Goal: Task Accomplishment & Management: Use online tool/utility

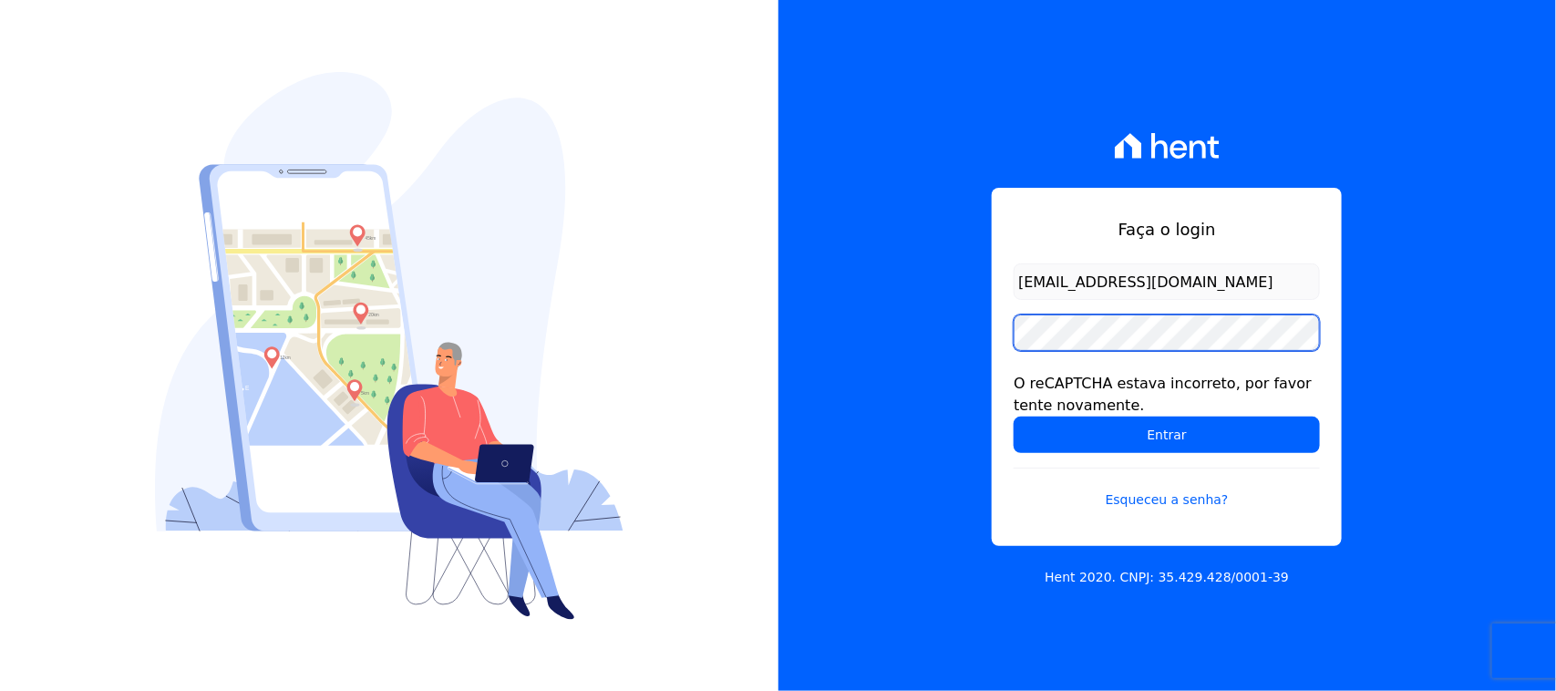
click at [1014, 417] on input "Entrar" at bounding box center [1167, 435] width 306 height 36
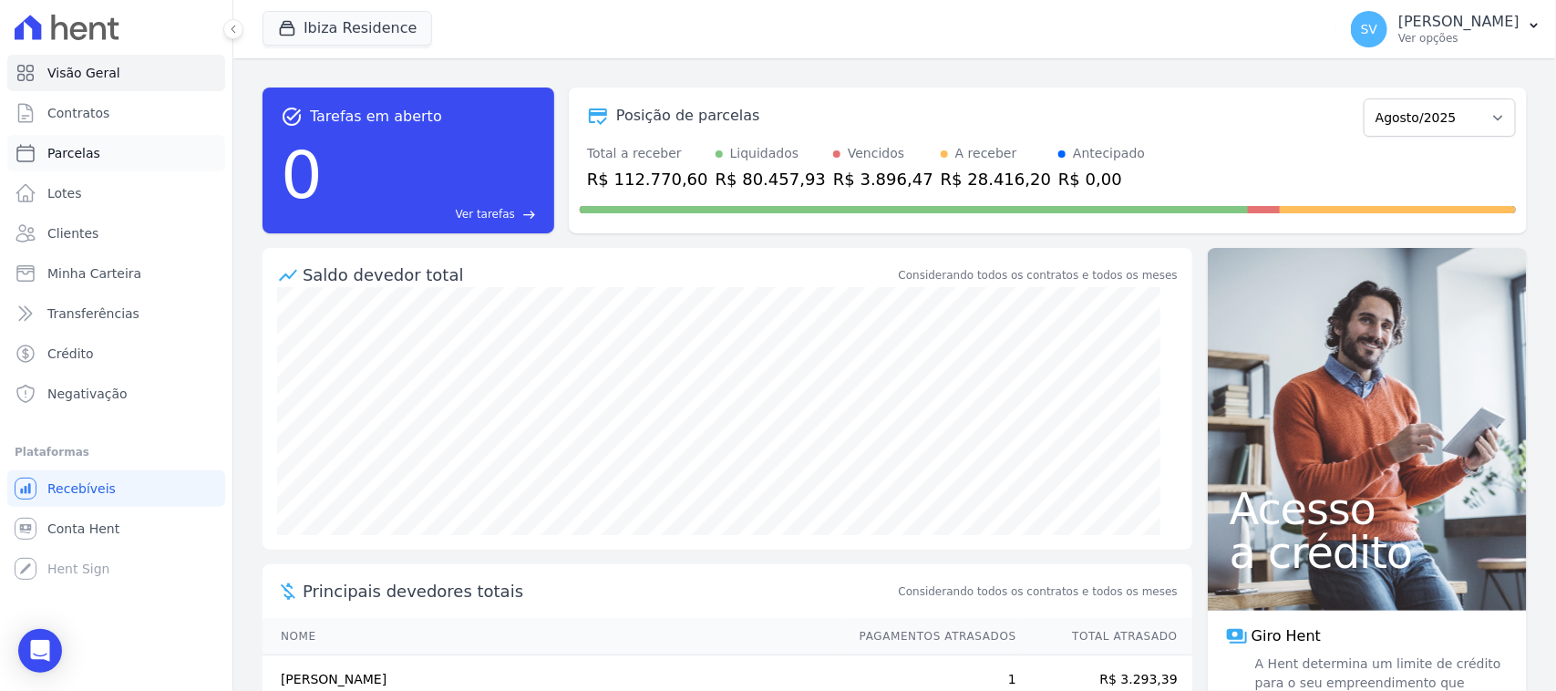
click at [178, 144] on link "Parcelas" at bounding box center [116, 153] width 218 height 36
select select
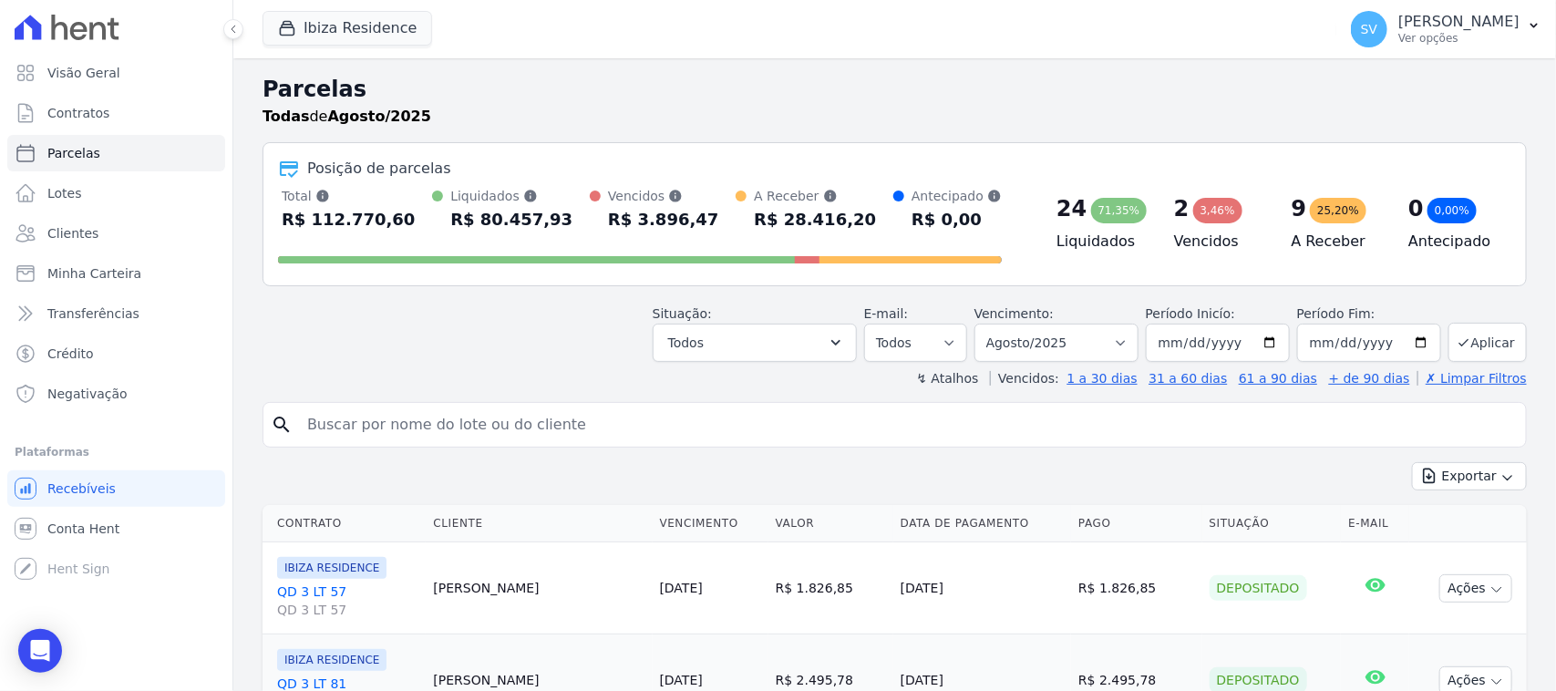
click at [438, 431] on input "search" at bounding box center [907, 425] width 1223 height 36
click at [504, 422] on input "search" at bounding box center [907, 425] width 1223 height 36
paste input "CLAUDIO OLIVEIRA DO NASCIMENTO"
click at [860, 435] on input "CLAUDIO OLIVEIRA DO NASCIMENTO" at bounding box center [907, 425] width 1223 height 36
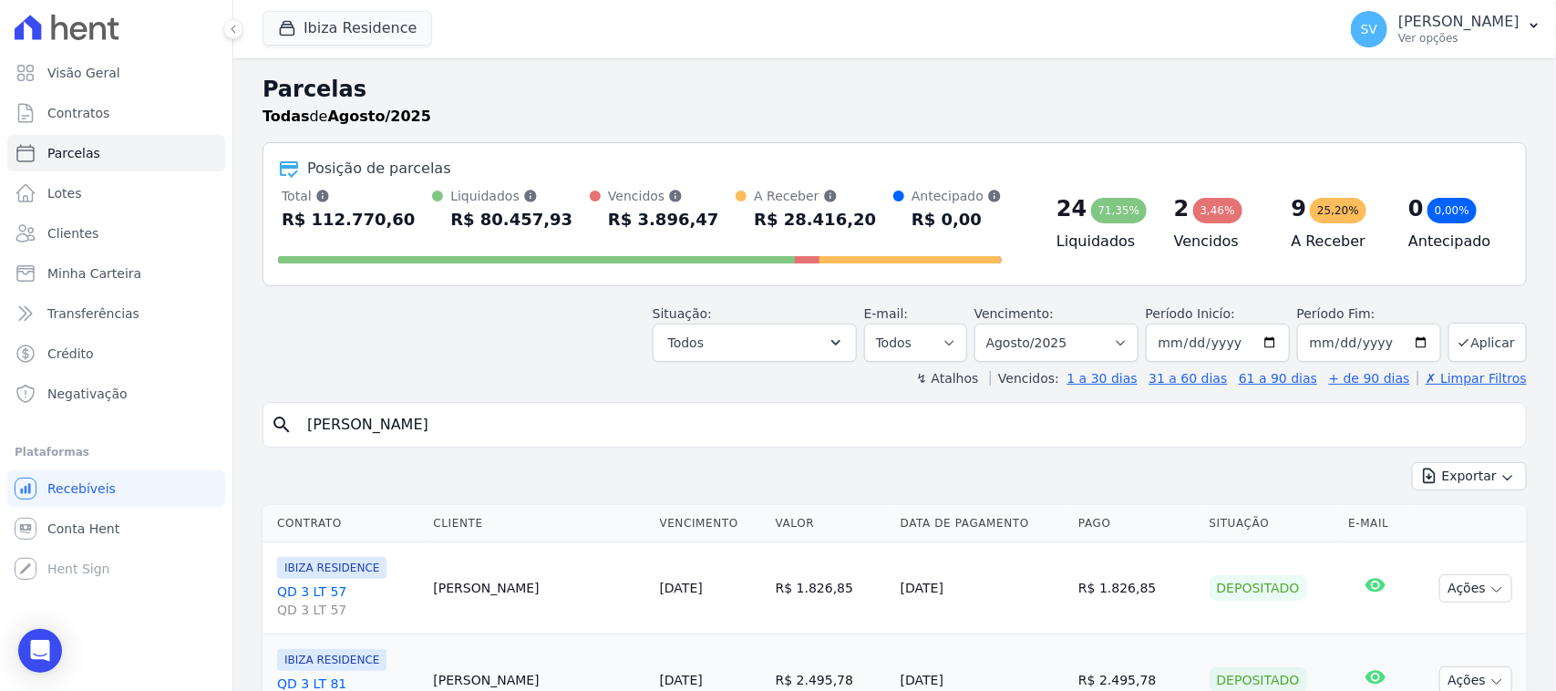
type input "CLAUDIO OLIVEIRA DO NASCIMENTO"
select select
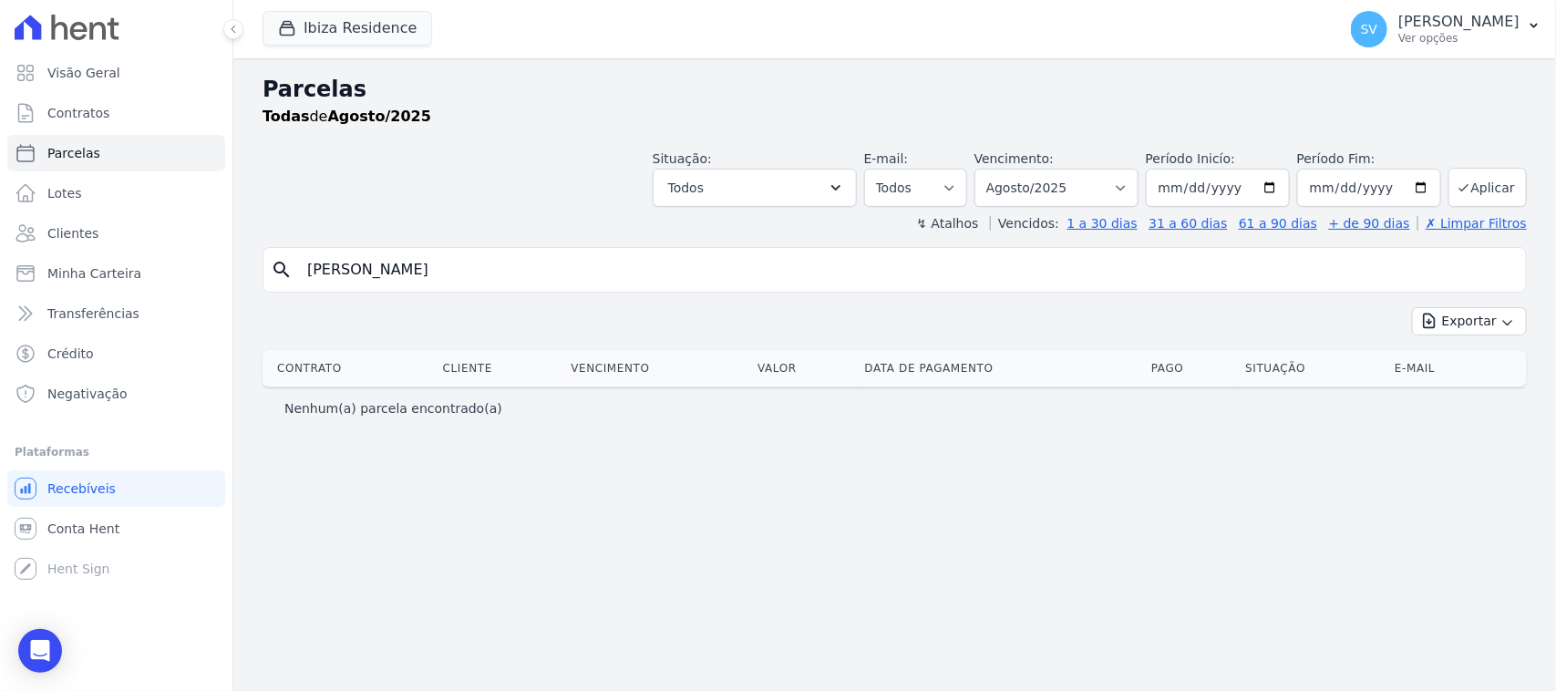
click at [620, 278] on input "CLAUDIO OLIVEIRA DO NASCIMENTO" at bounding box center [907, 270] width 1223 height 36
click at [367, 25] on button "Ibiza Residence" at bounding box center [348, 28] width 170 height 35
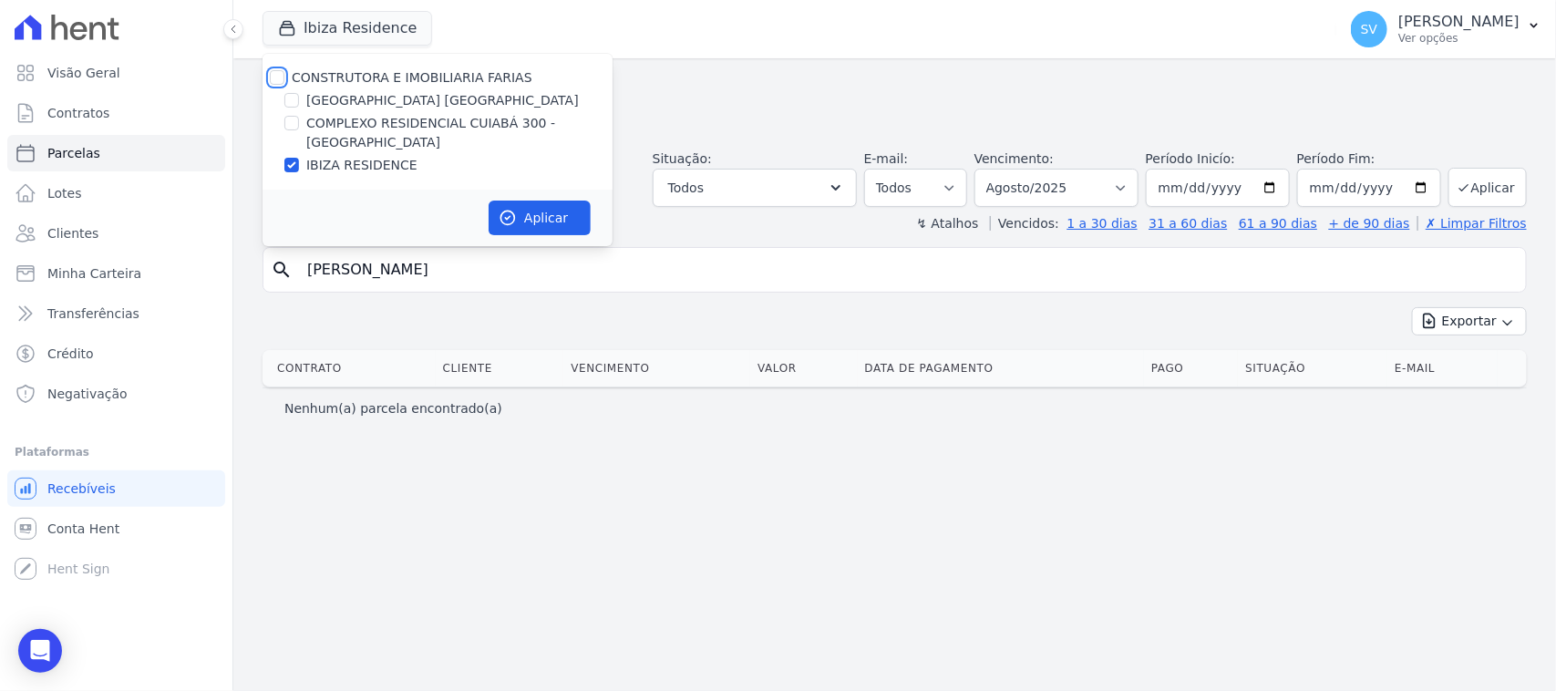
click at [271, 75] on input "CONSTRUTORA E IMOBILIARIA FARIAS" at bounding box center [277, 77] width 15 height 15
checkbox input "true"
click at [527, 214] on button "Aplicar" at bounding box center [540, 218] width 102 height 35
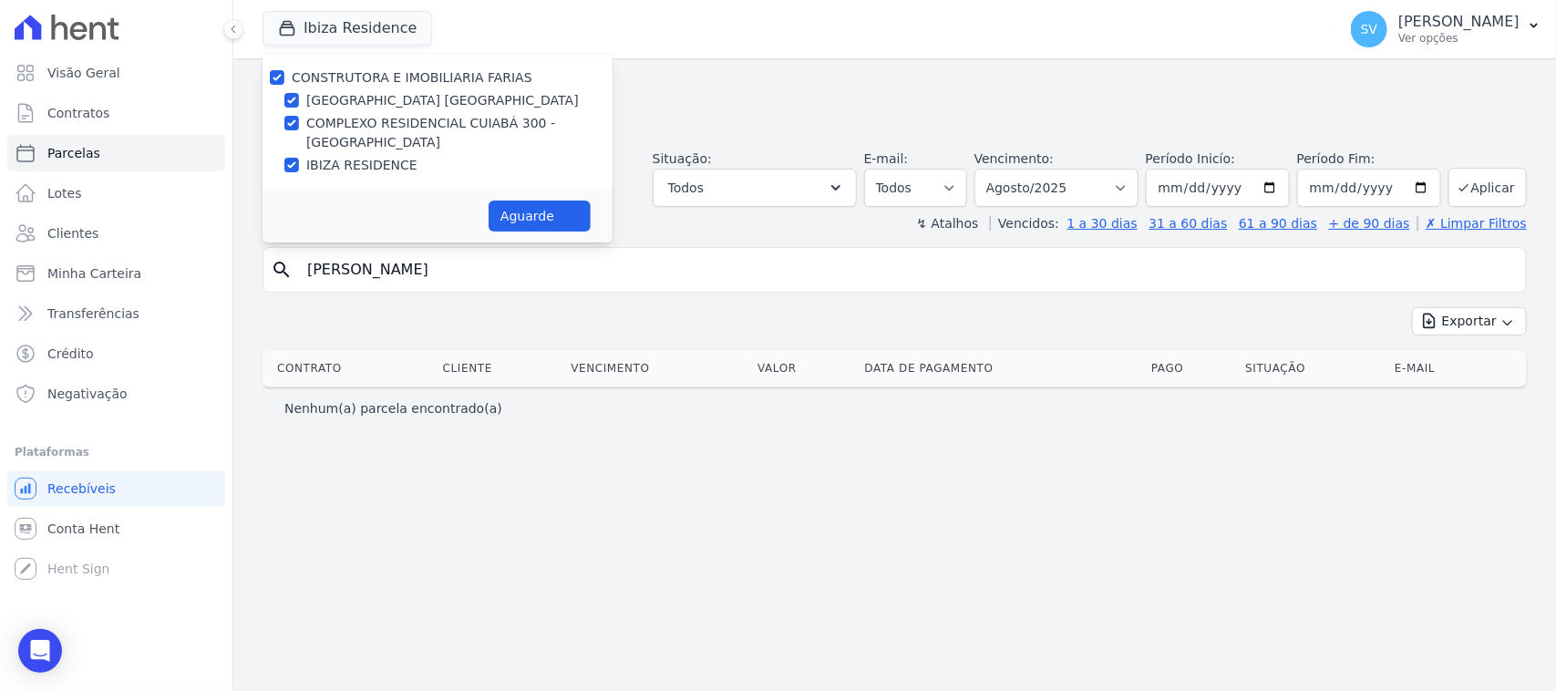
select select
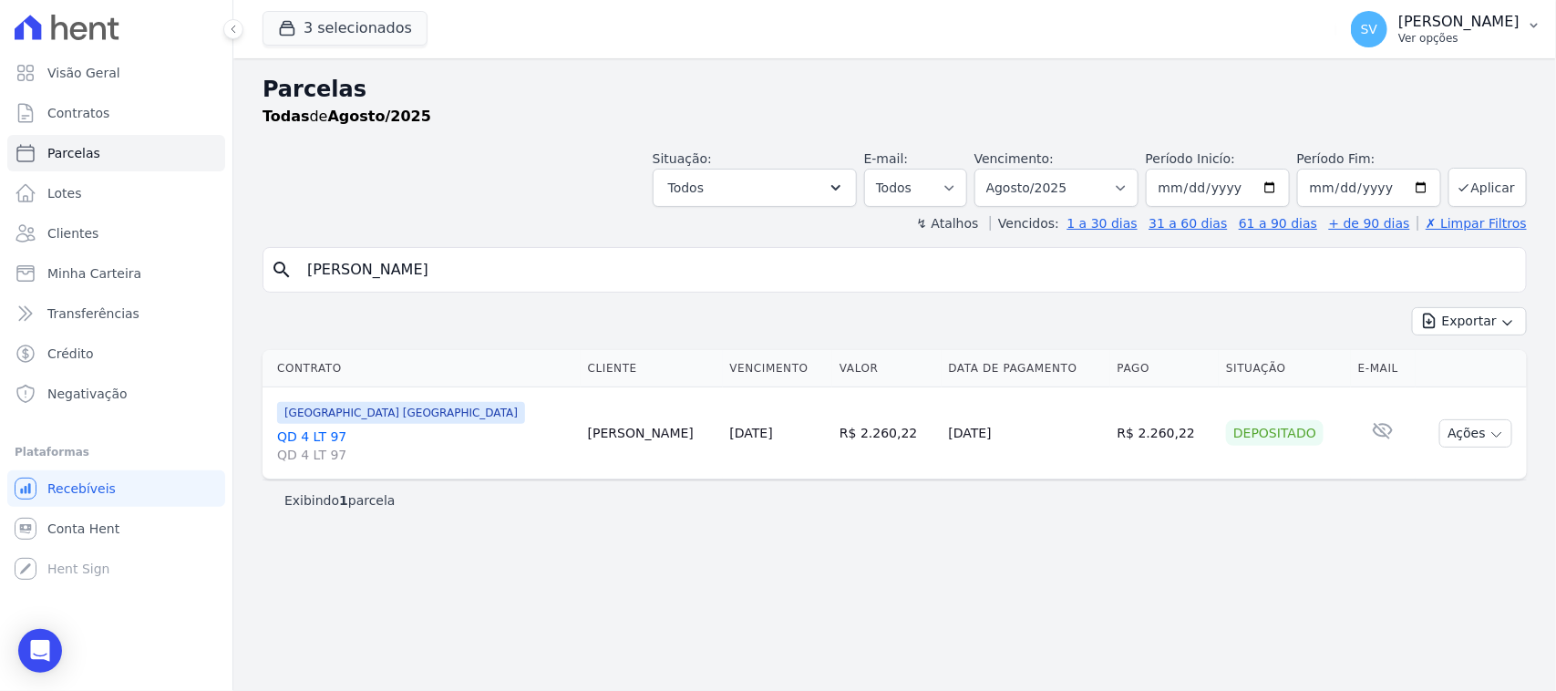
click at [1337, 9] on button "SV SHIRLEY VANESSA SOUSA ALVES Ver opções" at bounding box center [1447, 29] width 220 height 51
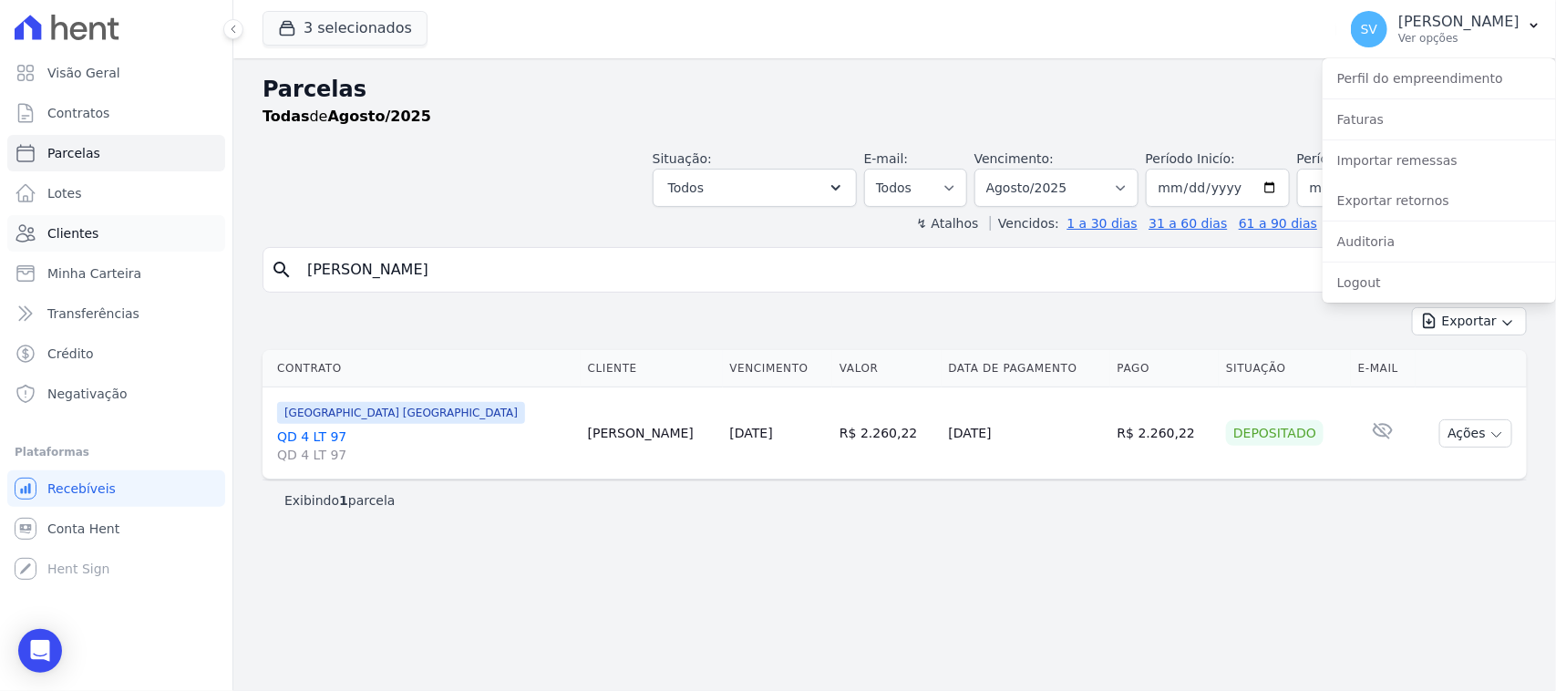
click at [89, 238] on span "Clientes" at bounding box center [72, 233] width 51 height 18
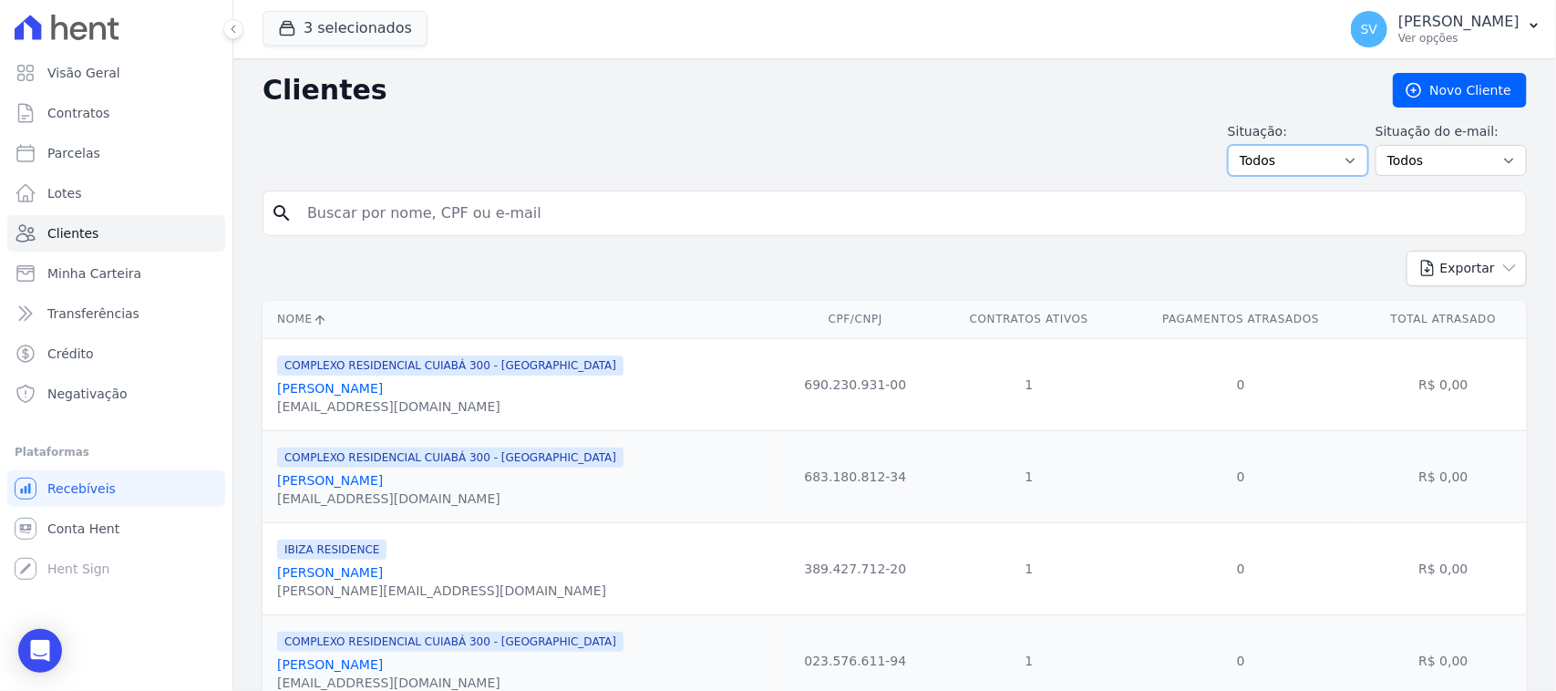
click at [1278, 145] on select "Todos Adimplentes Inadimplentes" at bounding box center [1298, 160] width 140 height 31
select select "overdue"
click at [1232, 145] on select "Todos Adimplentes Inadimplentes" at bounding box center [1298, 160] width 140 height 31
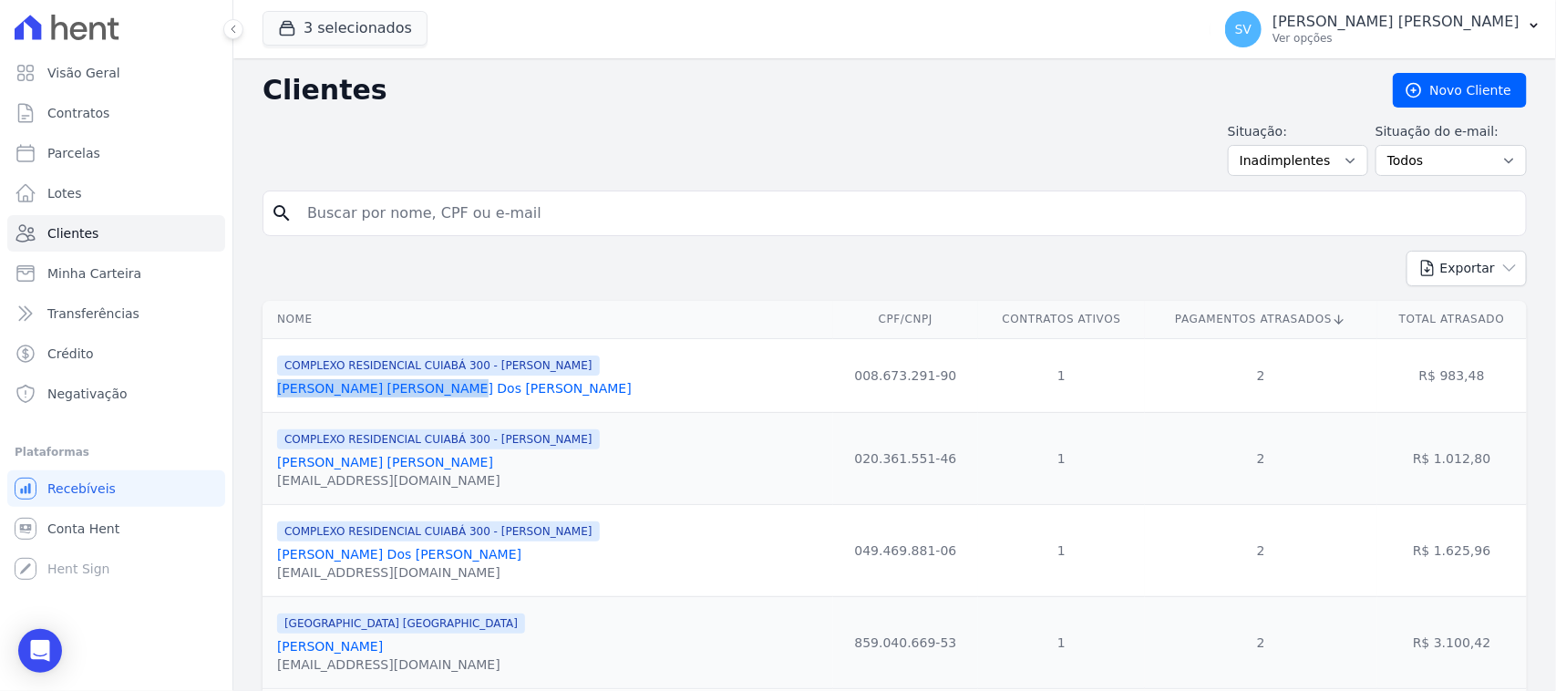
drag, startPoint x: 449, startPoint y: 388, endPoint x: 266, endPoint y: 389, distance: 182.4
click at [266, 389] on td "COMPLEXO RESIDENCIAL CUIABÁ 300 - JOÃO DE BARRO Anderson Soares Dos Santos" at bounding box center [548, 375] width 571 height 74
copy link "[PERSON_NAME]"
drag, startPoint x: 393, startPoint y: 459, endPoint x: 287, endPoint y: 463, distance: 105.9
click at [269, 463] on td "COMPLEXO RESIDENCIAL CUIABÁ 300 - JOÃO DE BARRO Elaine Da Silva Cruz silvaelian…" at bounding box center [548, 458] width 571 height 92
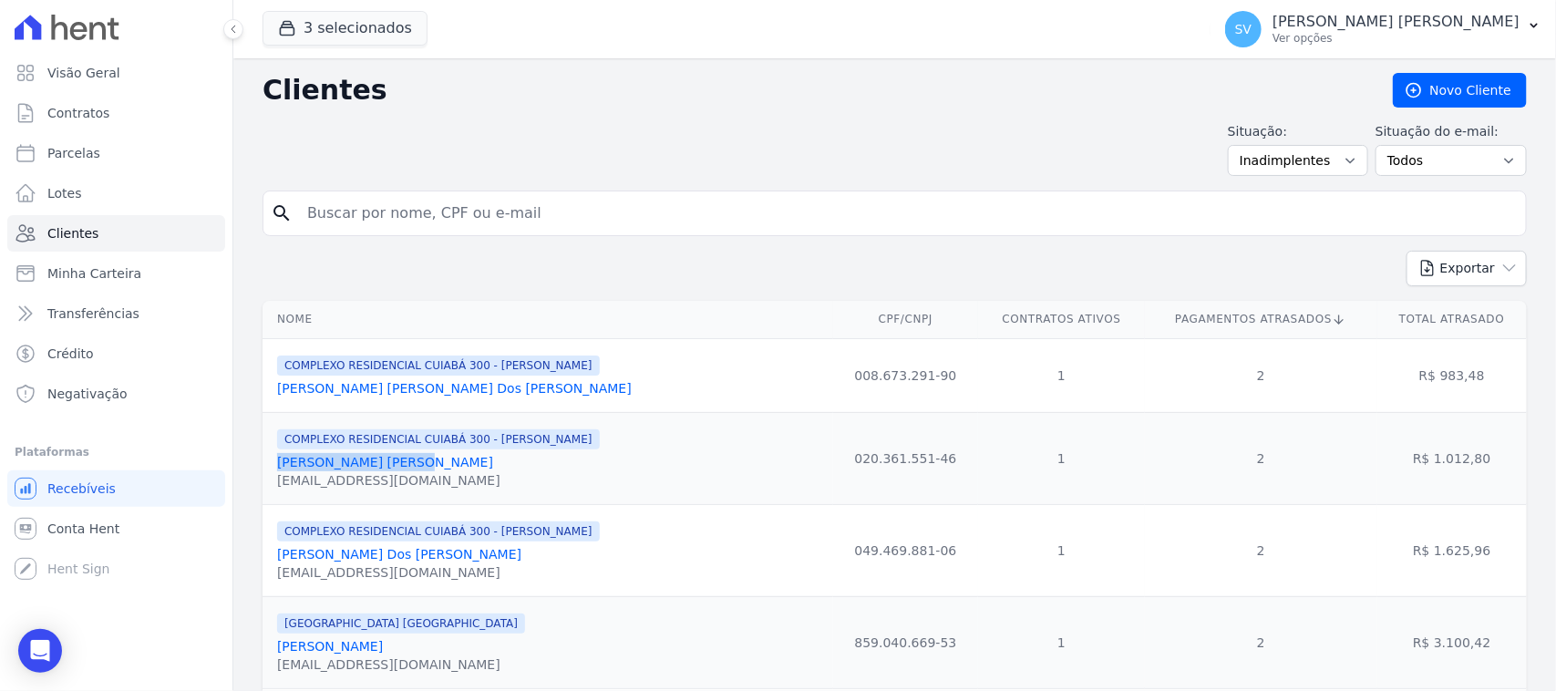
copy link "Elaine Da Silva Cruz"
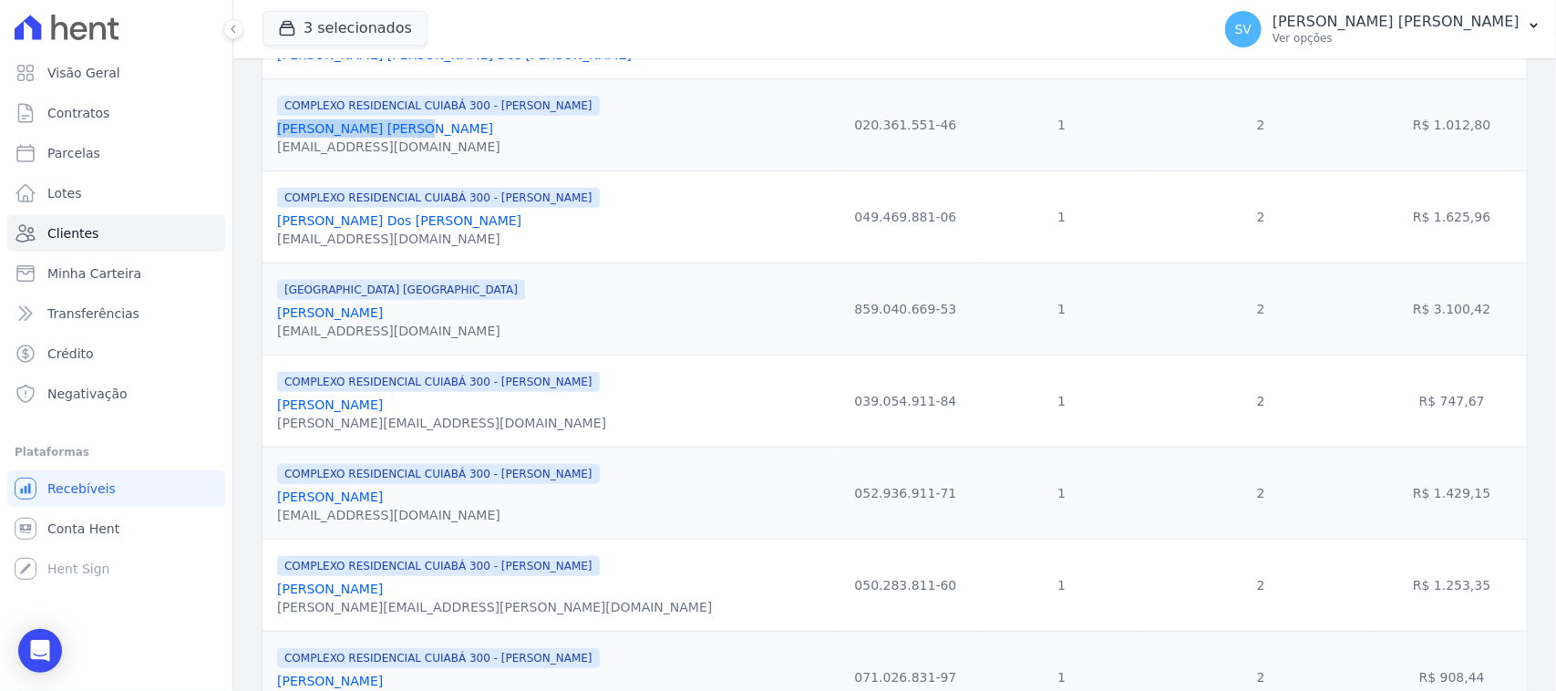
scroll to position [342, 0]
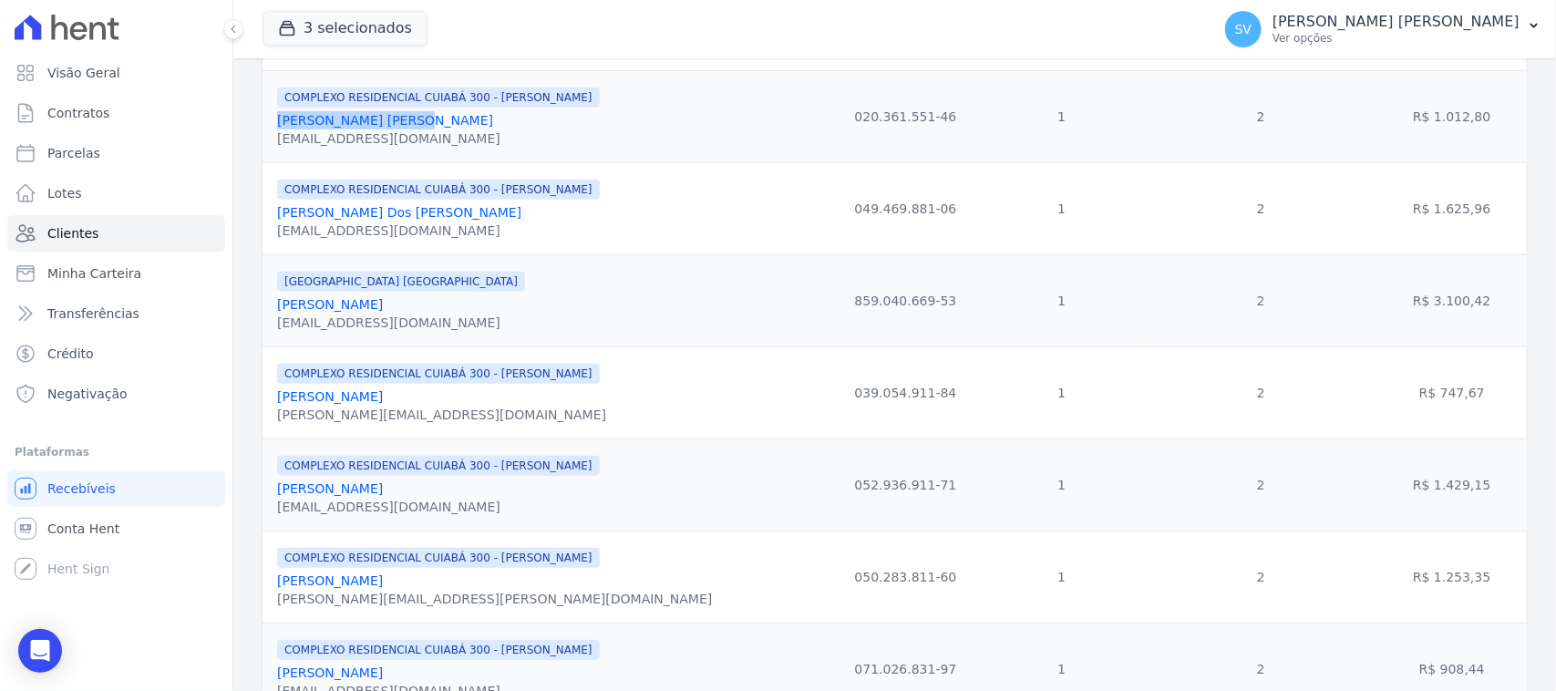
drag, startPoint x: 398, startPoint y: 308, endPoint x: 284, endPoint y: 307, distance: 113.1
click at [270, 308] on td "BAHAMAS EAST VILLAGE Jaison Fernando Iglesias jaisonfiglesias@gmail.com" at bounding box center [548, 300] width 571 height 92
copy link "Jaison Fernando Iglesias"
drag, startPoint x: 442, startPoint y: 411, endPoint x: 275, endPoint y: 395, distance: 167.7
click at [275, 395] on td "COMPLEXO RESIDENCIAL CUIABÁ 300 - JOÃO DE BARRO Jessica Ferreira De Morais jess…" at bounding box center [548, 392] width 571 height 92
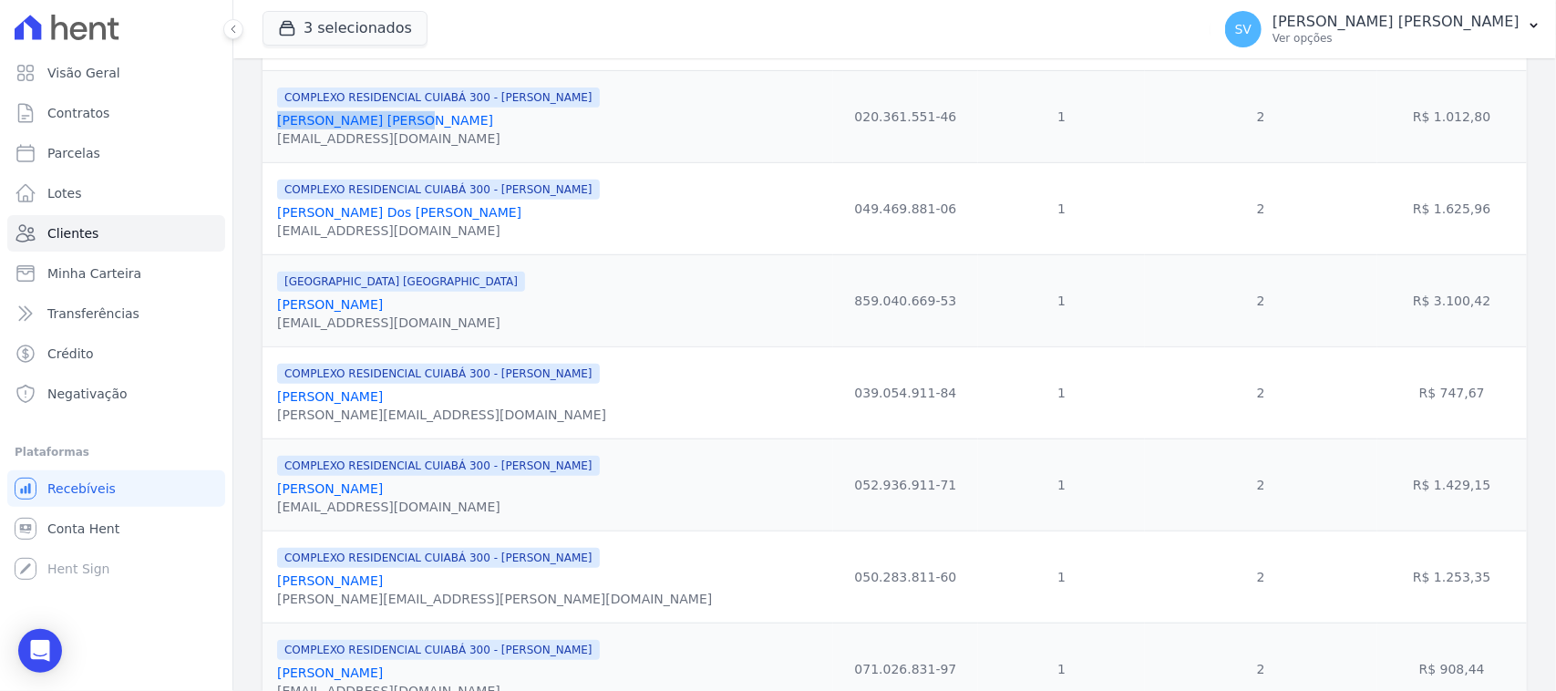
copy link "Jessica Ferreira De Morais"
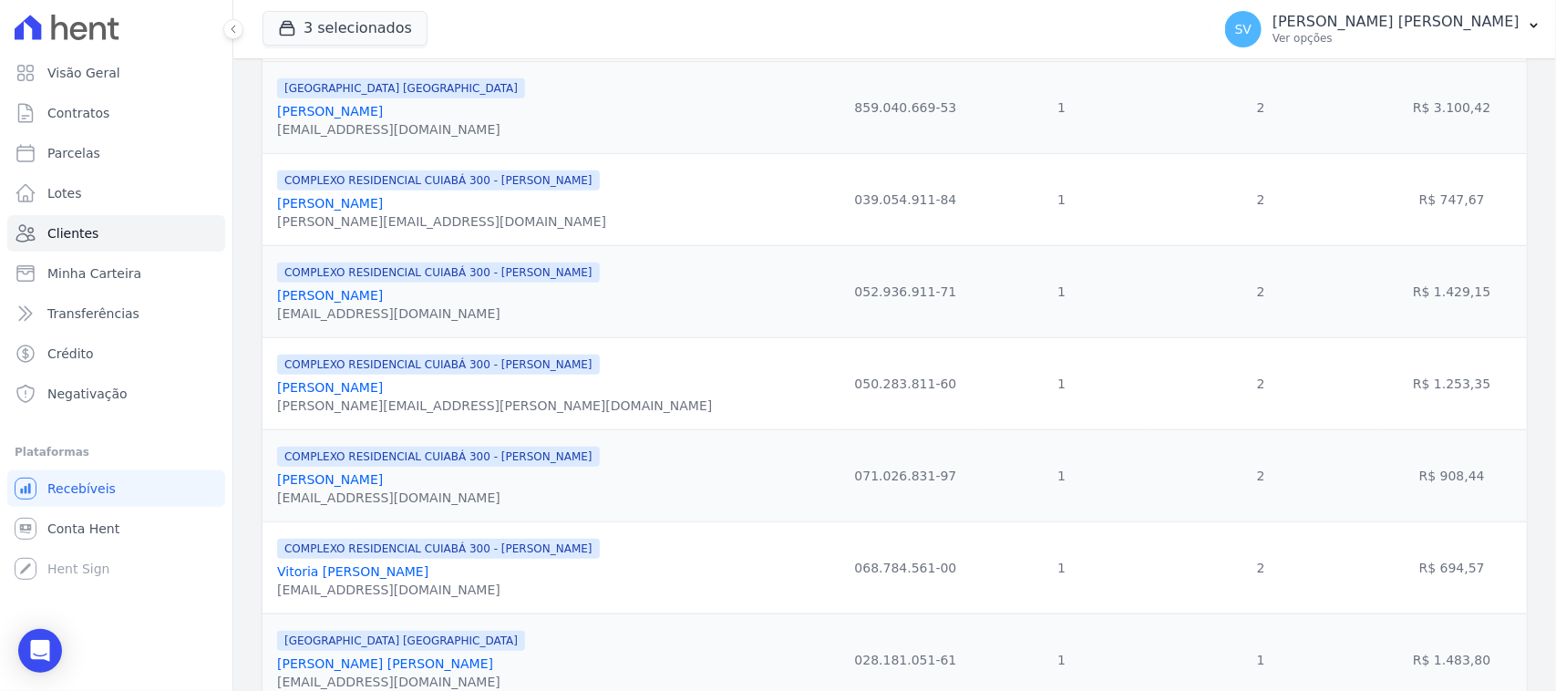
scroll to position [570, 0]
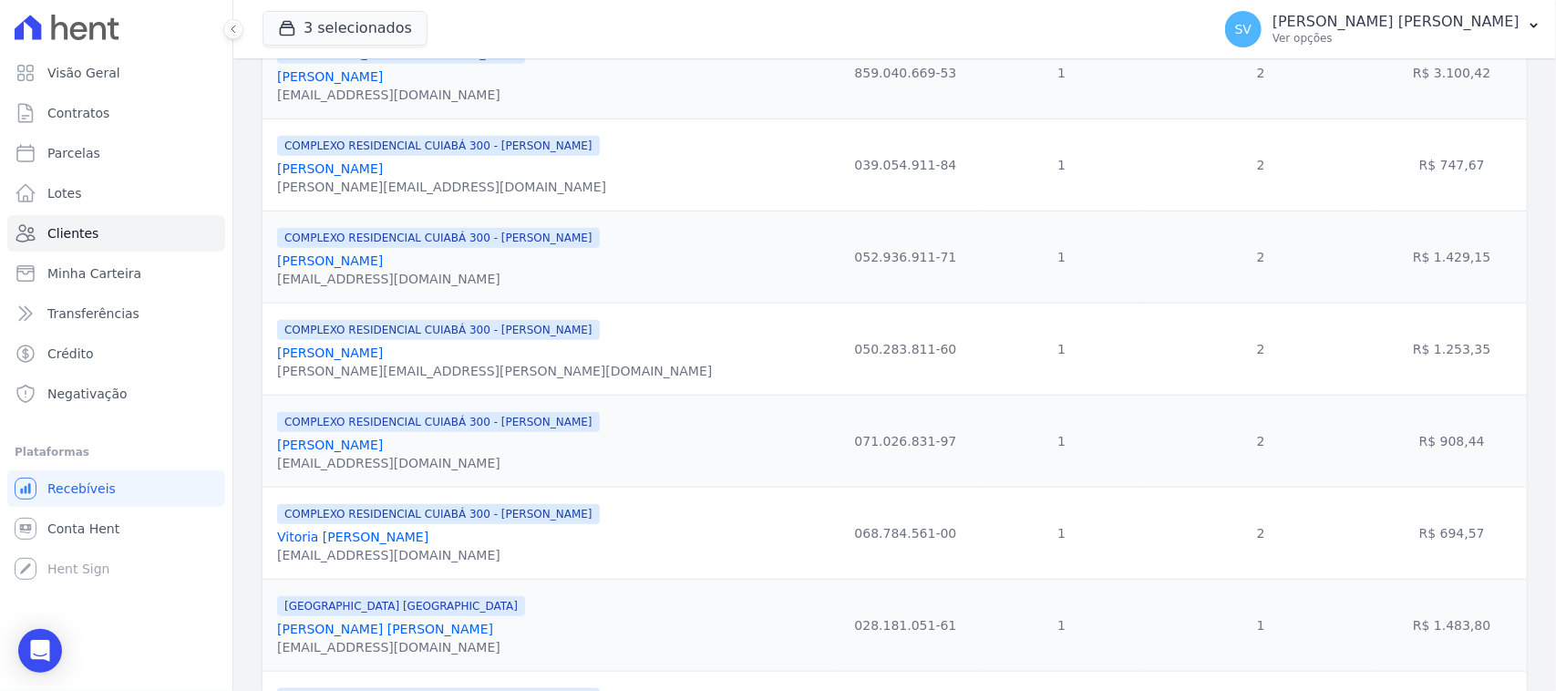
drag, startPoint x: 450, startPoint y: 263, endPoint x: 272, endPoint y: 270, distance: 177.9
click at [272, 270] on td "COMPLEXO RESIDENCIAL CUIABÁ 300 - JOÃO DE BARRO Karina Lacerda De Oliveira kari…" at bounding box center [548, 257] width 571 height 92
copy link "Karina Lacerda De Oliveira"
drag, startPoint x: 412, startPoint y: 367, endPoint x: 270, endPoint y: 363, distance: 142.3
click at [270, 363] on td "COMPLEXO RESIDENCIAL CUIABÁ 300 - JOÃO DE BARRO Rafael Santana Nonaka rafael.no…" at bounding box center [548, 349] width 571 height 92
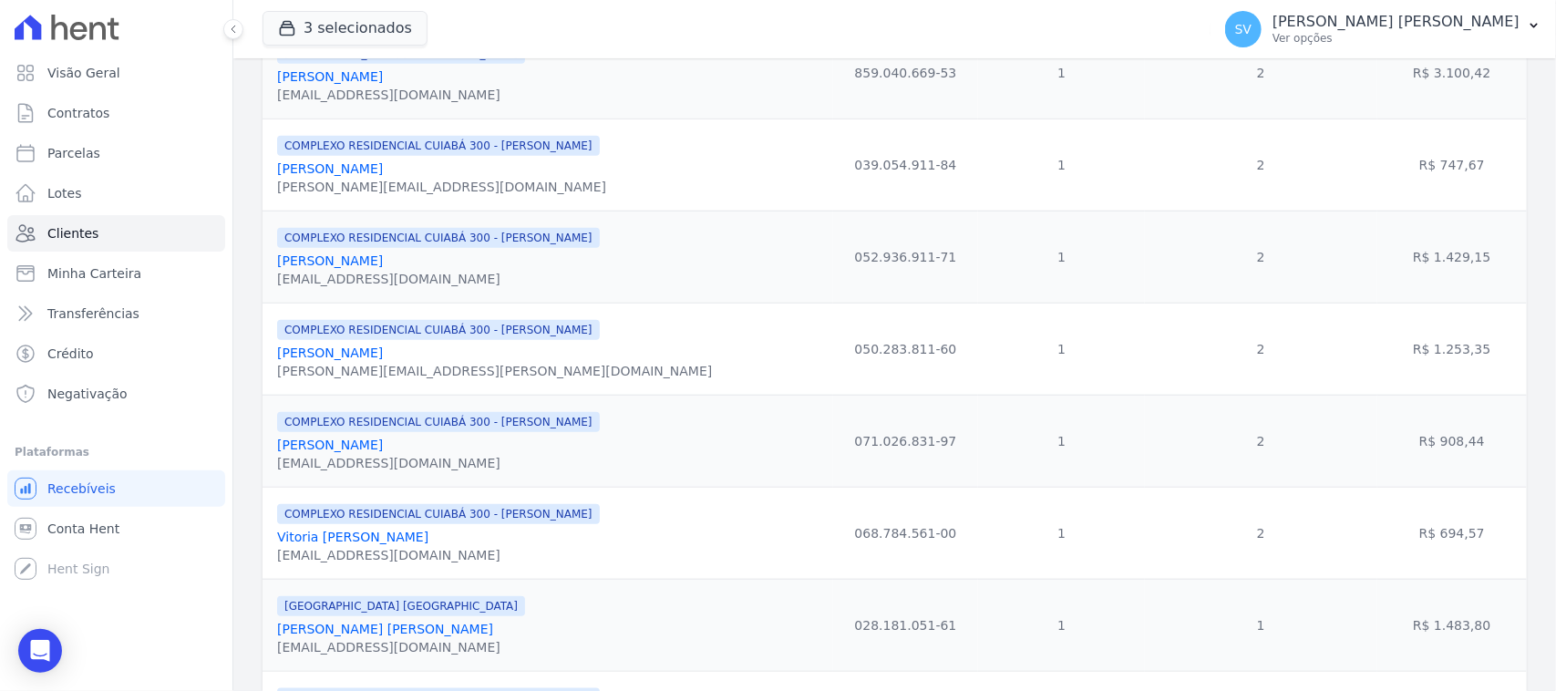
copy link "Rafael Santana Nonaka"
drag, startPoint x: 416, startPoint y: 448, endPoint x: 289, endPoint y: 461, distance: 127.5
click at [270, 449] on td "COMPLEXO RESIDENCIAL CUIABÁ 300 - JOÃO DE BARRO Rennan Fialho Ferreira rennanfi…" at bounding box center [548, 441] width 571 height 92
copy link "Rennan Fialho Ferreira"
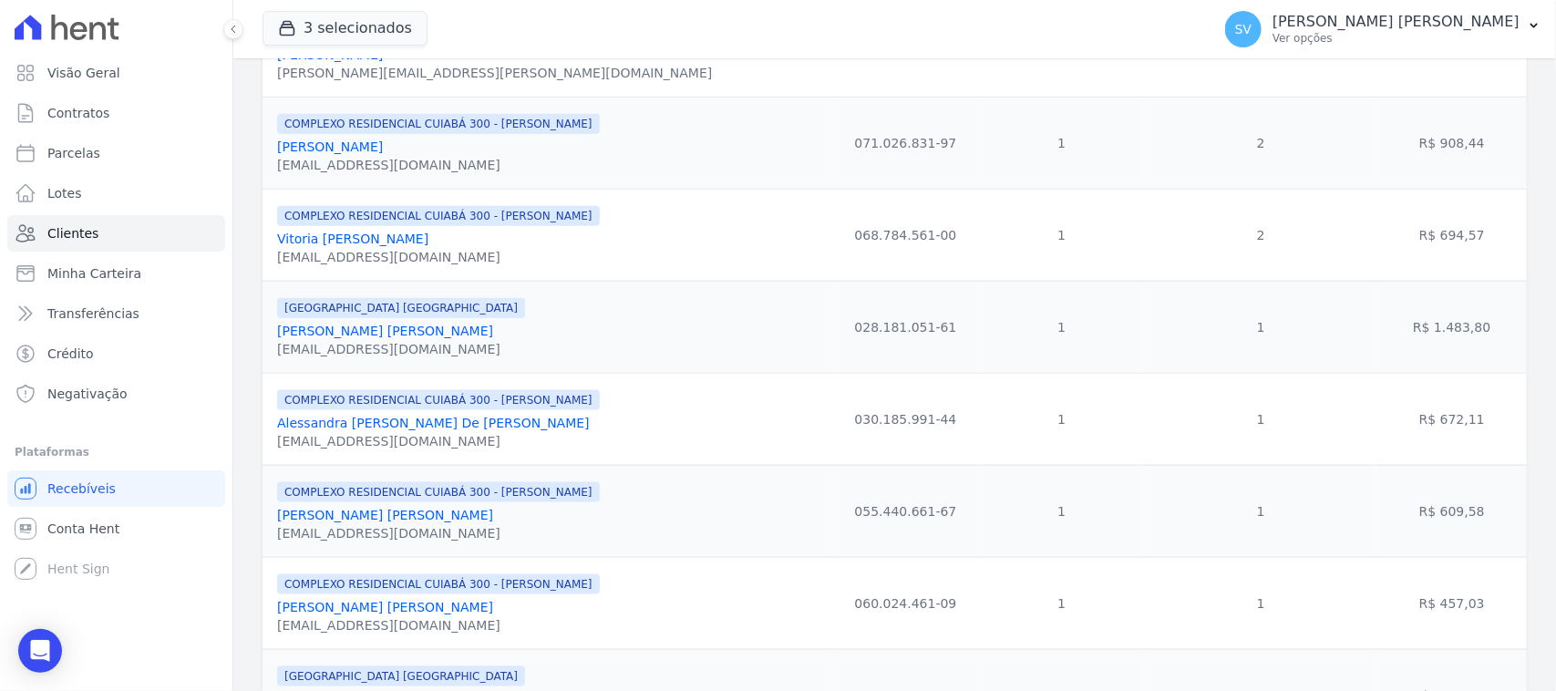
scroll to position [1026, 0]
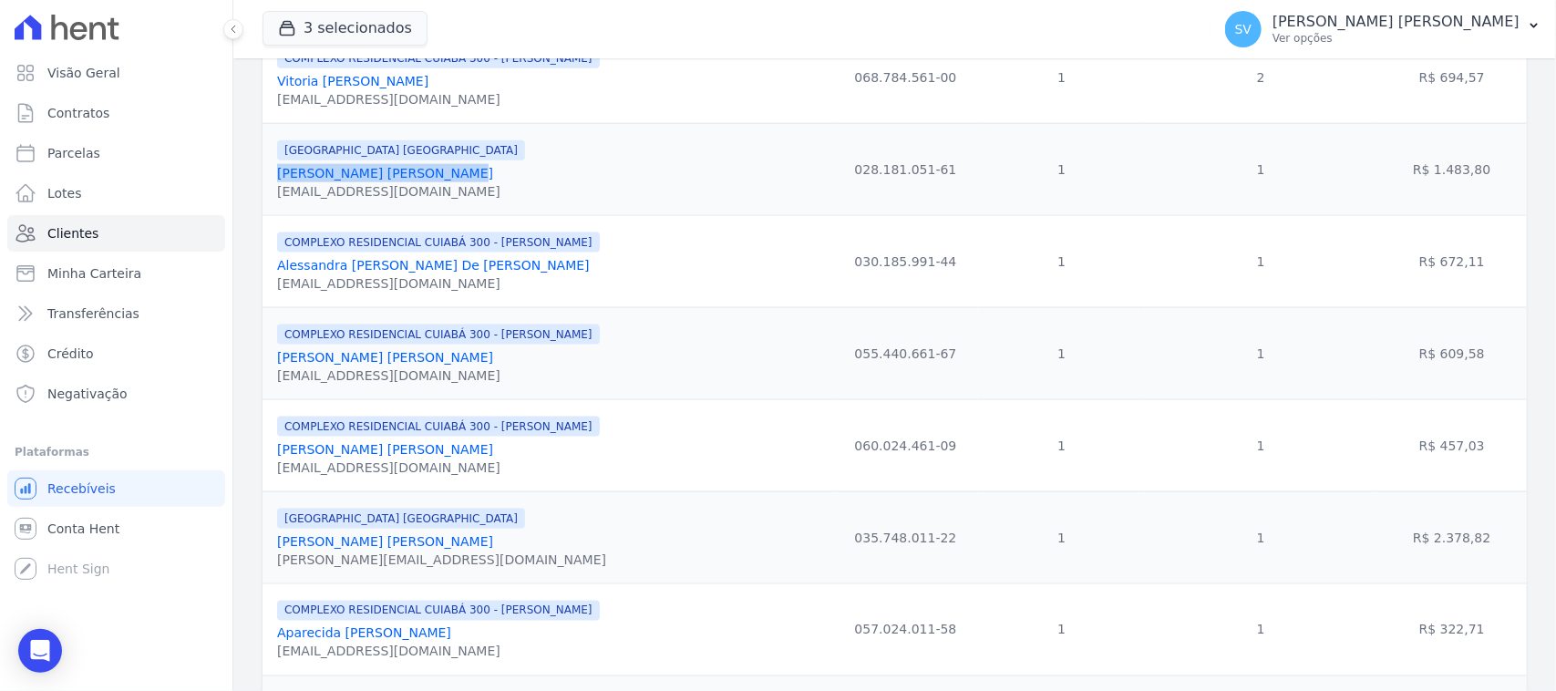
drag, startPoint x: 453, startPoint y: 183, endPoint x: 270, endPoint y: 183, distance: 183.3
click at [271, 183] on td "BAHAMAS EAST VILLAGE Alceu Vieira Vardasca Neto netovardasca@hotmail.com" at bounding box center [548, 169] width 571 height 92
copy link "Alceu Vieira Vardasca Neto"
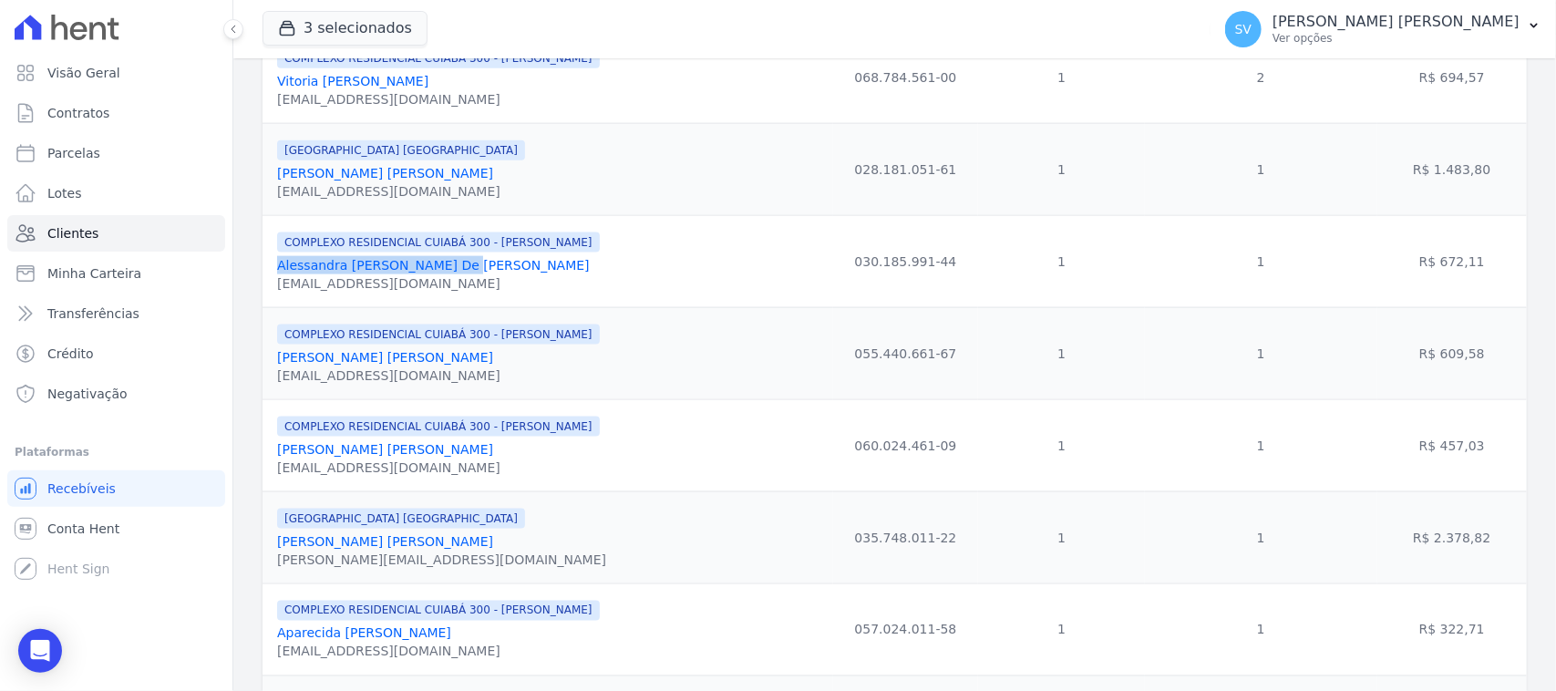
drag, startPoint x: 465, startPoint y: 278, endPoint x: 266, endPoint y: 283, distance: 198.8
click at [266, 284] on td "COMPLEXO RESIDENCIAL CUIABÁ 300 - JOÃO DE BARRO Alessandra Laureana De Jesus al…" at bounding box center [548, 261] width 571 height 92
copy link "Alessandra Laureana De Jesus"
drag, startPoint x: 418, startPoint y: 375, endPoint x: 272, endPoint y: 363, distance: 146.4
click at [272, 363] on td "COMPLEXO RESIDENCIAL CUIABÁ 300 - JOÃO DE BARRO Alex De Souza Murta alexmurta23…" at bounding box center [548, 353] width 571 height 92
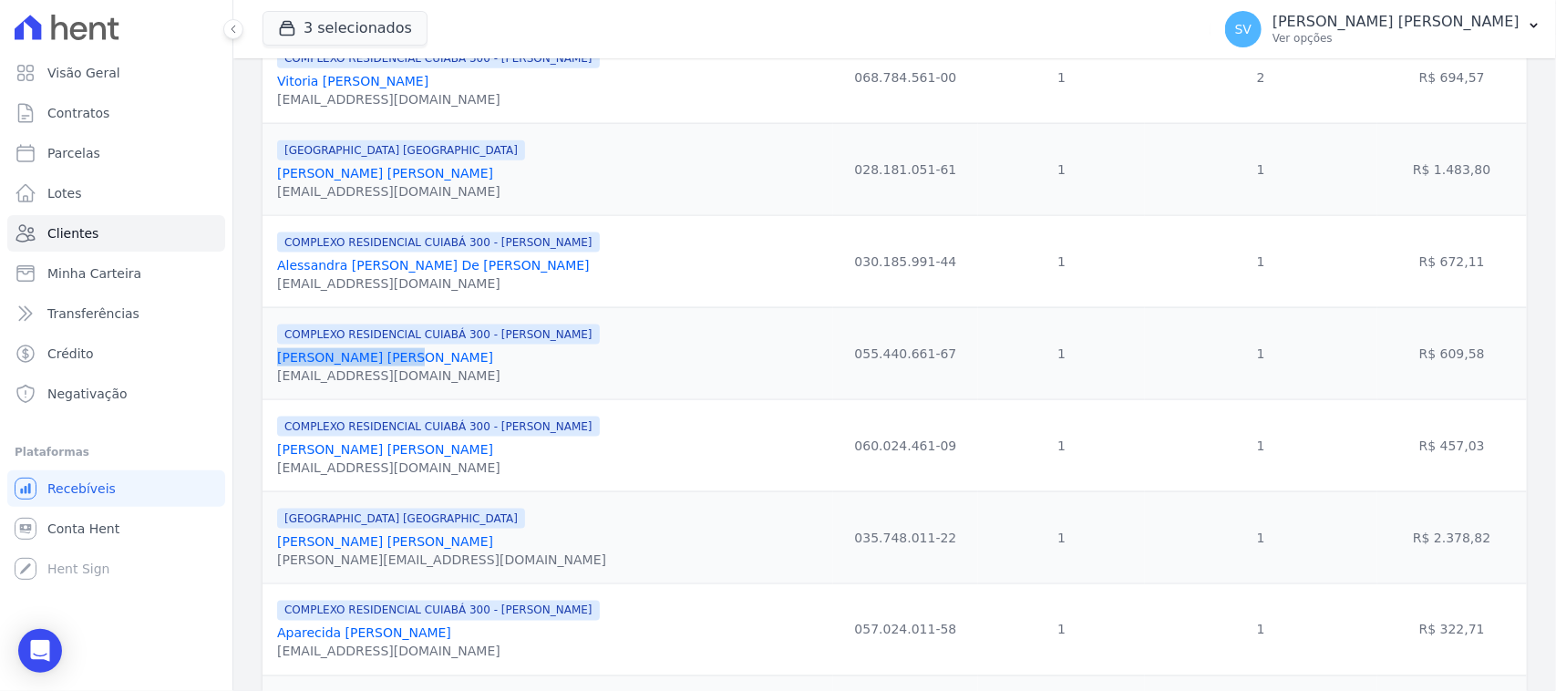
copy link "Alex De Souza Murta"
drag, startPoint x: 415, startPoint y: 470, endPoint x: 275, endPoint y: 468, distance: 139.5
click at [267, 466] on td "COMPLEXO RESIDENCIAL CUIABÁ 300 - JOÃO DE BARRO Alex Francisco Ribeiro alexfran…" at bounding box center [548, 445] width 571 height 92
drag, startPoint x: 315, startPoint y: 474, endPoint x: 439, endPoint y: 501, distance: 127.9
click at [439, 491] on td "COMPLEXO RESIDENCIAL CUIABÁ 300 - JOÃO DE BARRO Alex Francisco Ribeiro alexfran…" at bounding box center [548, 445] width 571 height 92
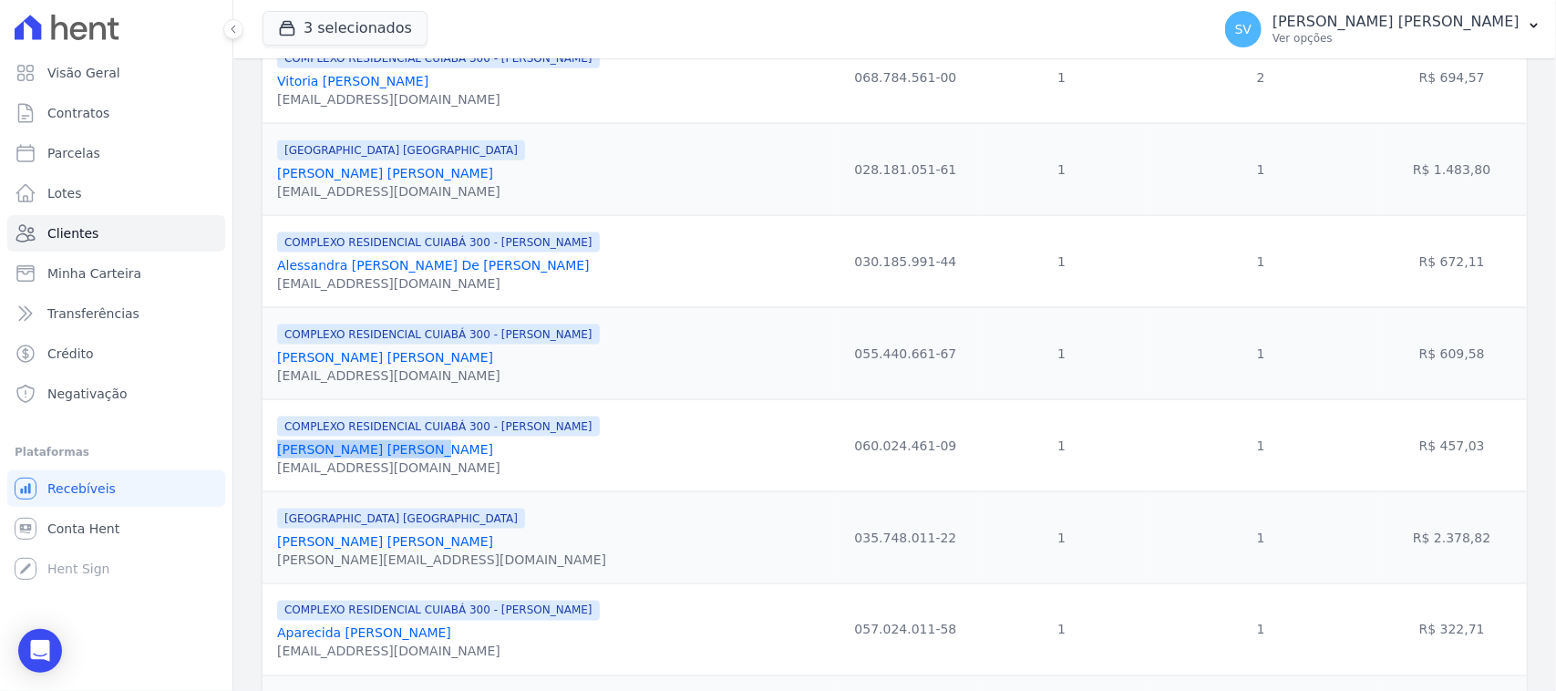
drag, startPoint x: 418, startPoint y: 466, endPoint x: 285, endPoint y: 460, distance: 132.3
click at [269, 460] on td "COMPLEXO RESIDENCIAL CUIABÁ 300 - JOÃO DE BARRO Alex Francisco Ribeiro alexfran…" at bounding box center [548, 445] width 571 height 92
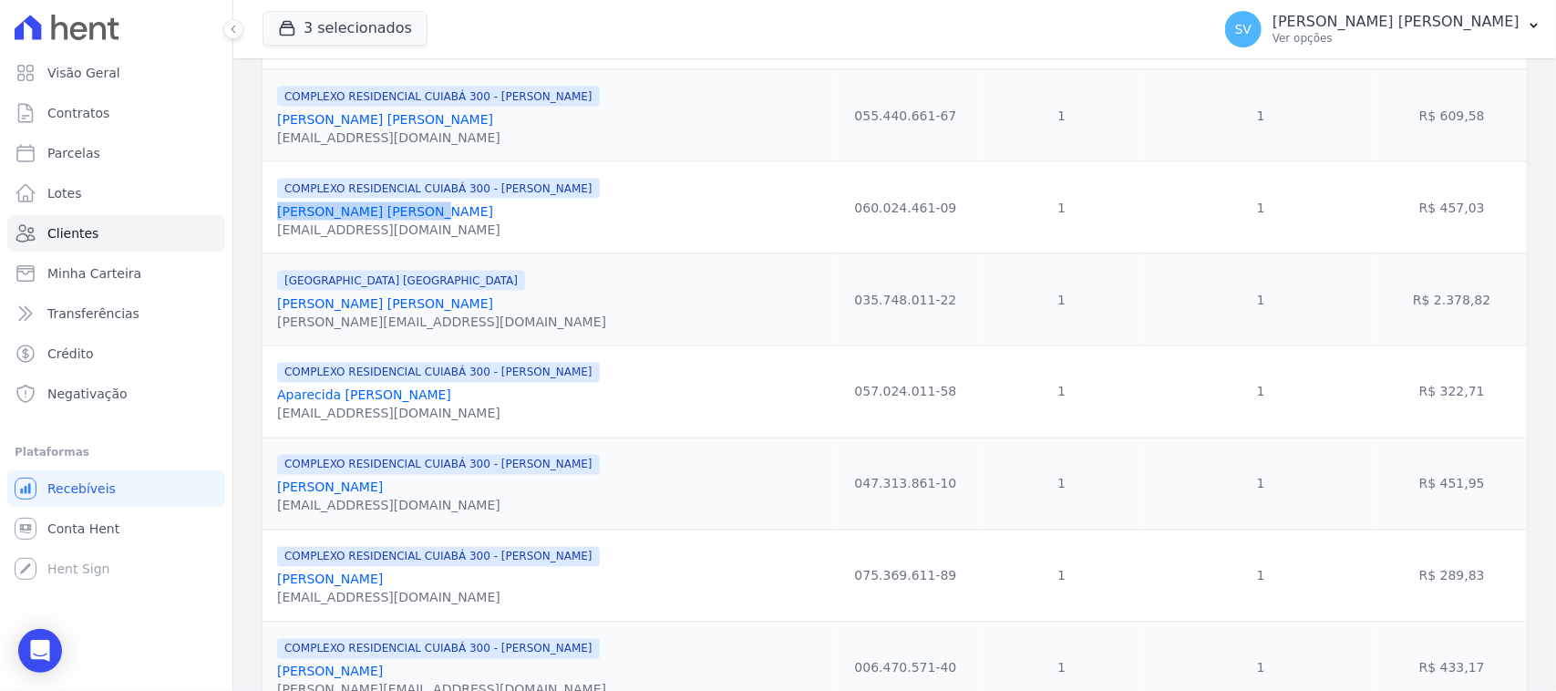
scroll to position [1368, 0]
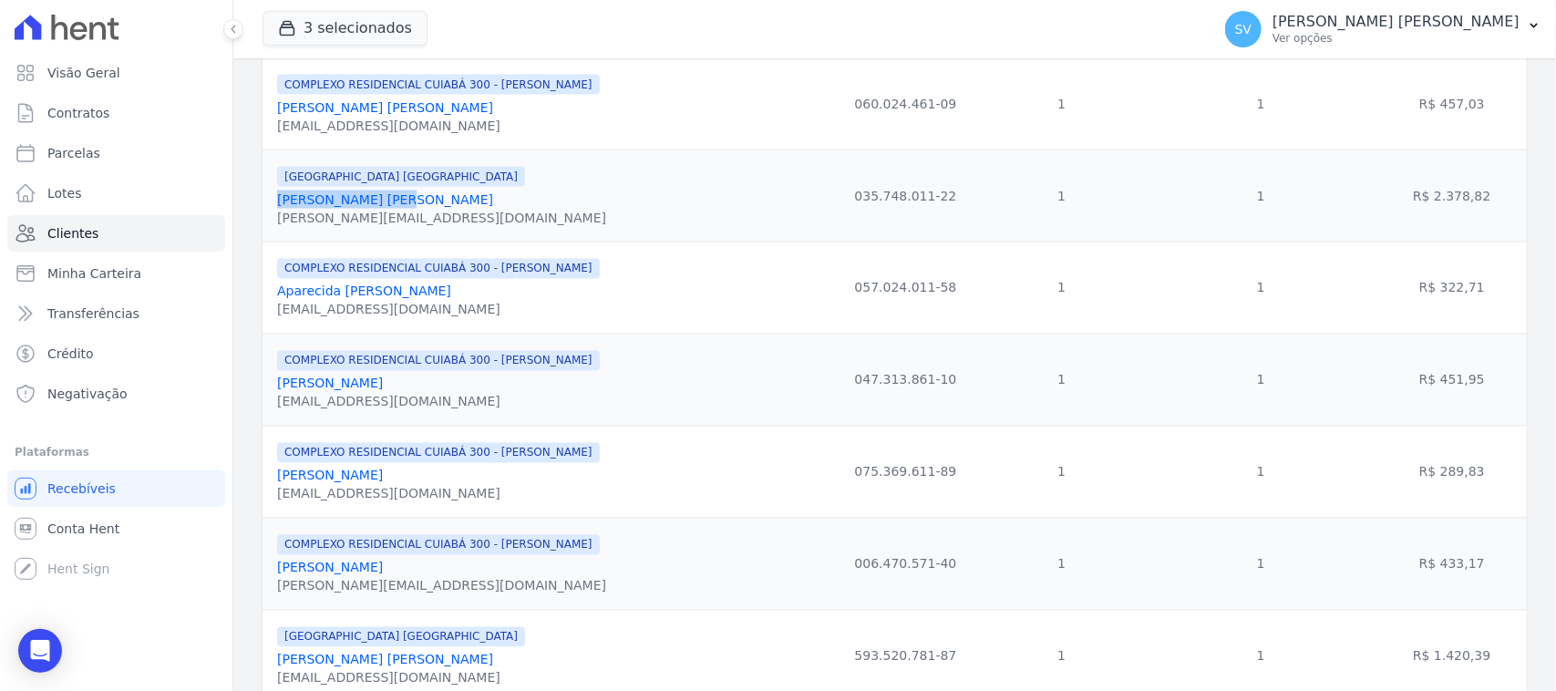
drag, startPoint x: 383, startPoint y: 214, endPoint x: 276, endPoint y: 220, distance: 106.8
click at [277, 209] on div "Alex Silva Batista" at bounding box center [441, 200] width 329 height 18
drag, startPoint x: 451, startPoint y: 311, endPoint x: 275, endPoint y: 310, distance: 176.0
click at [267, 312] on td "COMPLEXO RESIDENCIAL CUIABÁ 300 - JOÃO DE BARRO Aparecida Francisca Da Silva ap…" at bounding box center [548, 288] width 571 height 92
drag, startPoint x: 512, startPoint y: 397, endPoint x: 264, endPoint y: 397, distance: 247.1
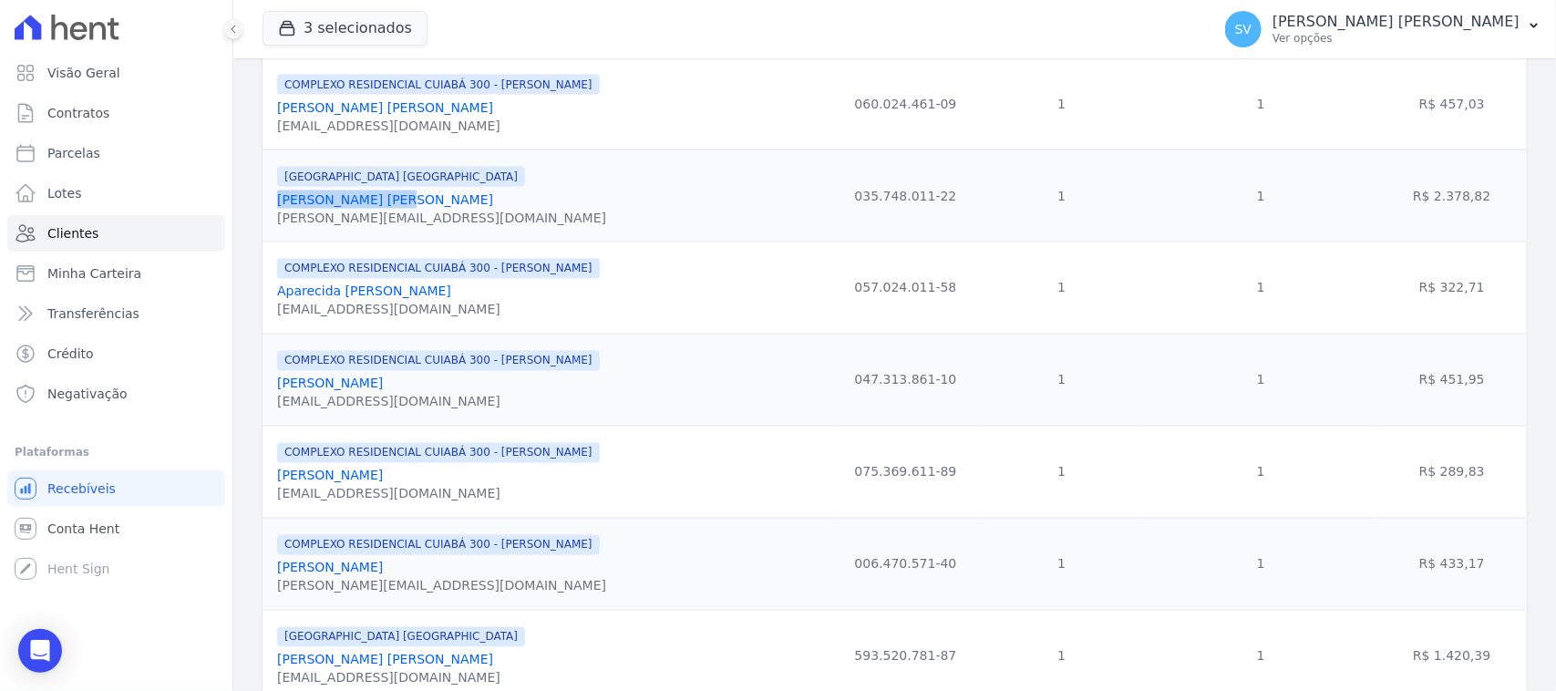
click at [263, 395] on td "COMPLEXO RESIDENCIAL CUIABÁ 300 - JOÃO DE BARRO Aryadne Karoline Carvalho Santi…" at bounding box center [548, 380] width 571 height 92
drag, startPoint x: 419, startPoint y: 495, endPoint x: 278, endPoint y: 502, distance: 141.5
click at [278, 485] on div "Augusto Soares Duarte" at bounding box center [438, 476] width 323 height 18
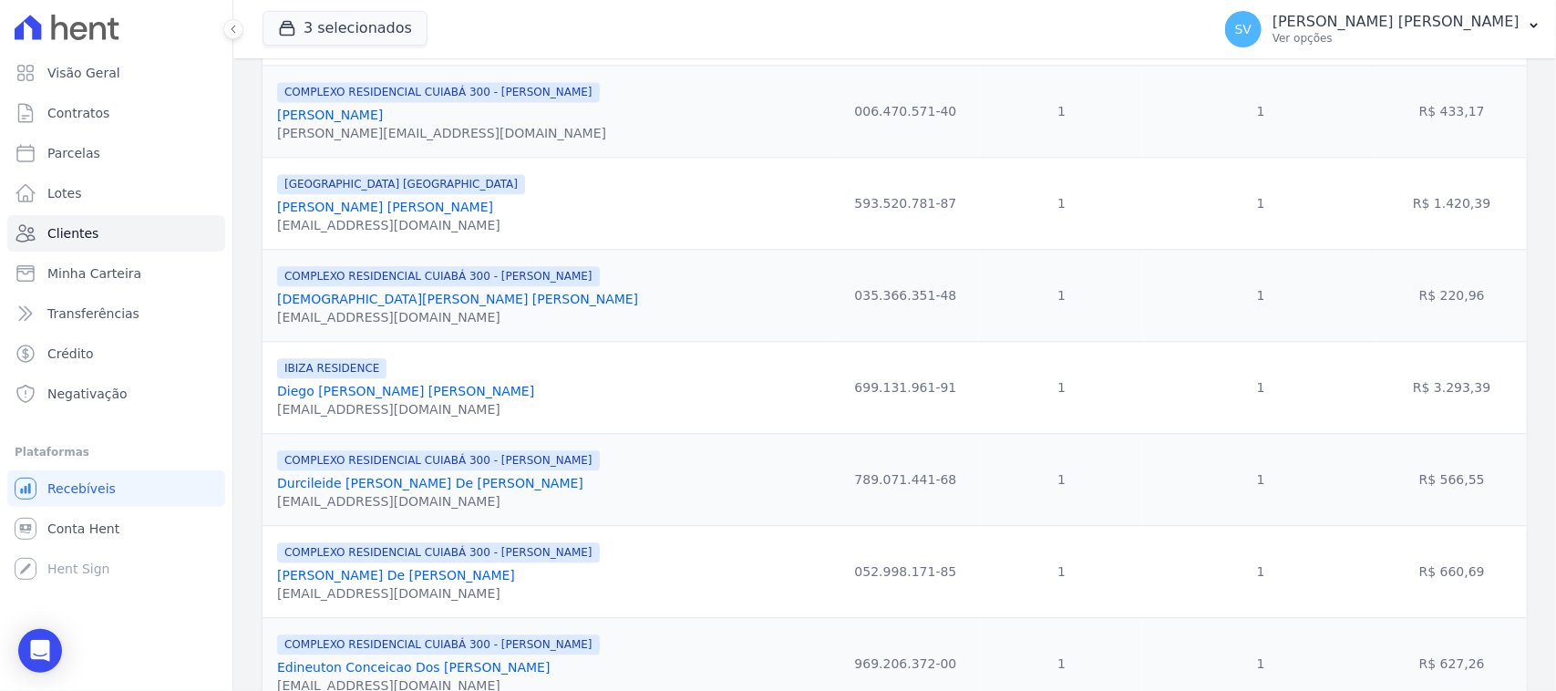
scroll to position [1824, 0]
drag, startPoint x: 458, startPoint y: 129, endPoint x: 251, endPoint y: 140, distance: 207.2
drag, startPoint x: 524, startPoint y: 124, endPoint x: 530, endPoint y: 174, distance: 50.4
click at [522, 121] on div "Bruna Mascarenhas De Souza" at bounding box center [441, 112] width 329 height 18
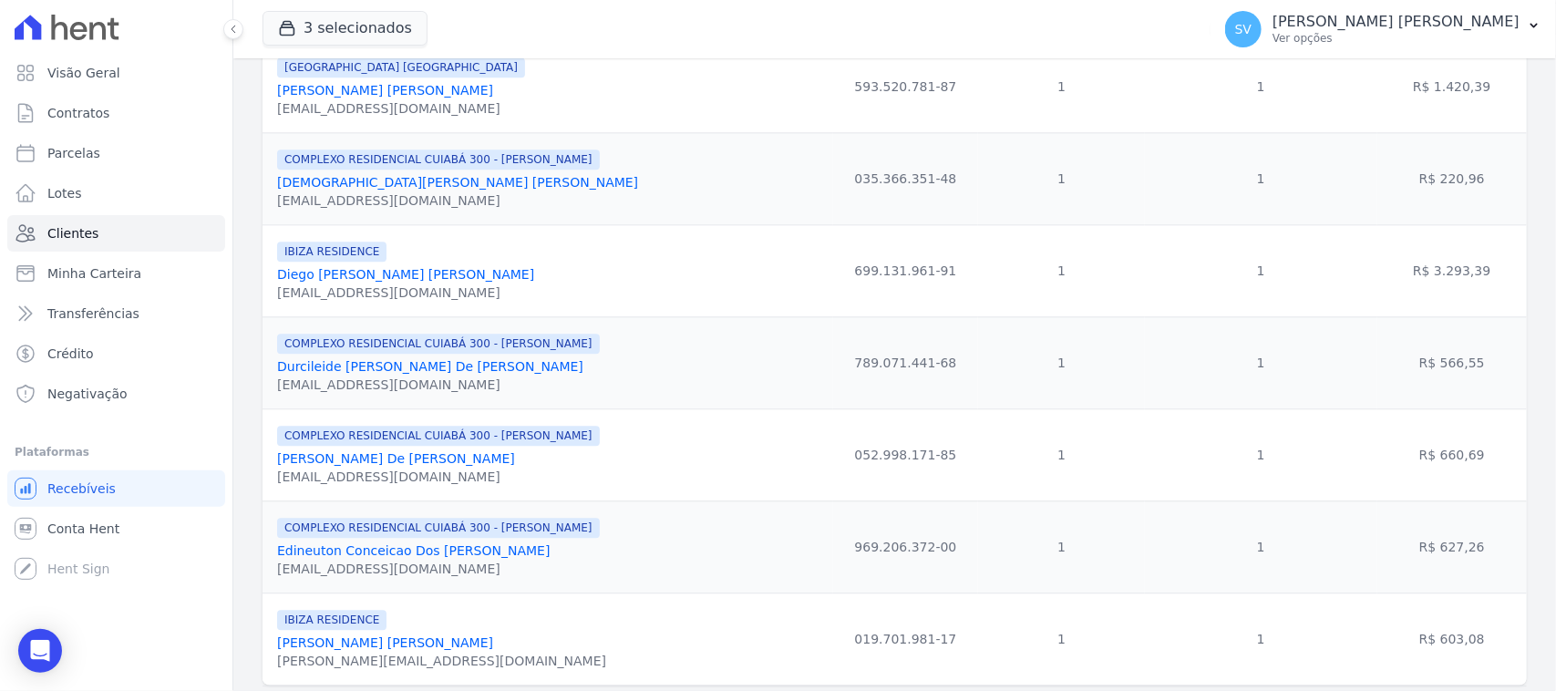
scroll to position [2041, 0]
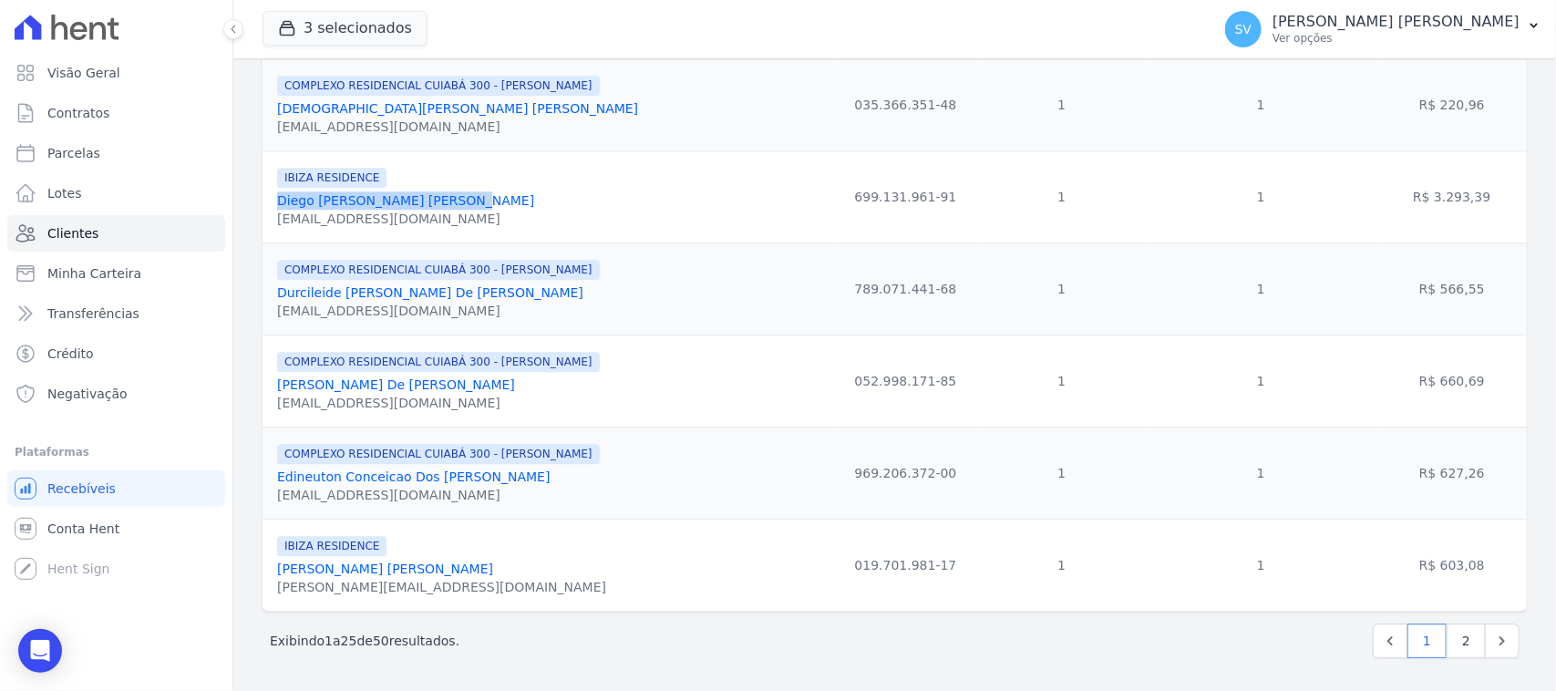
drag, startPoint x: 457, startPoint y: 187, endPoint x: 272, endPoint y: 190, distance: 185.1
click at [272, 190] on td "IBIZA RESIDENCE Diego Eduardo Correa Barreto decbarreto2015@gmail.com" at bounding box center [548, 196] width 571 height 92
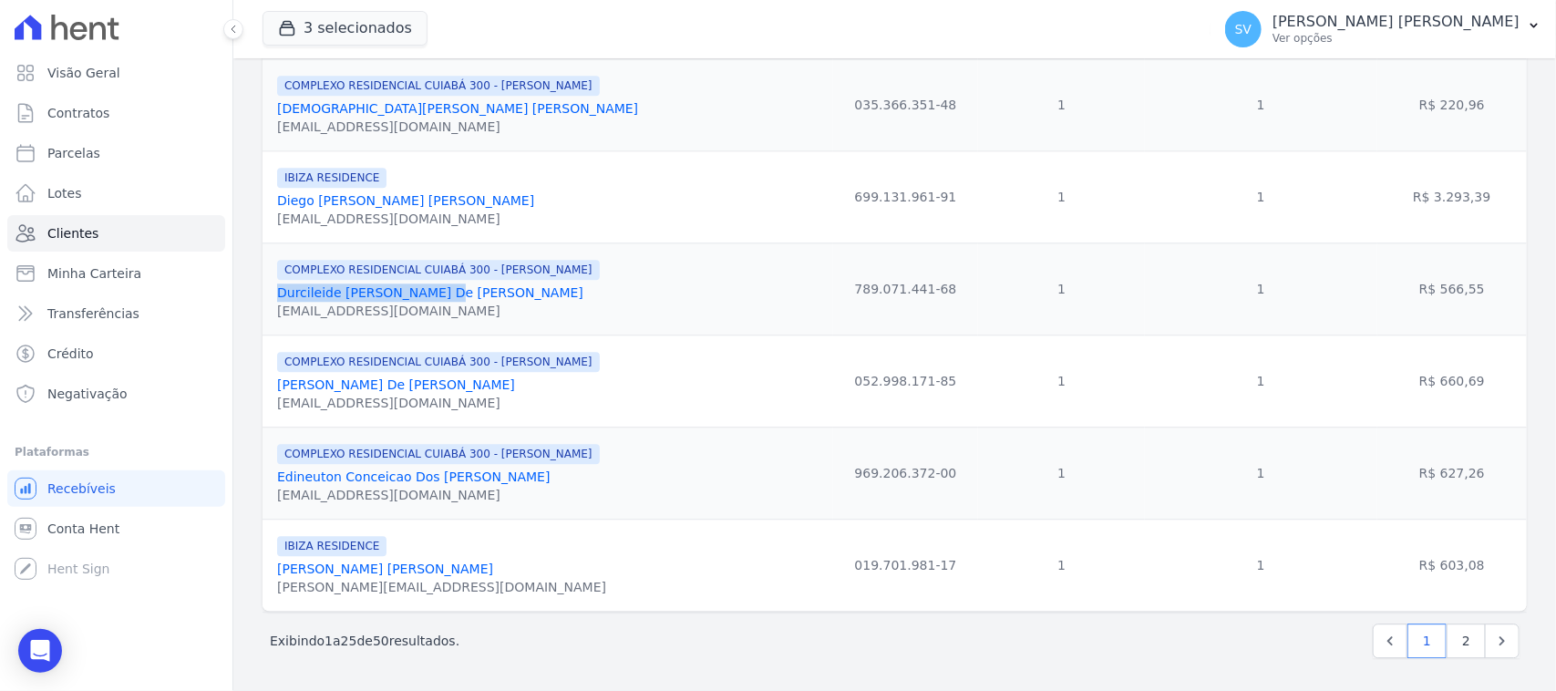
drag, startPoint x: 420, startPoint y: 288, endPoint x: 274, endPoint y: 292, distance: 145.9
click at [274, 292] on td "COMPLEXO RESIDENCIAL CUIABÁ 300 - JOÃO DE BARRO Durcileide Santos De Jesus durc…" at bounding box center [548, 289] width 571 height 92
drag, startPoint x: 511, startPoint y: 383, endPoint x: 307, endPoint y: 367, distance: 204.0
click at [265, 377] on td "COMPLEXO RESIDENCIAL CUIABÁ 300 - JOÃO DE BARRO Edilaine Nascimento Da Silva De…" at bounding box center [548, 381] width 571 height 92
drag, startPoint x: 483, startPoint y: 475, endPoint x: 280, endPoint y: 468, distance: 203.5
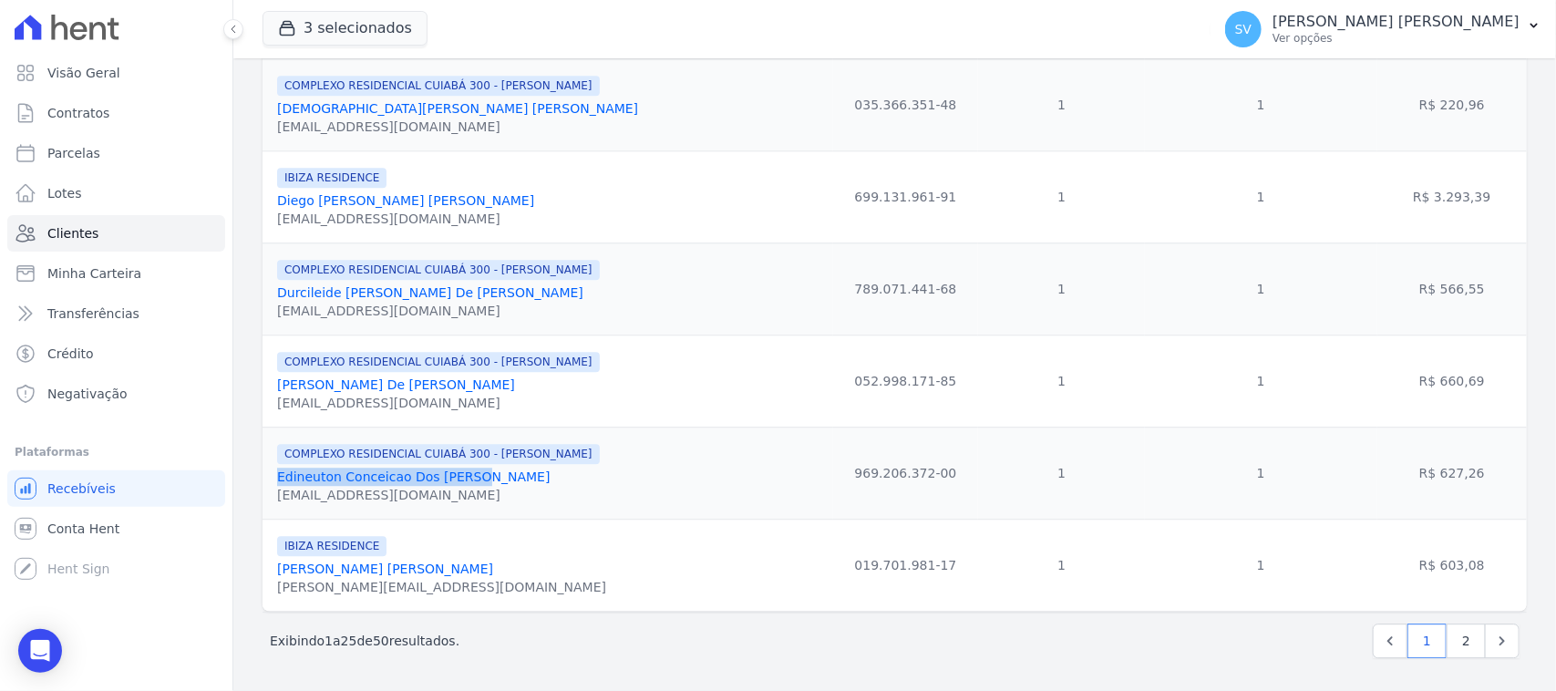
click at [265, 470] on td "COMPLEXO RESIDENCIAL CUIABÁ 300 - JOÃO DE BARRO Edineuton Conceicao Dos Santos …" at bounding box center [548, 473] width 571 height 92
drag, startPoint x: 472, startPoint y: 563, endPoint x: 274, endPoint y: 574, distance: 199.1
click at [274, 574] on td "IBIZA RESIDENCE Felipe Junior Faoro Gasparrini felipe-junior_@hotmail.com" at bounding box center [548, 565] width 571 height 92
click at [1447, 632] on link "2" at bounding box center [1466, 641] width 39 height 35
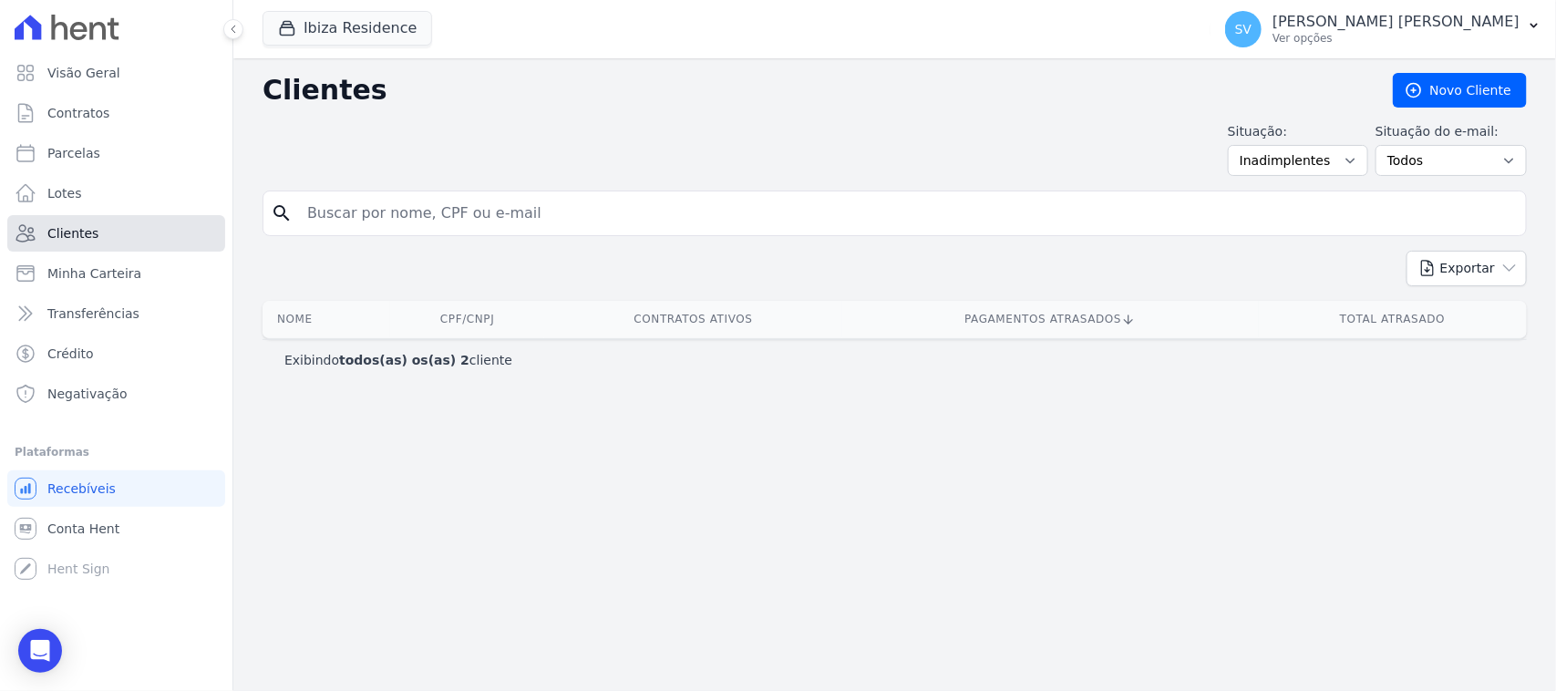
click at [147, 231] on link "Clientes" at bounding box center [116, 233] width 218 height 36
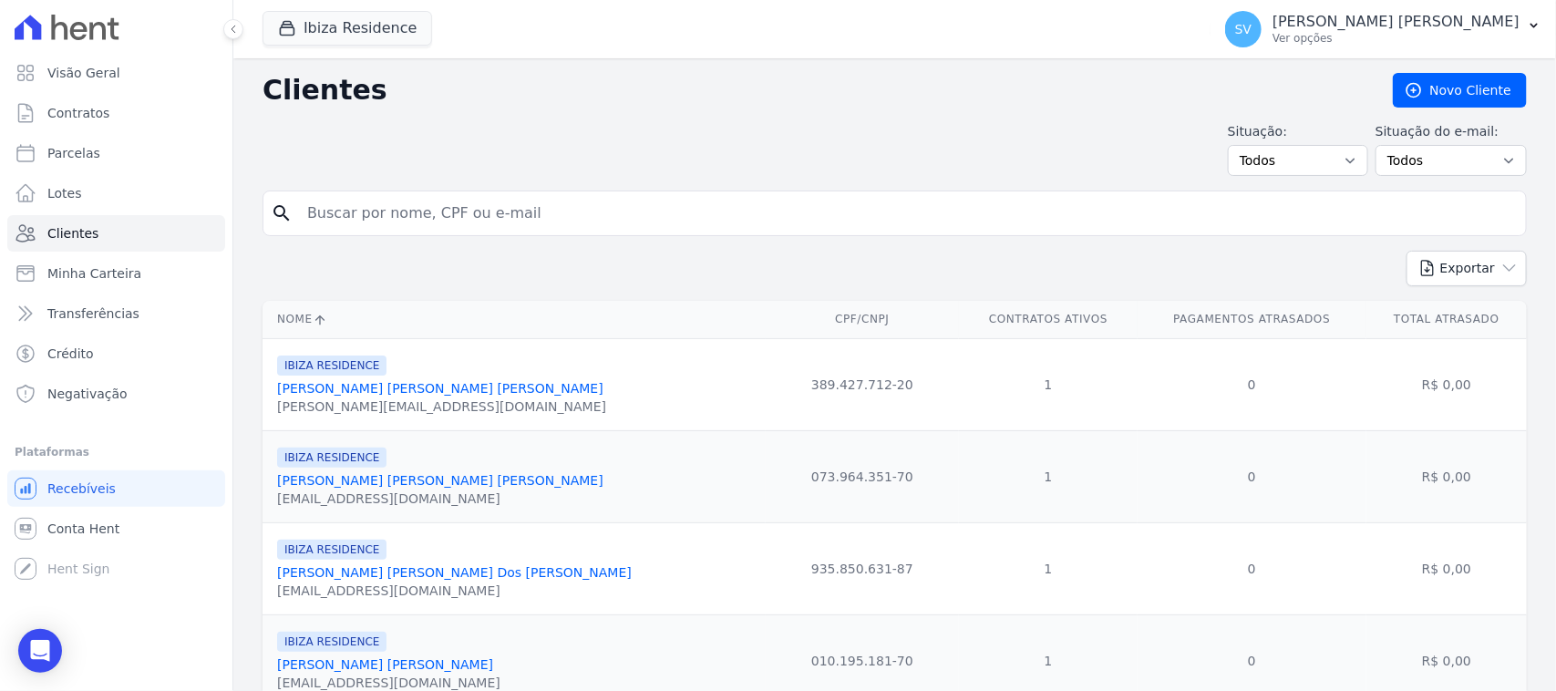
click at [152, 153] on link "Parcelas" at bounding box center [116, 153] width 218 height 36
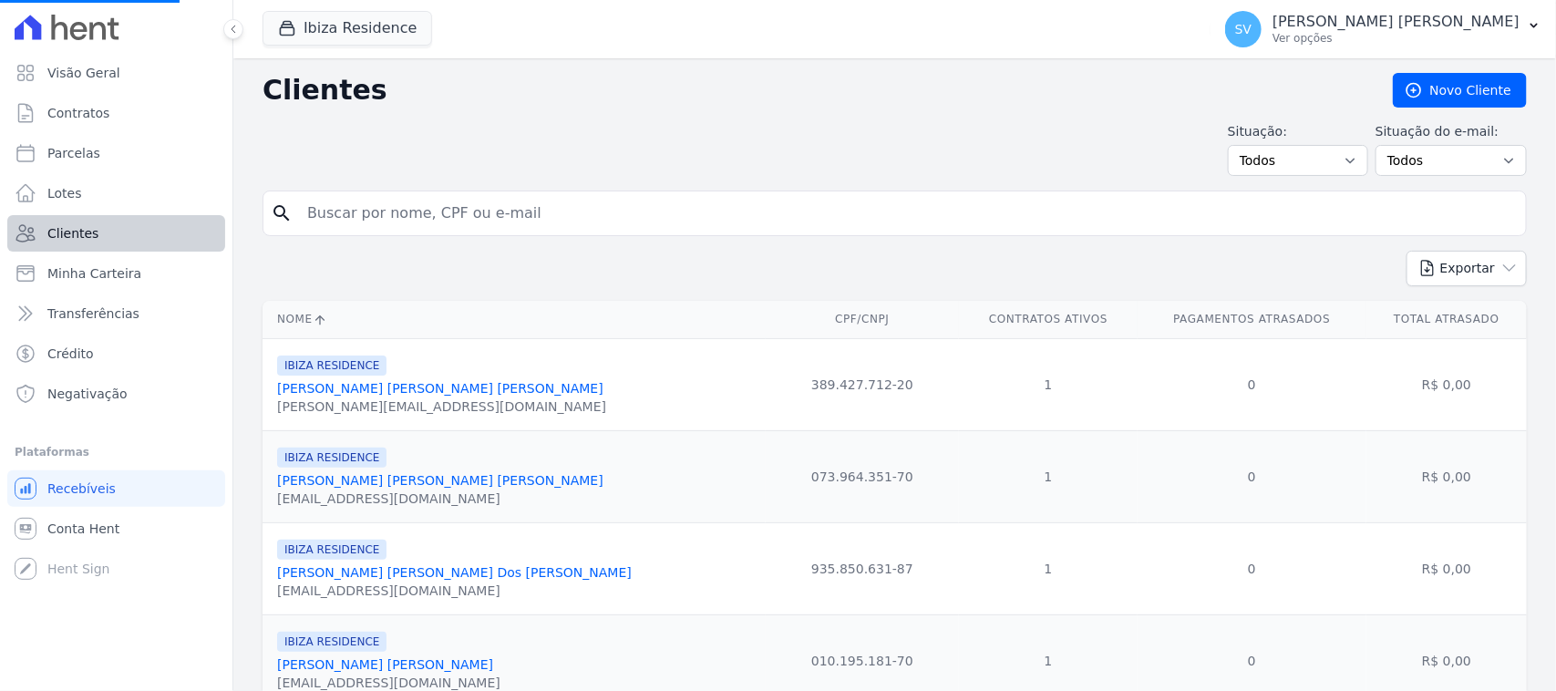
select select
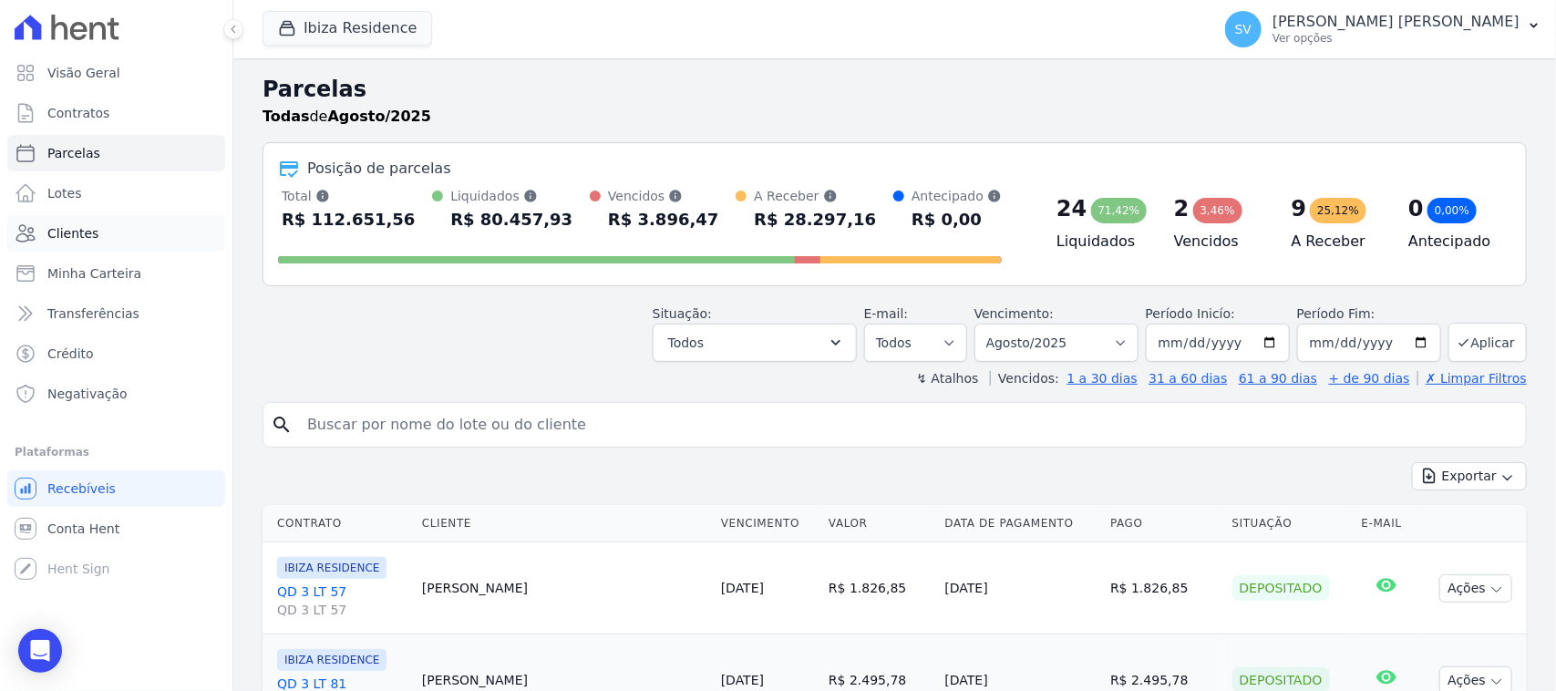
click at [157, 239] on link "Clientes" at bounding box center [116, 233] width 218 height 36
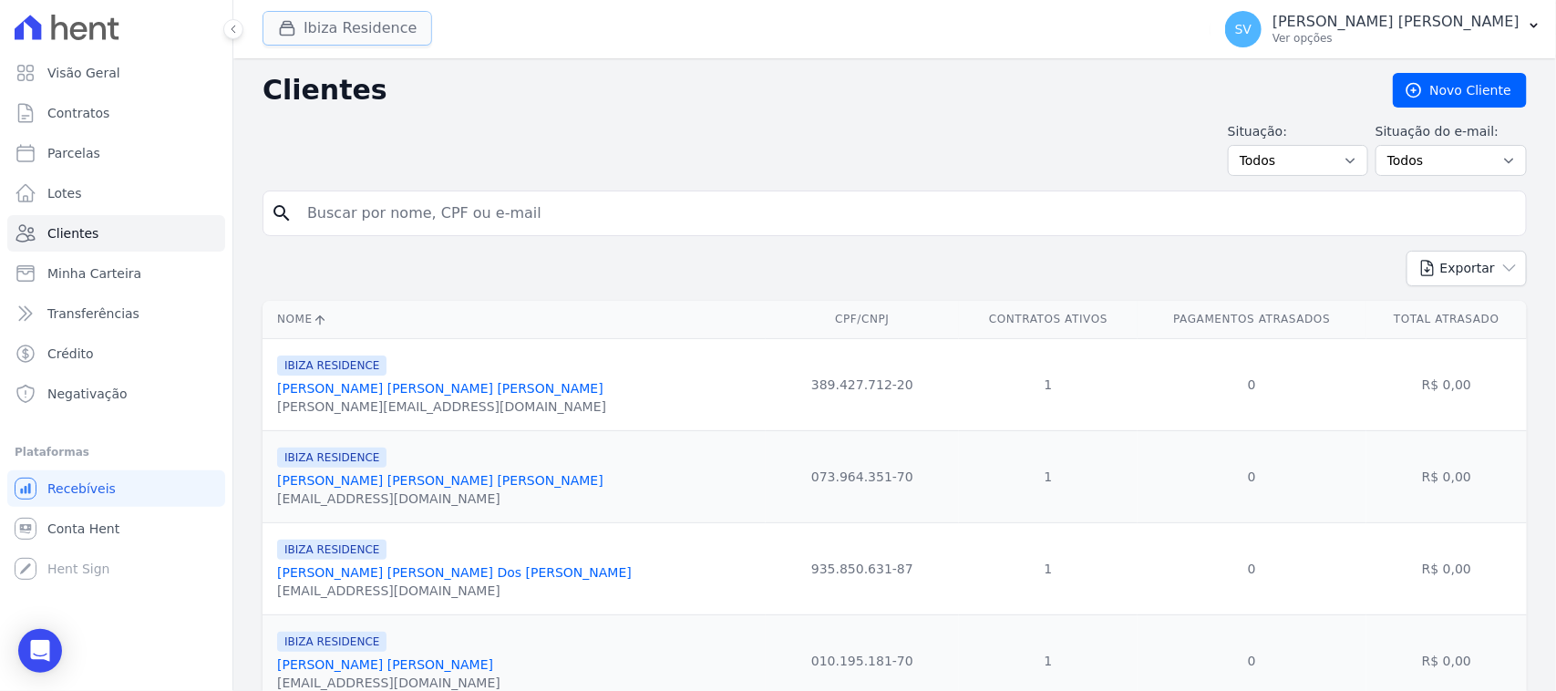
click at [378, 30] on button "Ibiza Residence" at bounding box center [348, 28] width 170 height 35
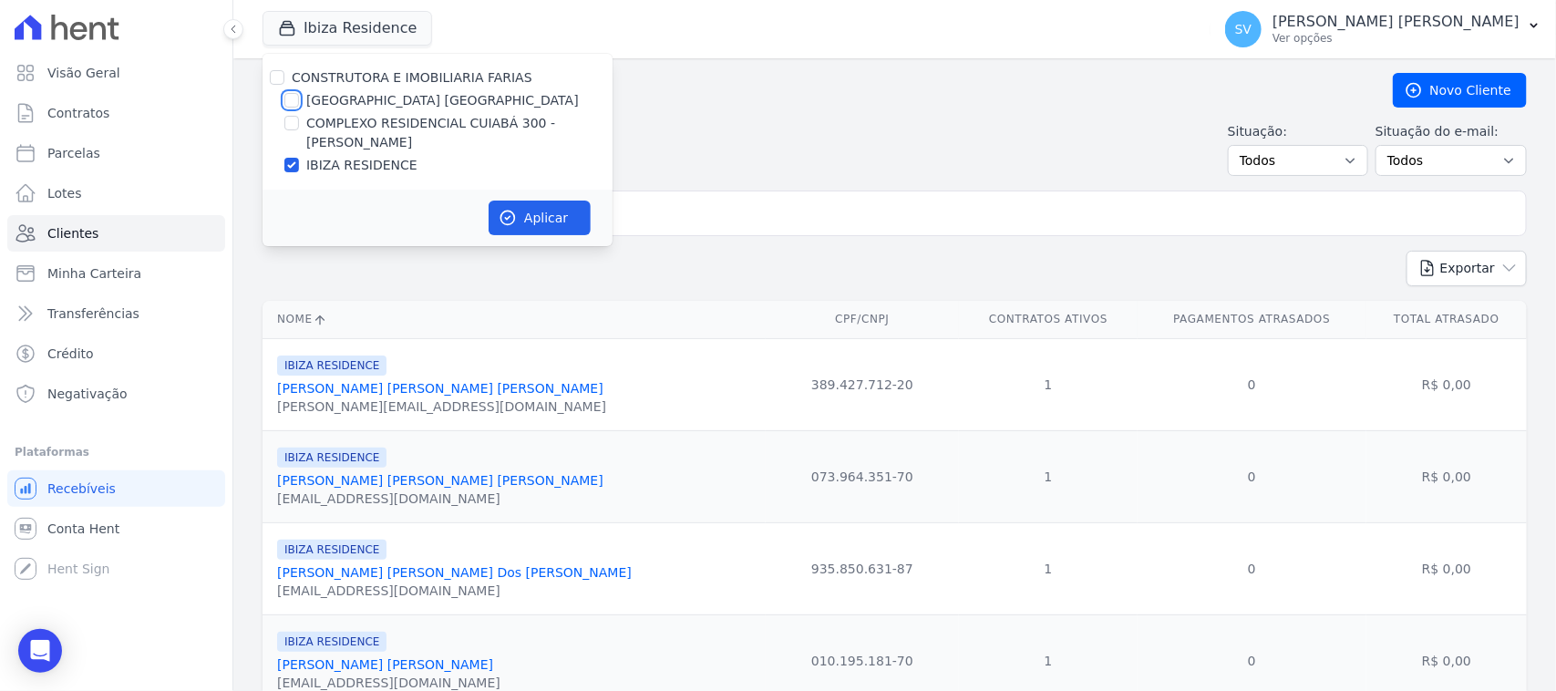
click at [294, 94] on input "[GEOGRAPHIC_DATA] [GEOGRAPHIC_DATA]" at bounding box center [291, 100] width 15 height 15
checkbox input "true"
drag, startPoint x: 539, startPoint y: 198, endPoint x: 520, endPoint y: 215, distance: 25.8
click at [539, 201] on div "Aplicar" at bounding box center [438, 218] width 350 height 57
click at [506, 212] on icon "button" at bounding box center [508, 219] width 14 height 14
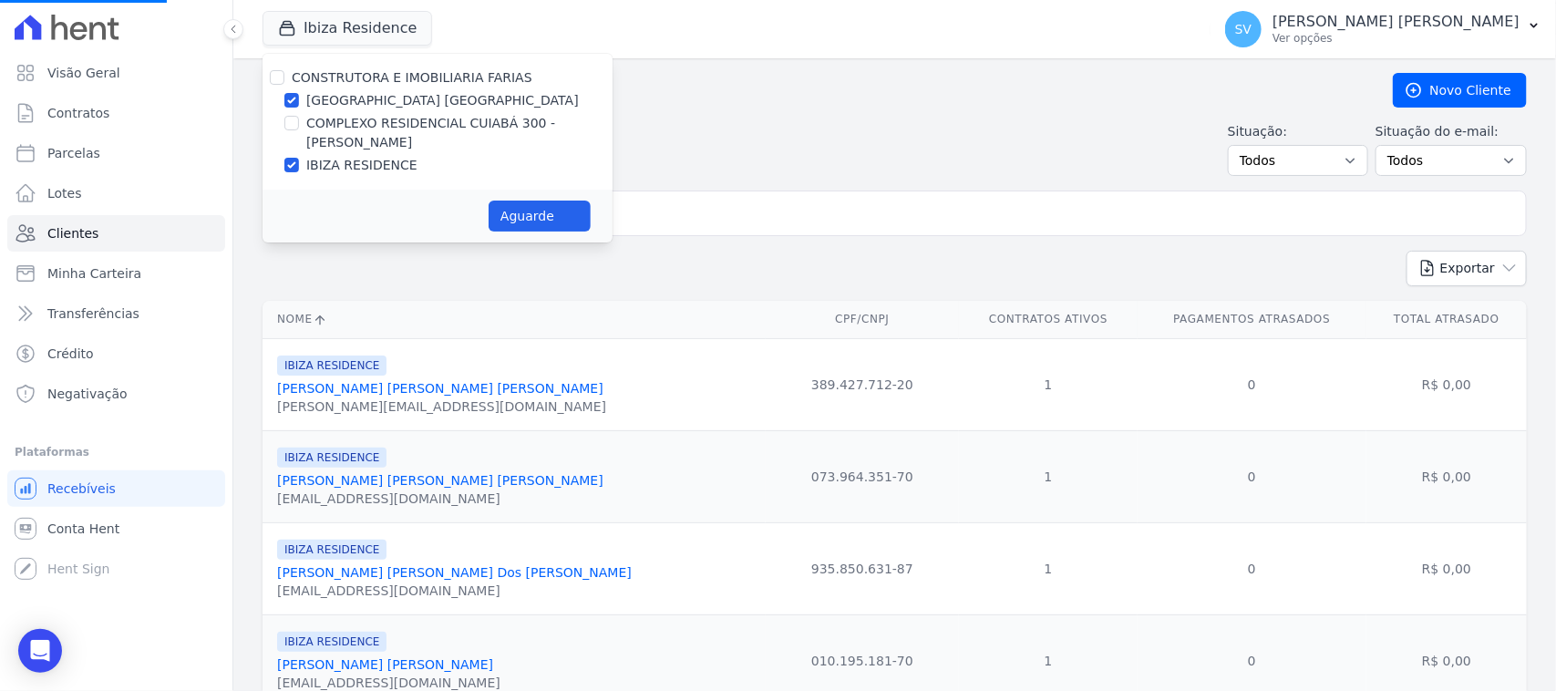
click at [690, 215] on input "search" at bounding box center [907, 213] width 1223 height 36
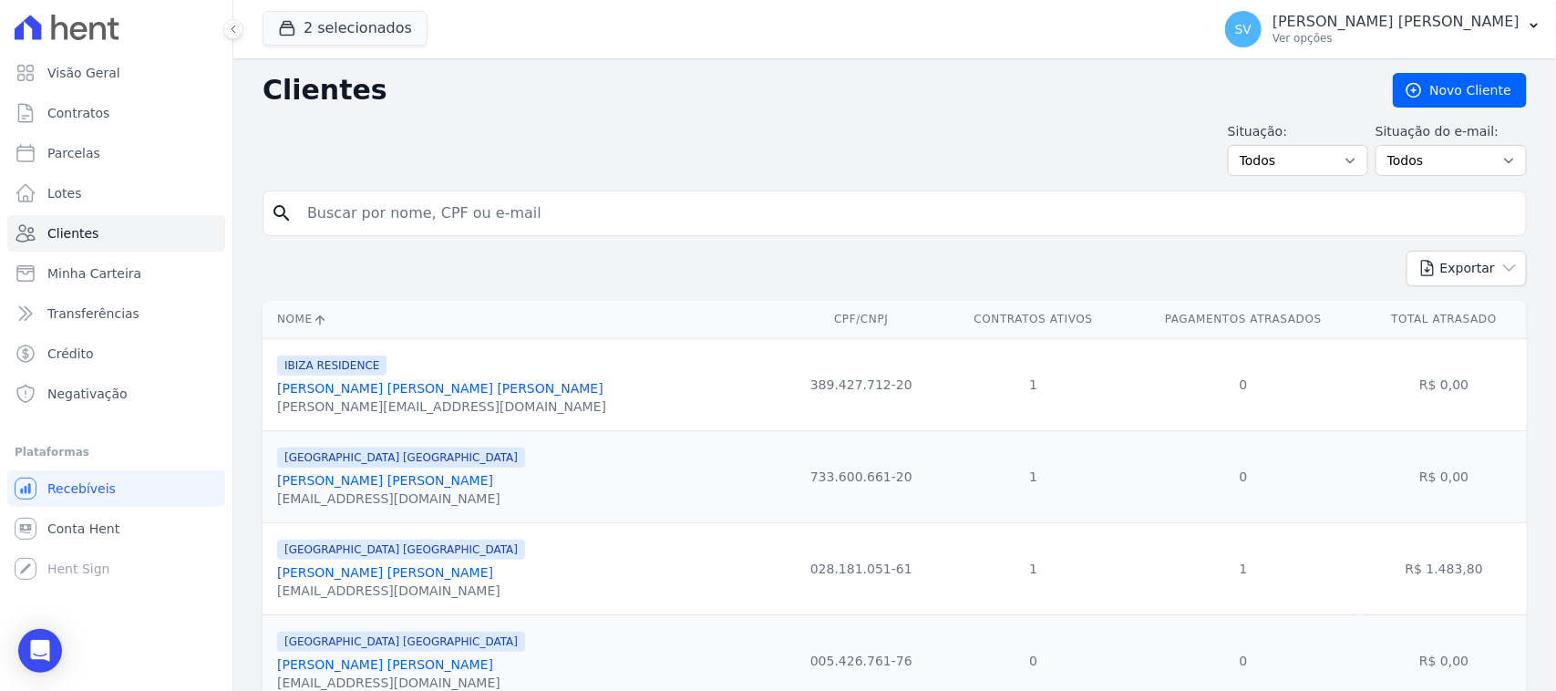
click at [690, 216] on input "search" at bounding box center [907, 213] width 1223 height 36
drag, startPoint x: 465, startPoint y: 24, endPoint x: 1059, endPoint y: 160, distance: 609.1
click at [1059, 160] on div "Situação: Todos Adimplentes Inadimplentes Situação do e-mail: Todos Confirmado …" at bounding box center [895, 149] width 1265 height 54
click at [201, 148] on link "Parcelas" at bounding box center [116, 153] width 218 height 36
select select
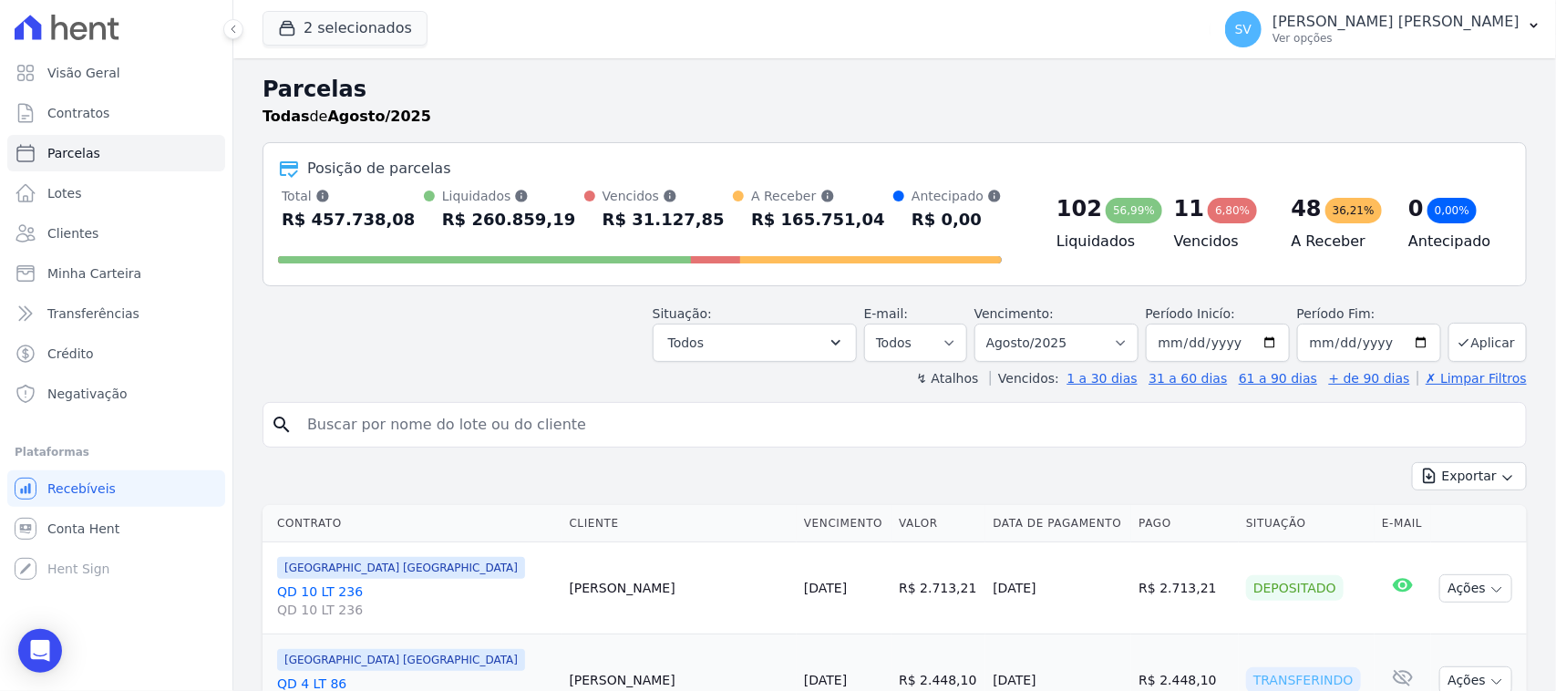
click at [488, 429] on input "search" at bounding box center [907, 425] width 1223 height 36
type input "~"
type input "a"
type input "MARCELO FERNANDES BORGES"
drag, startPoint x: 1059, startPoint y: 336, endPoint x: 1037, endPoint y: 380, distance: 50.2
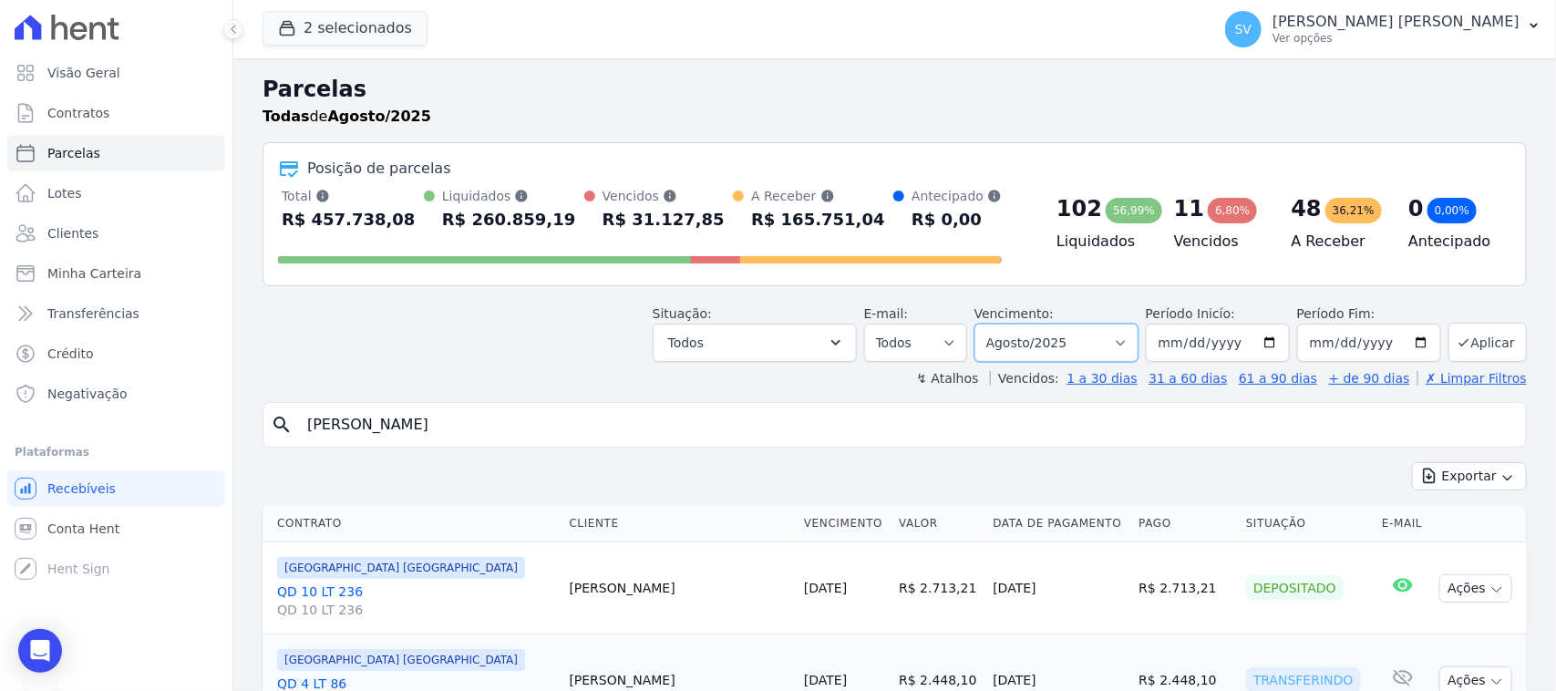
click at [1059, 344] on select "Filtrar por período ──────── Todos os meses Outubro/2022 Novembro/2022 Dezembro…" at bounding box center [1057, 343] width 164 height 38
drag, startPoint x: 657, startPoint y: 298, endPoint x: 511, endPoint y: 302, distance: 146.8
click at [638, 303] on div "Situação: Agendado Em Aberto Pago Processando Cancelado Vencido Transferindo De…" at bounding box center [895, 329] width 1265 height 65
click at [771, 410] on input "MARCELO FERNANDES BORGES" at bounding box center [907, 425] width 1223 height 36
select select
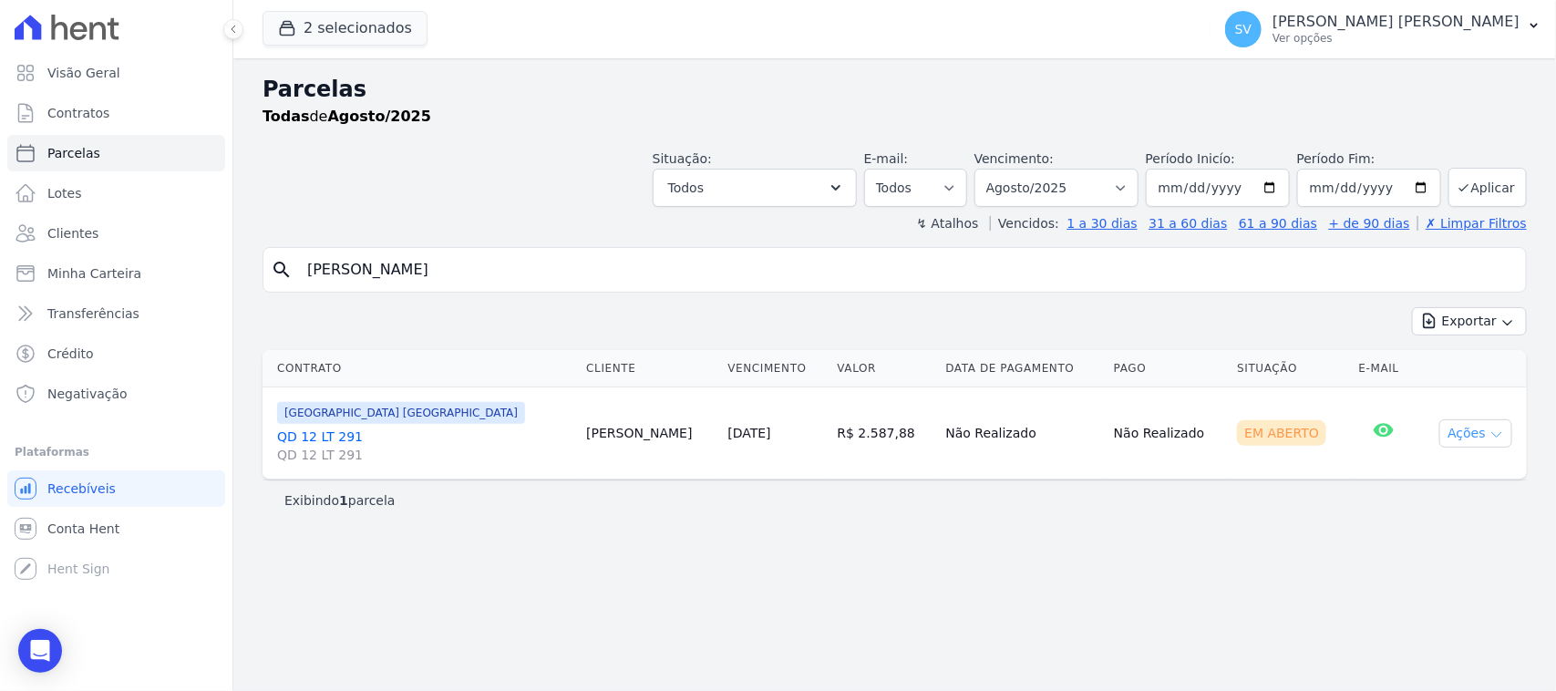
click at [1488, 439] on button "Ações" at bounding box center [1476, 433] width 73 height 28
click at [1502, 485] on link "Ver boleto" at bounding box center [1468, 476] width 175 height 34
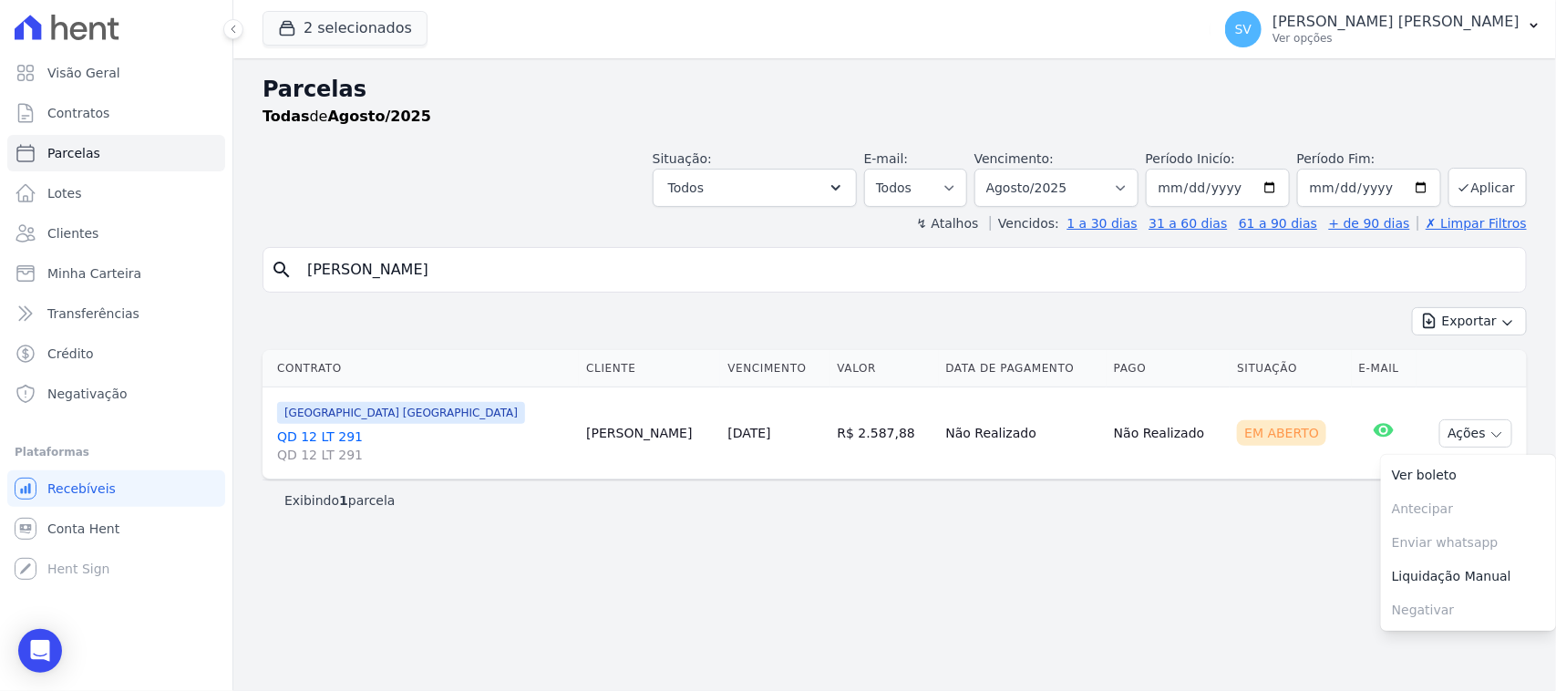
drag, startPoint x: 586, startPoint y: 272, endPoint x: 275, endPoint y: 257, distance: 311.3
click at [275, 257] on div "search MARCELO FERNANDES BORGES" at bounding box center [895, 270] width 1265 height 46
click at [316, 41] on button "2 selecionados" at bounding box center [345, 28] width 165 height 35
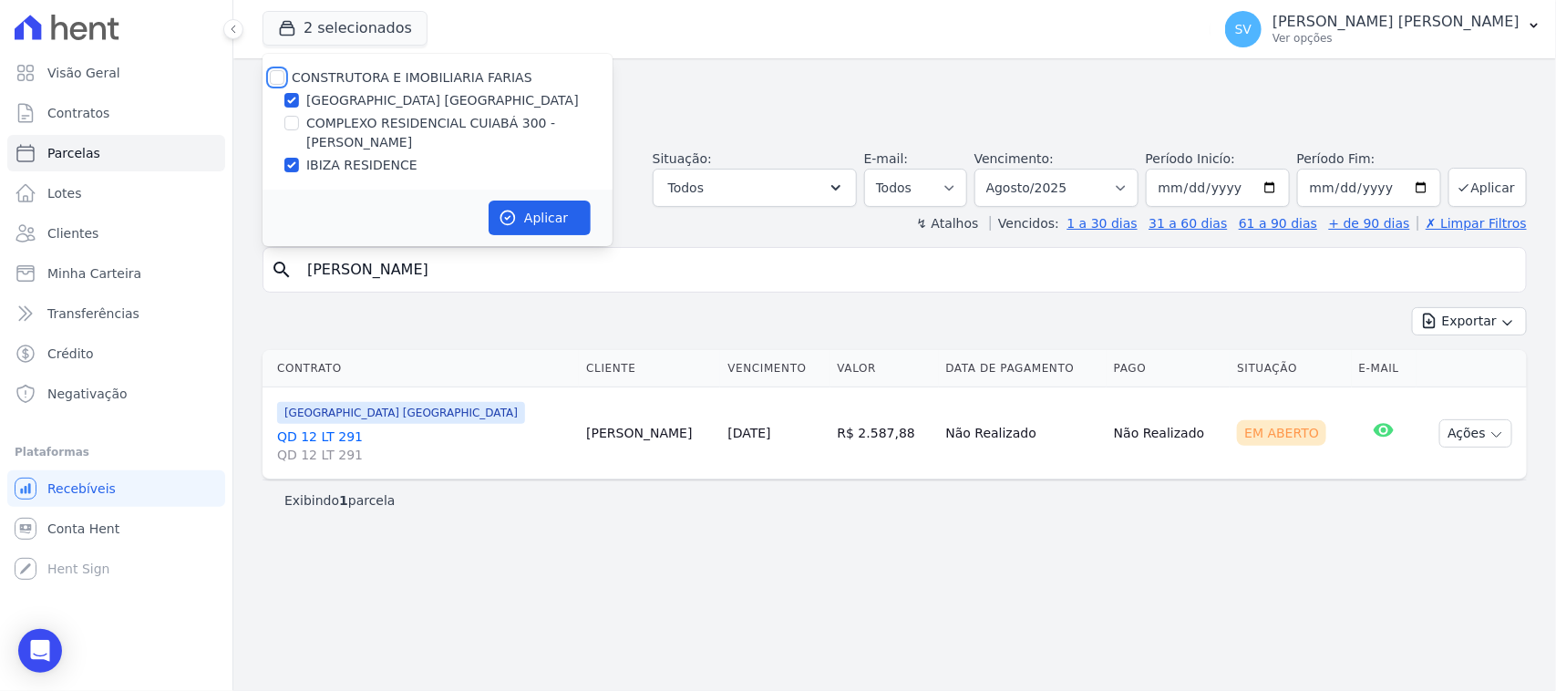
click at [281, 76] on input "CONSTRUTORA E IMOBILIARIA FARIAS" at bounding box center [277, 77] width 15 height 15
checkbox input "true"
drag, startPoint x: 538, startPoint y: 206, endPoint x: 530, endPoint y: 212, distance: 10.4
click at [538, 207] on button "Aplicar" at bounding box center [540, 218] width 102 height 35
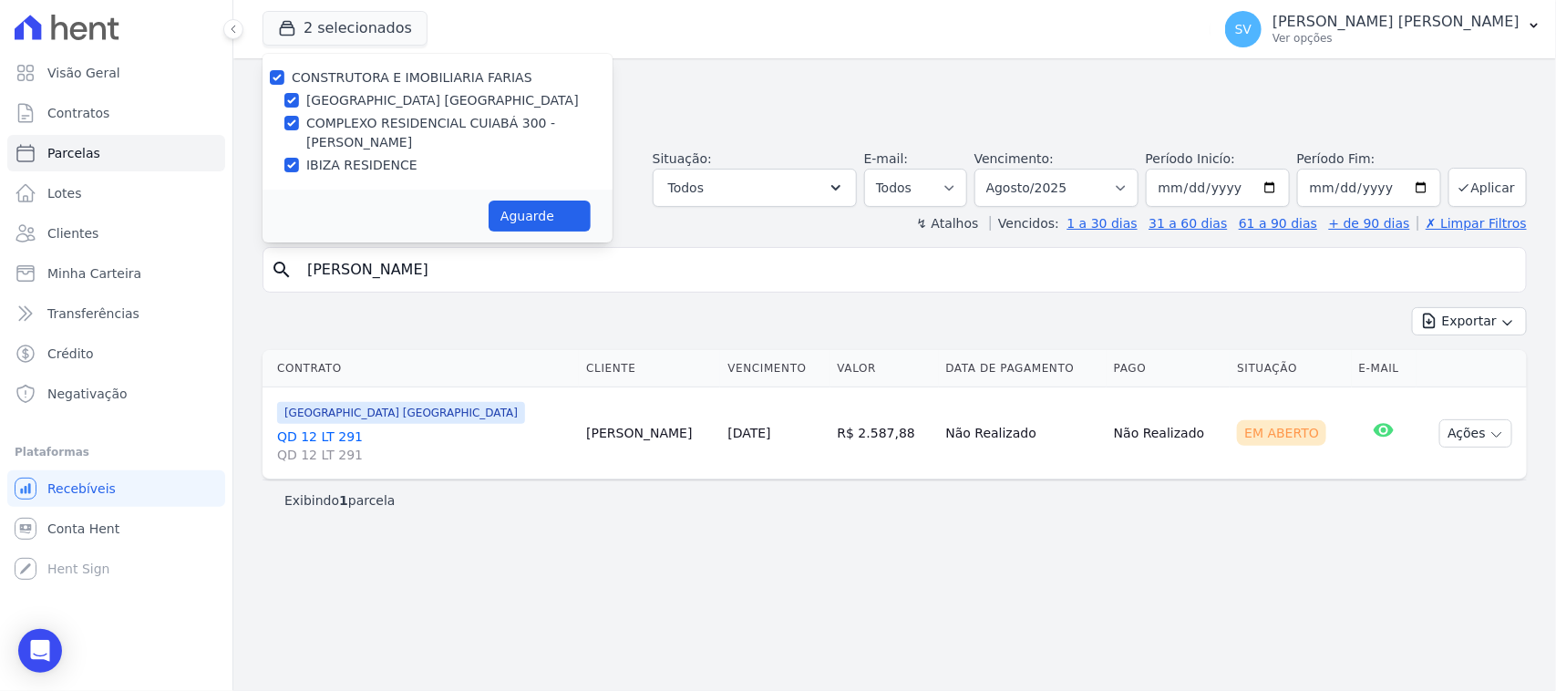
select select
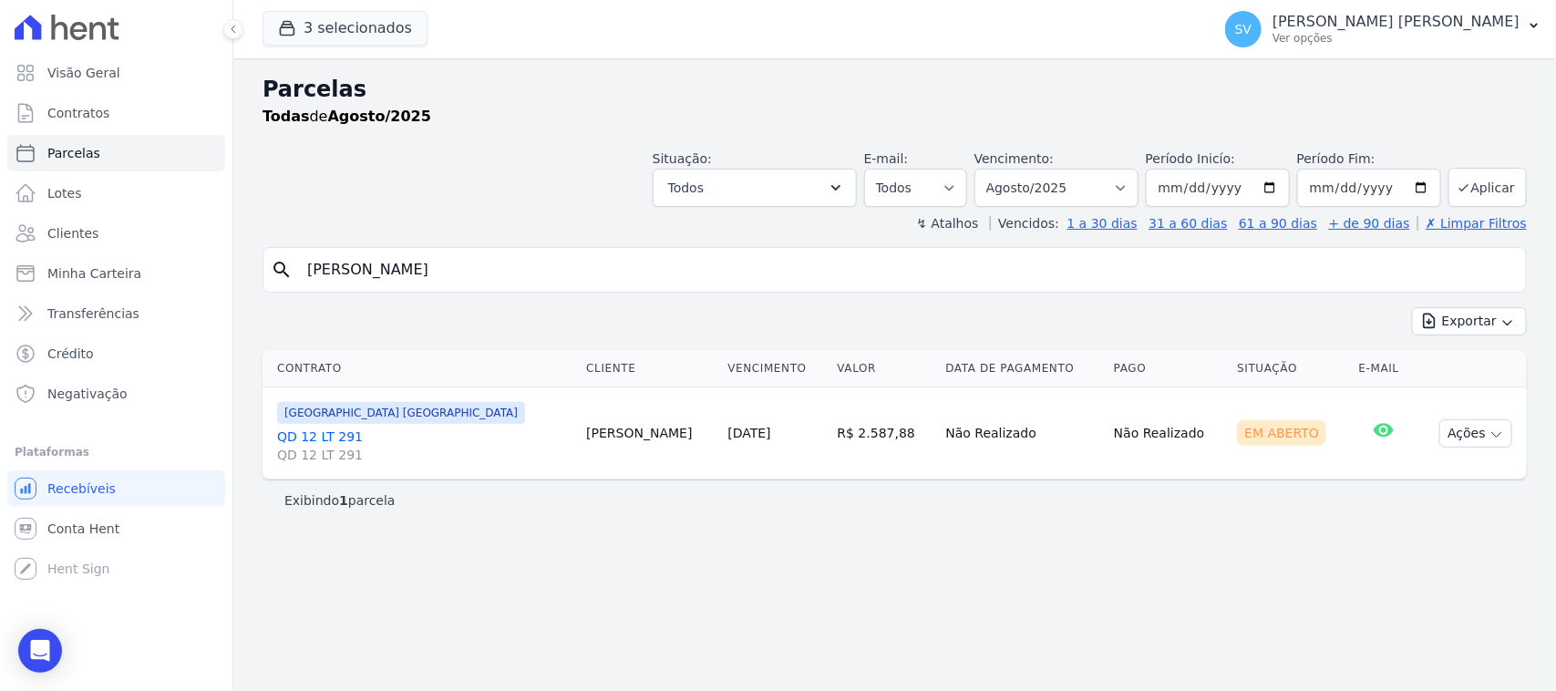
click at [607, 271] on input "MARCELO FERNANDES BORGES" at bounding box center [907, 270] width 1223 height 36
paste input "Isabelly Christiny Rufino"
type input "Isabelly Christiny Rufino"
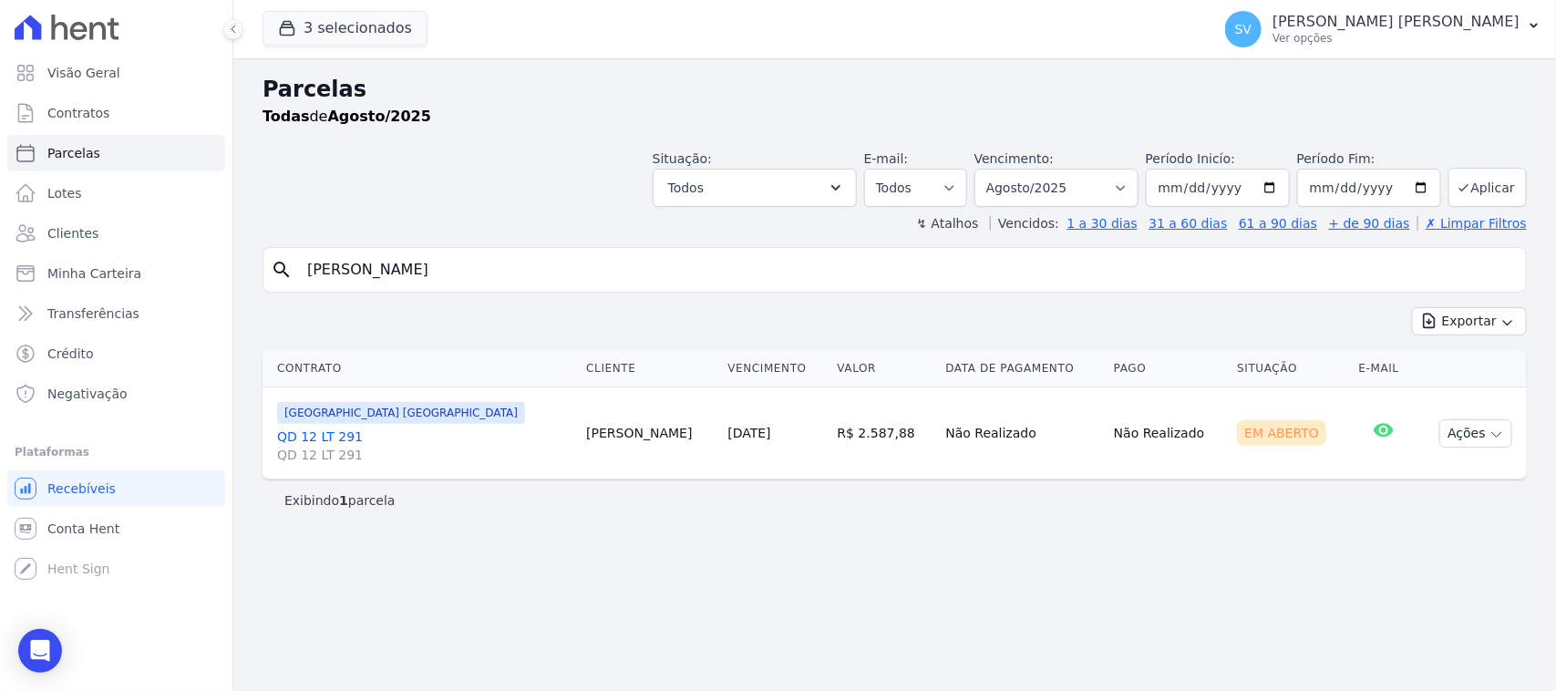
select select
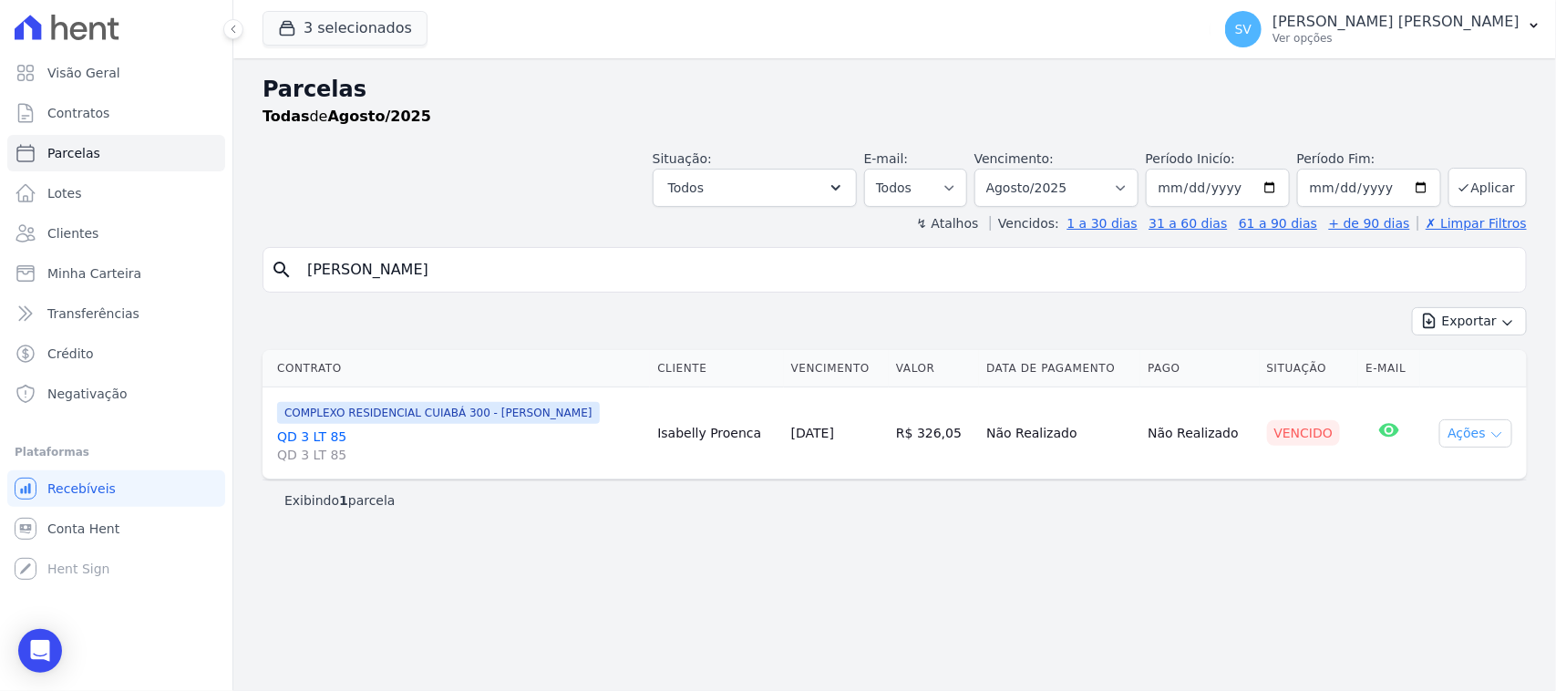
click at [1466, 440] on button "Ações" at bounding box center [1476, 433] width 73 height 28
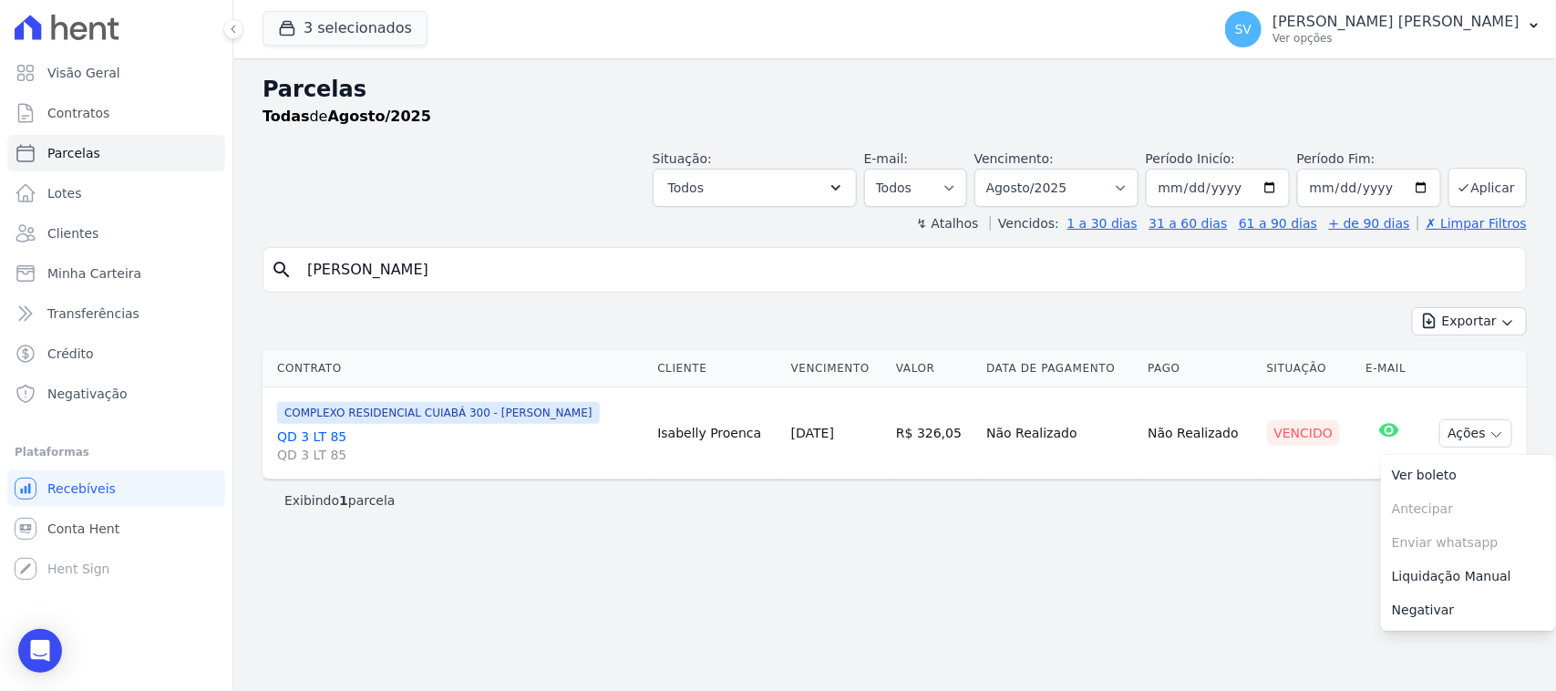
click at [1106, 512] on div "Exibindo 1 parcela" at bounding box center [895, 500] width 1265 height 41
drag, startPoint x: 1464, startPoint y: 434, endPoint x: 1455, endPoint y: 462, distance: 29.7
click at [1464, 435] on button "Ações" at bounding box center [1476, 433] width 73 height 28
click at [1445, 468] on link "Ver boleto" at bounding box center [1468, 476] width 175 height 34
drag, startPoint x: 577, startPoint y: 267, endPoint x: 156, endPoint y: 256, distance: 421.4
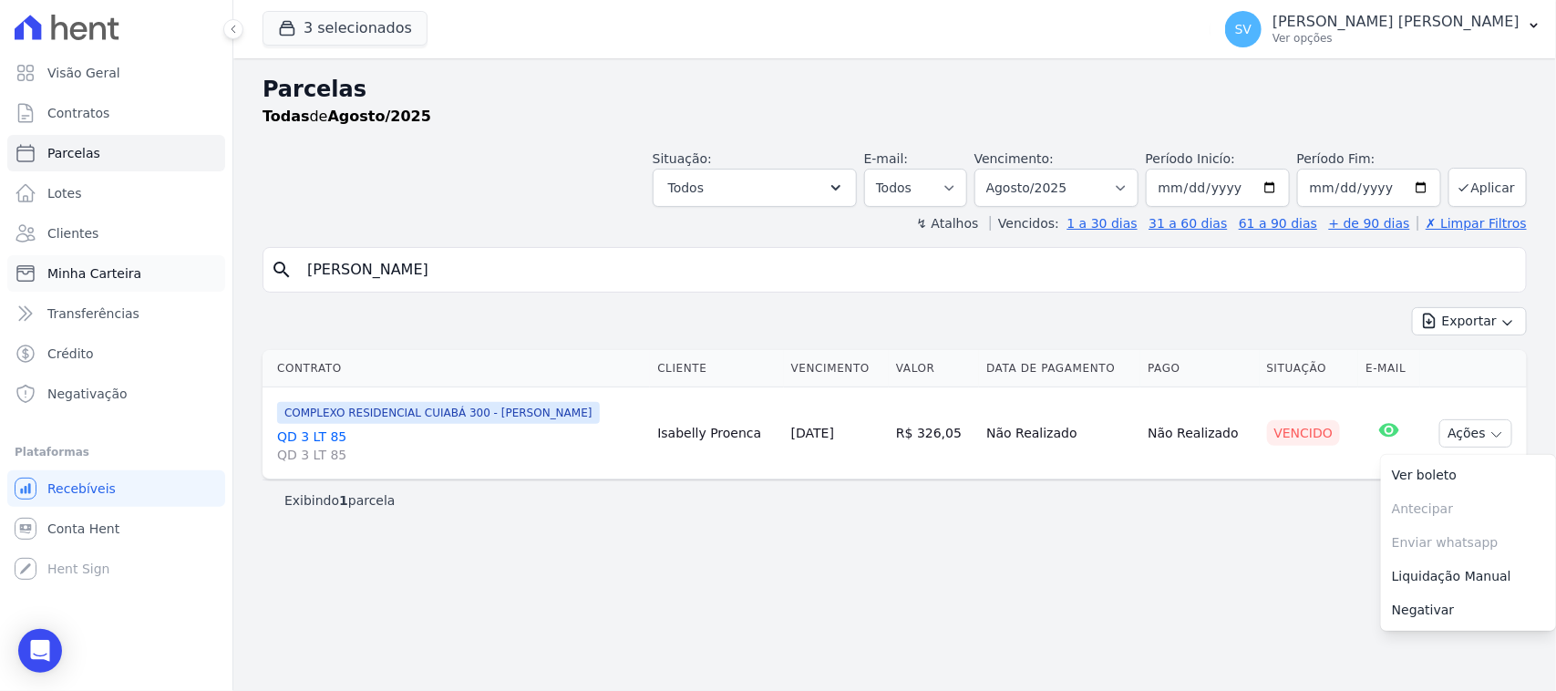
click at [156, 256] on div "Visão Geral Contratos Parcelas Lotes Clientes Minha Carteira Transferências Cré…" at bounding box center [778, 345] width 1556 height 691
type input "ALEX SILVA BATISTA"
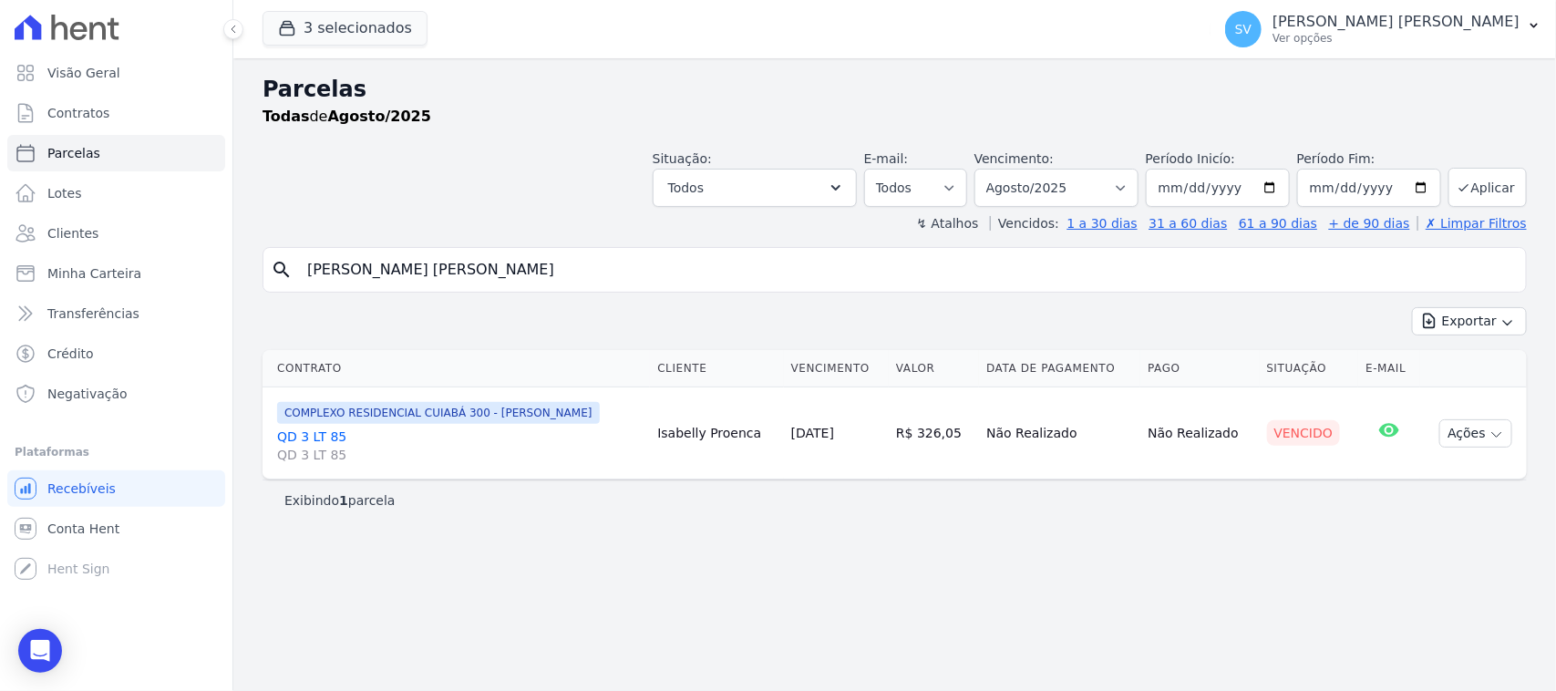
click at [873, 274] on input "ALEX SILVA BATISTA" at bounding box center [907, 270] width 1223 height 36
select select
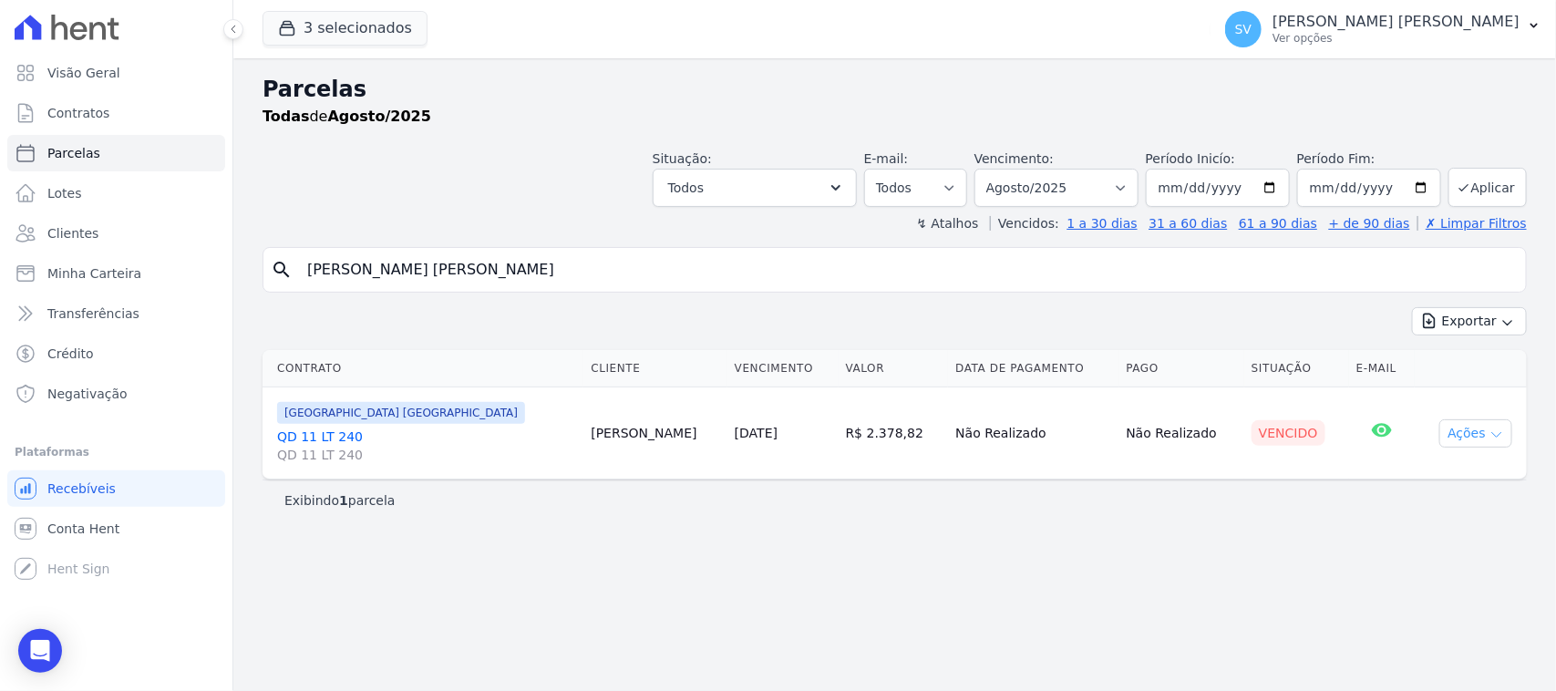
click at [1496, 424] on button "Ações" at bounding box center [1476, 433] width 73 height 28
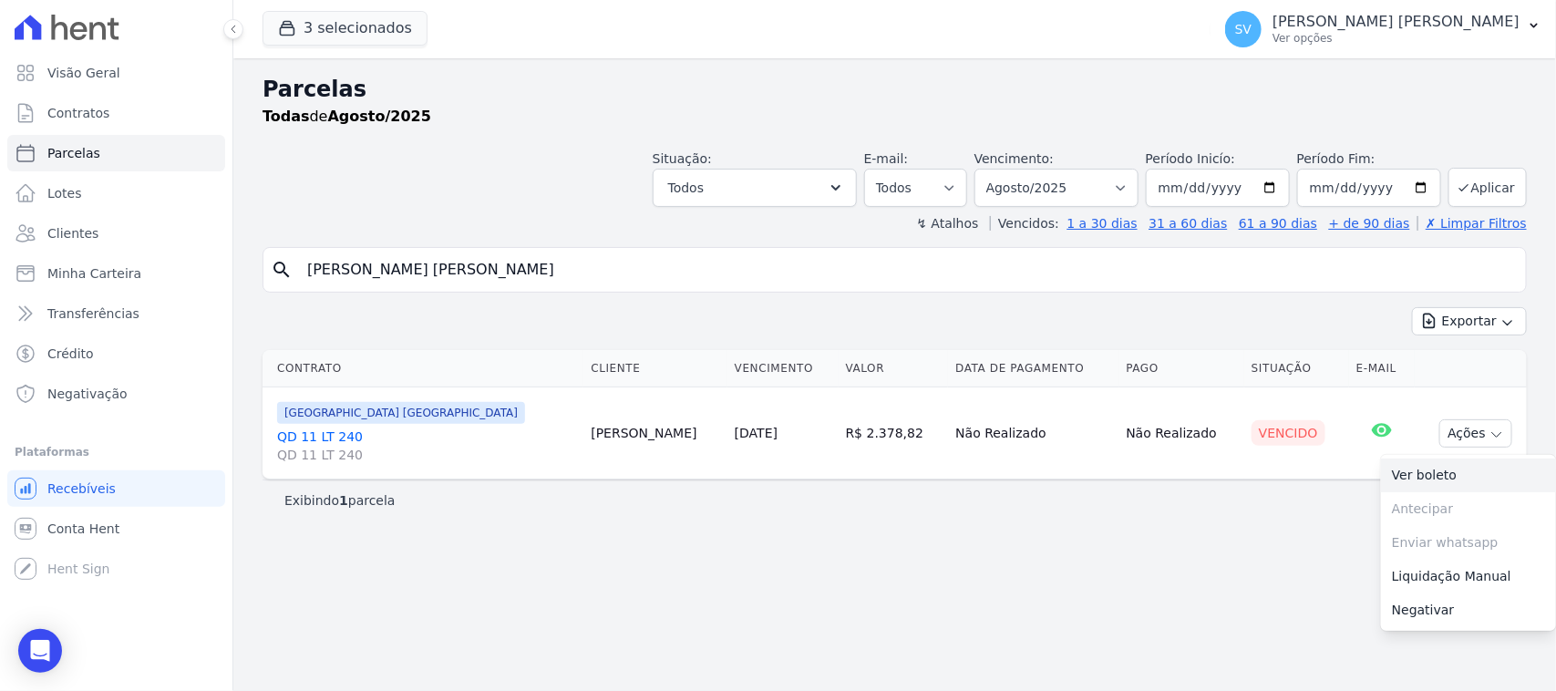
click at [1495, 475] on link "Ver boleto" at bounding box center [1468, 476] width 175 height 34
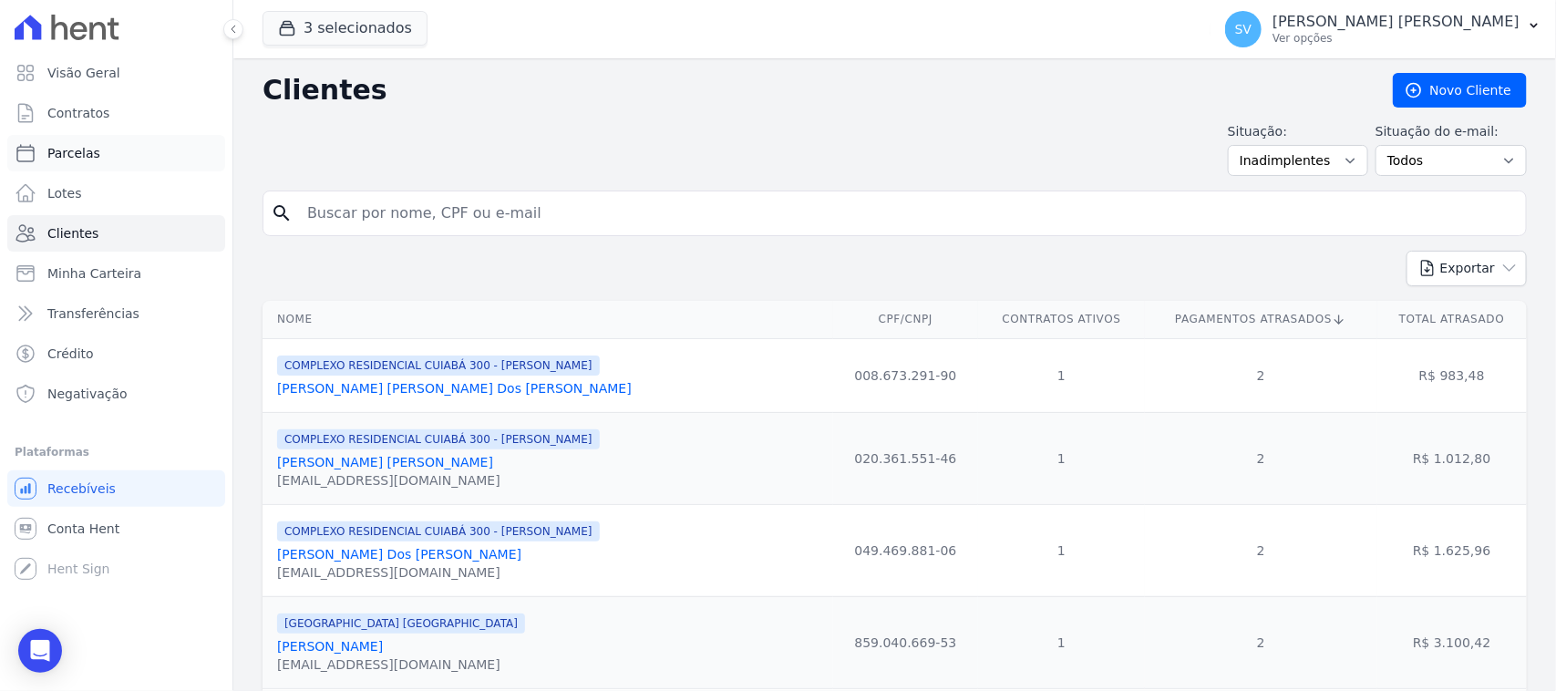
click at [98, 161] on link "Parcelas" at bounding box center [116, 153] width 218 height 36
select select
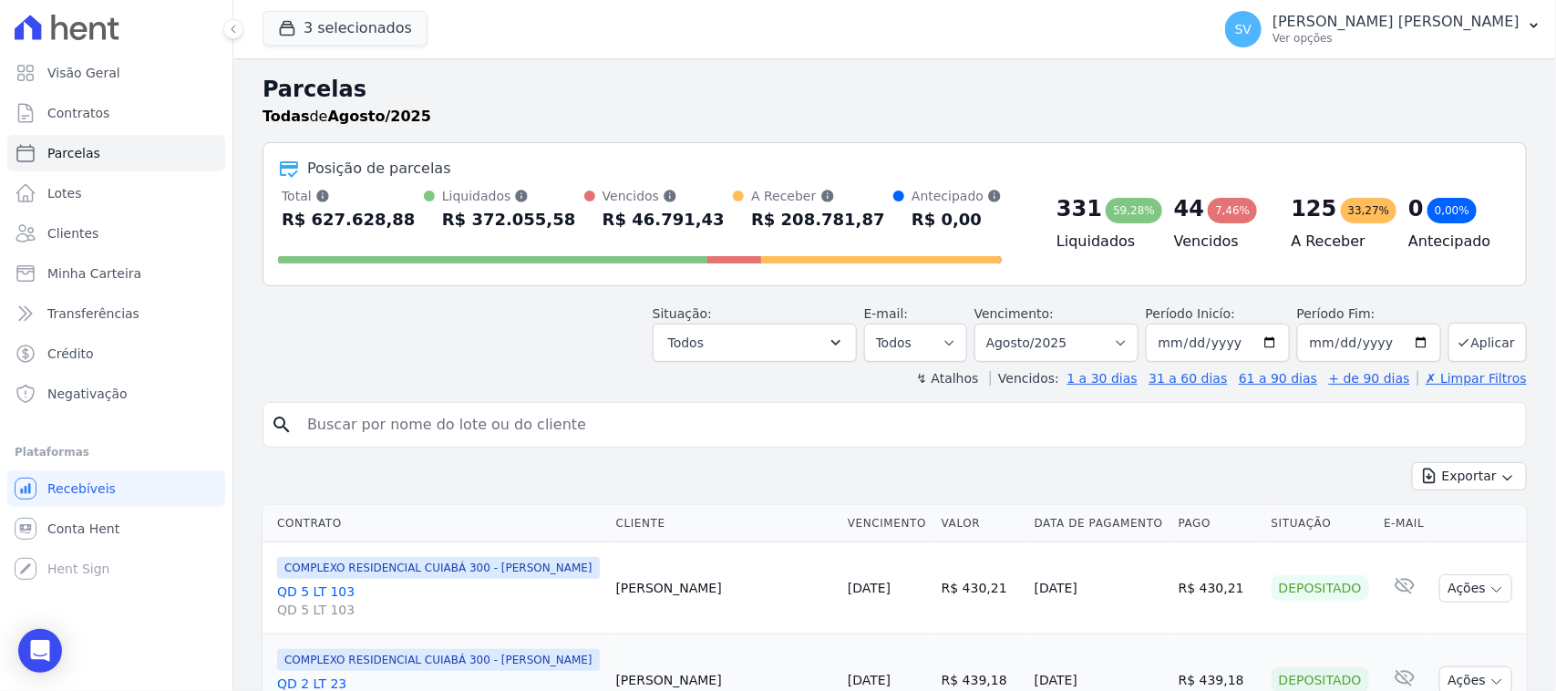
click at [520, 430] on input "search" at bounding box center [907, 425] width 1223 height 36
paste input "[PERSON_NAME]"
type input "Anderson Soares Dos Santos,"
select select
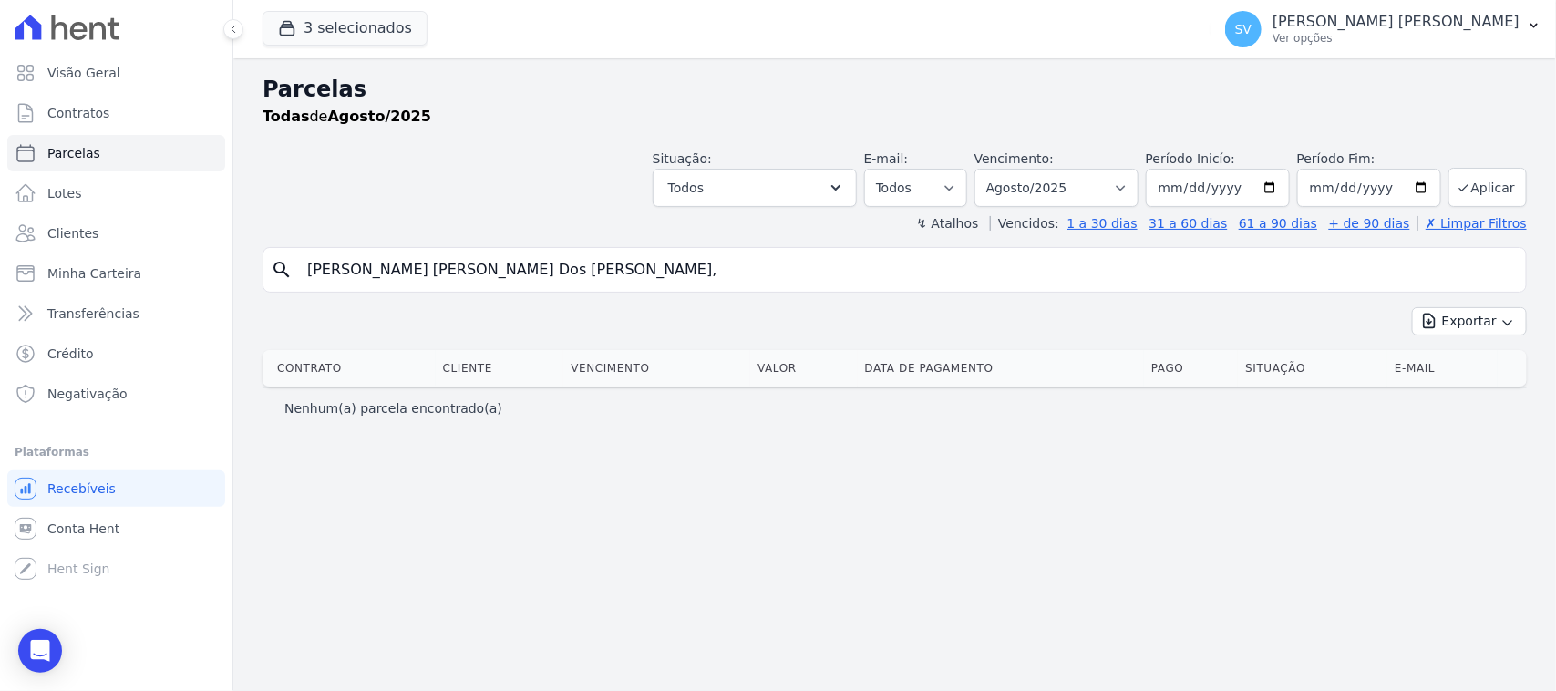
click at [591, 255] on input "Anderson Soares Dos Santos," at bounding box center [907, 270] width 1223 height 36
type input "[PERSON_NAME]"
select select
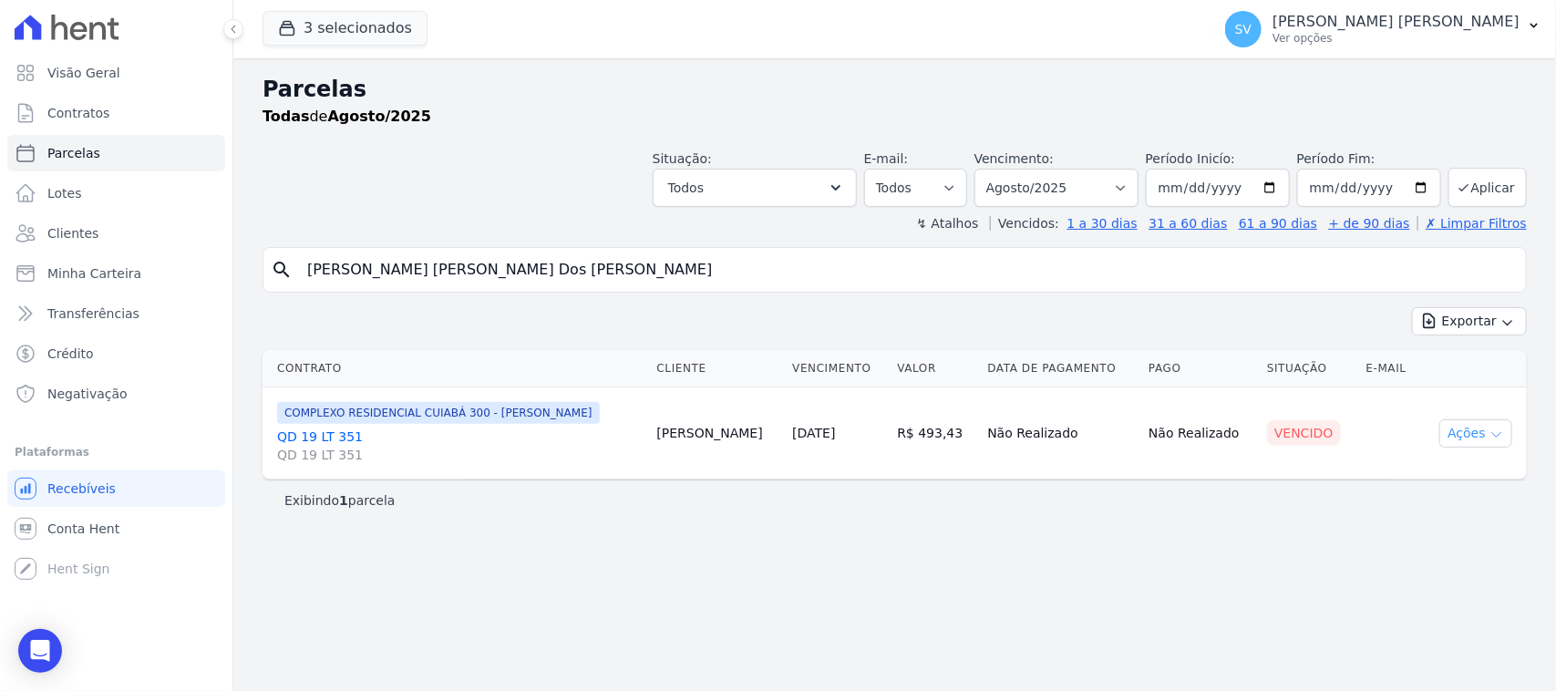
click at [1483, 426] on button "Ações" at bounding box center [1476, 433] width 73 height 28
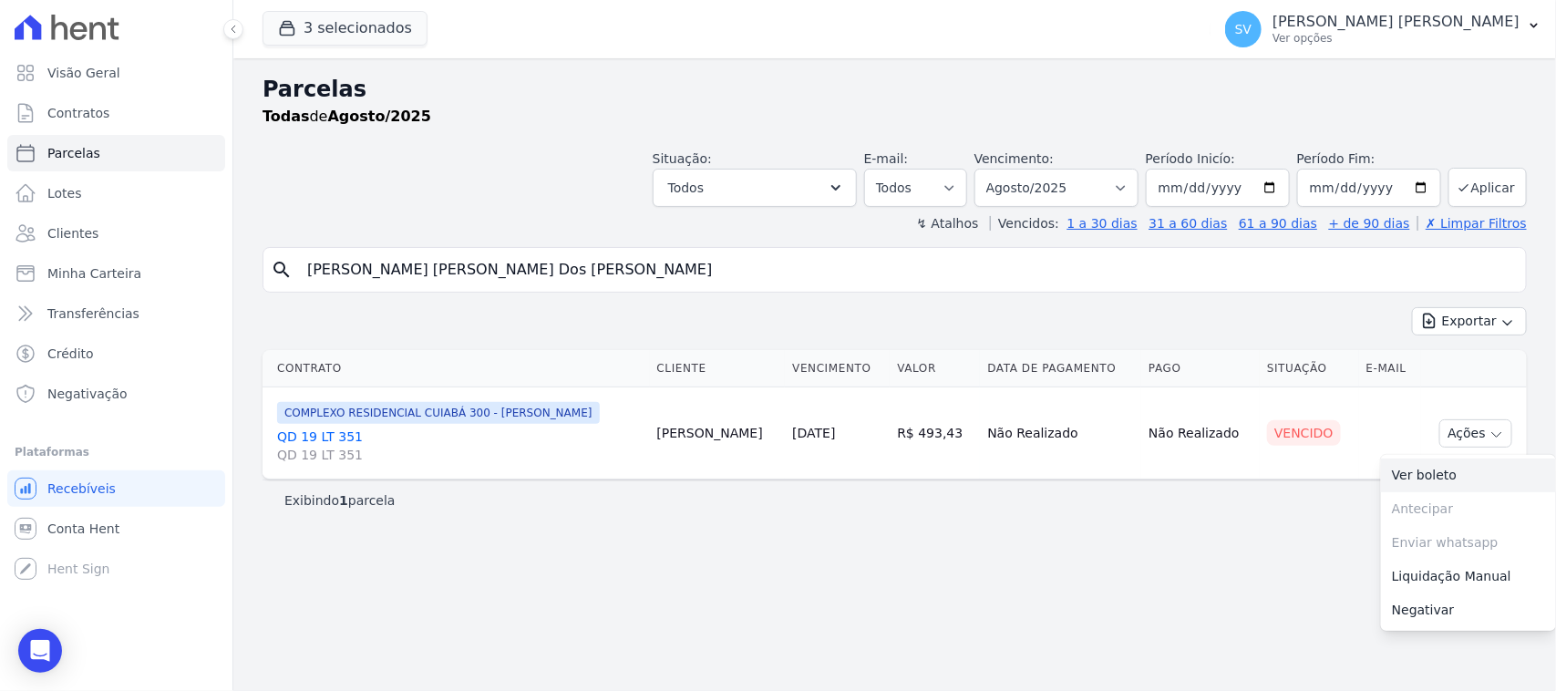
click at [1451, 476] on link "Ver boleto" at bounding box center [1468, 476] width 175 height 34
click at [1080, 176] on select "Filtrar por período ──────── Todos os meses Outubro/2022 Novembro/2022 Dezembro…" at bounding box center [1057, 188] width 164 height 38
select select "07/2025"
click at [998, 169] on select "Filtrar por período ──────── Todos os meses Outubro/2022 Novembro/2022 Dezembro…" at bounding box center [1057, 188] width 164 height 38
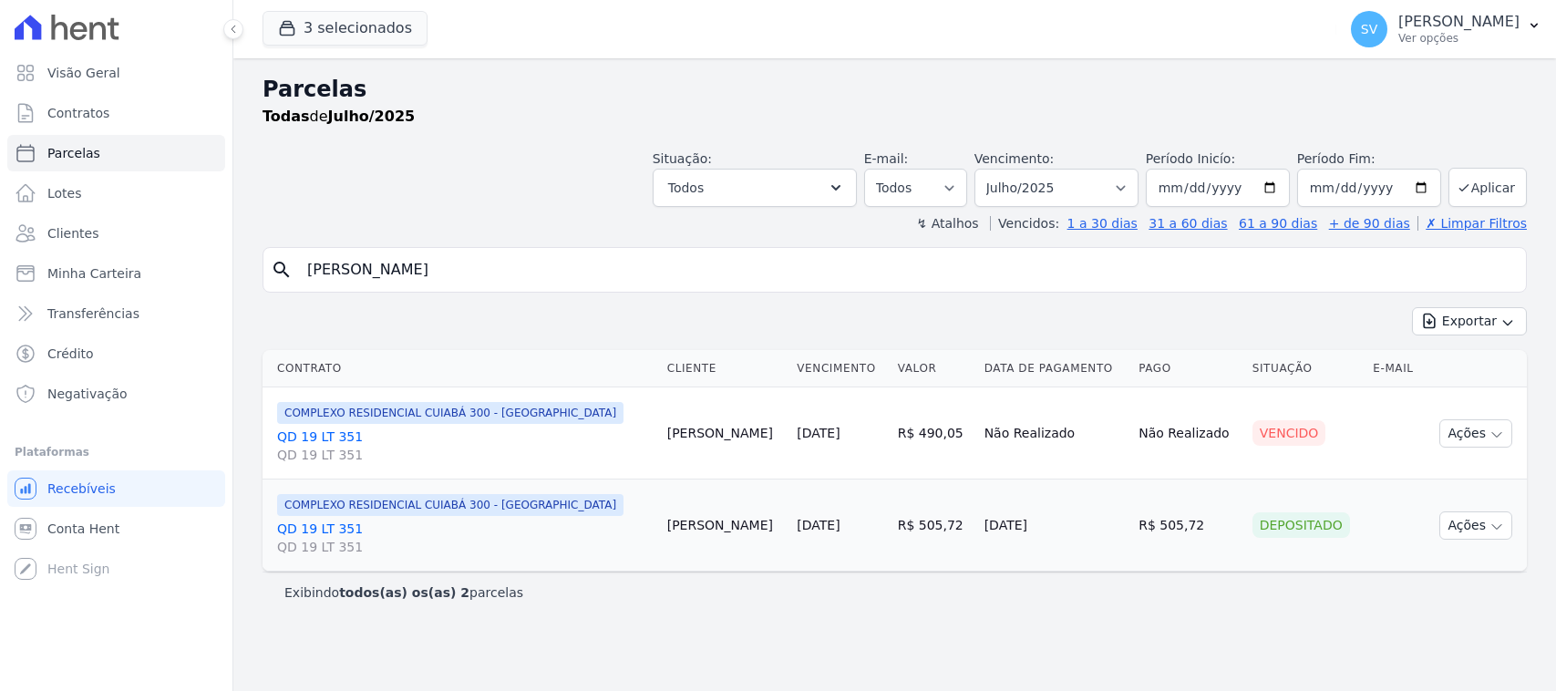
select select
drag, startPoint x: 663, startPoint y: 529, endPoint x: 1167, endPoint y: 532, distance: 504.2
click at [1173, 516] on tr "COMPLEXO RESIDENCIAL CUIABÁ 300 - [GEOGRAPHIC_DATA] QD 19 LT 351 QD 19 LT 351 […" at bounding box center [895, 526] width 1265 height 92
click at [1108, 602] on div "Exibindo todos(as) os(as) 2 parcelas" at bounding box center [894, 593] width 1221 height 18
drag, startPoint x: 1468, startPoint y: 424, endPoint x: 1452, endPoint y: 436, distance: 19.5
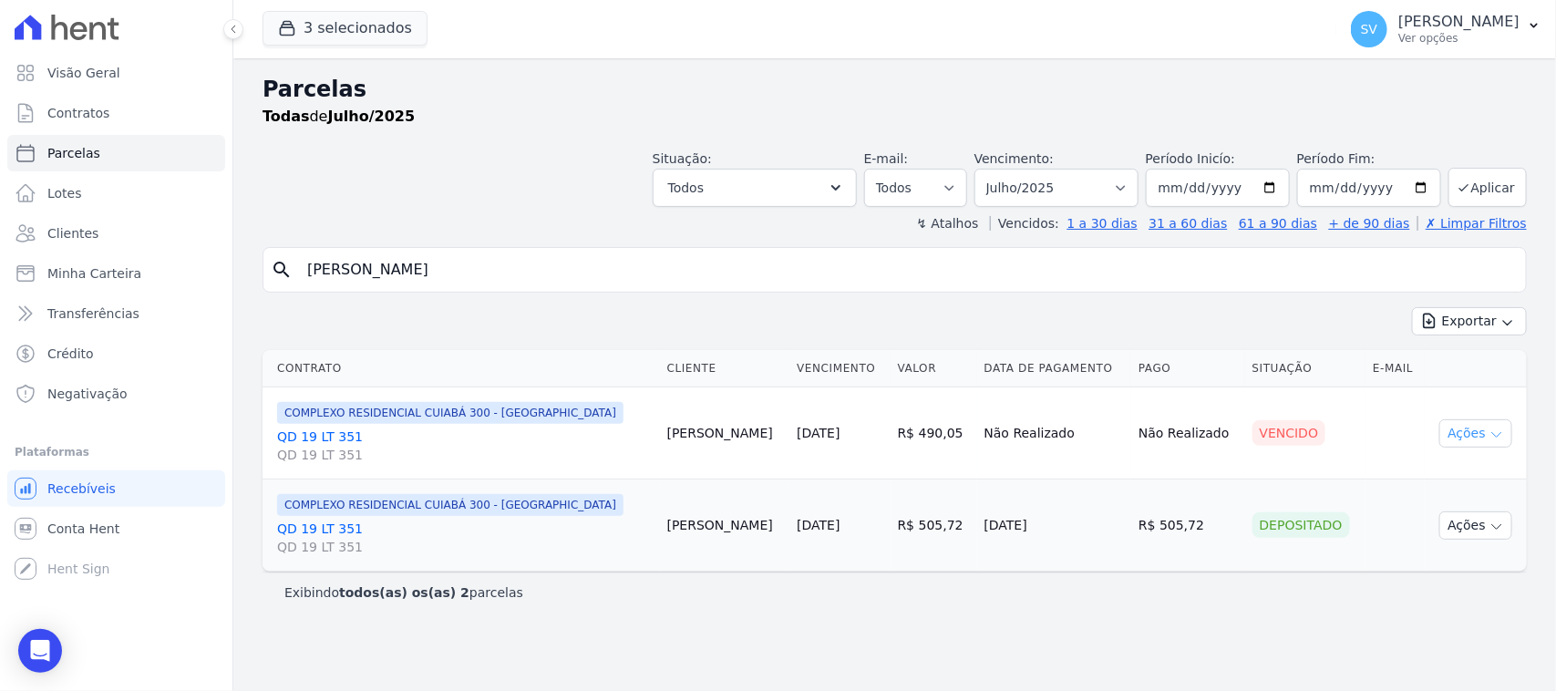
click at [1464, 427] on button "Ações" at bounding box center [1476, 433] width 73 height 28
click at [1434, 470] on link "Ver boleto" at bounding box center [1468, 476] width 175 height 34
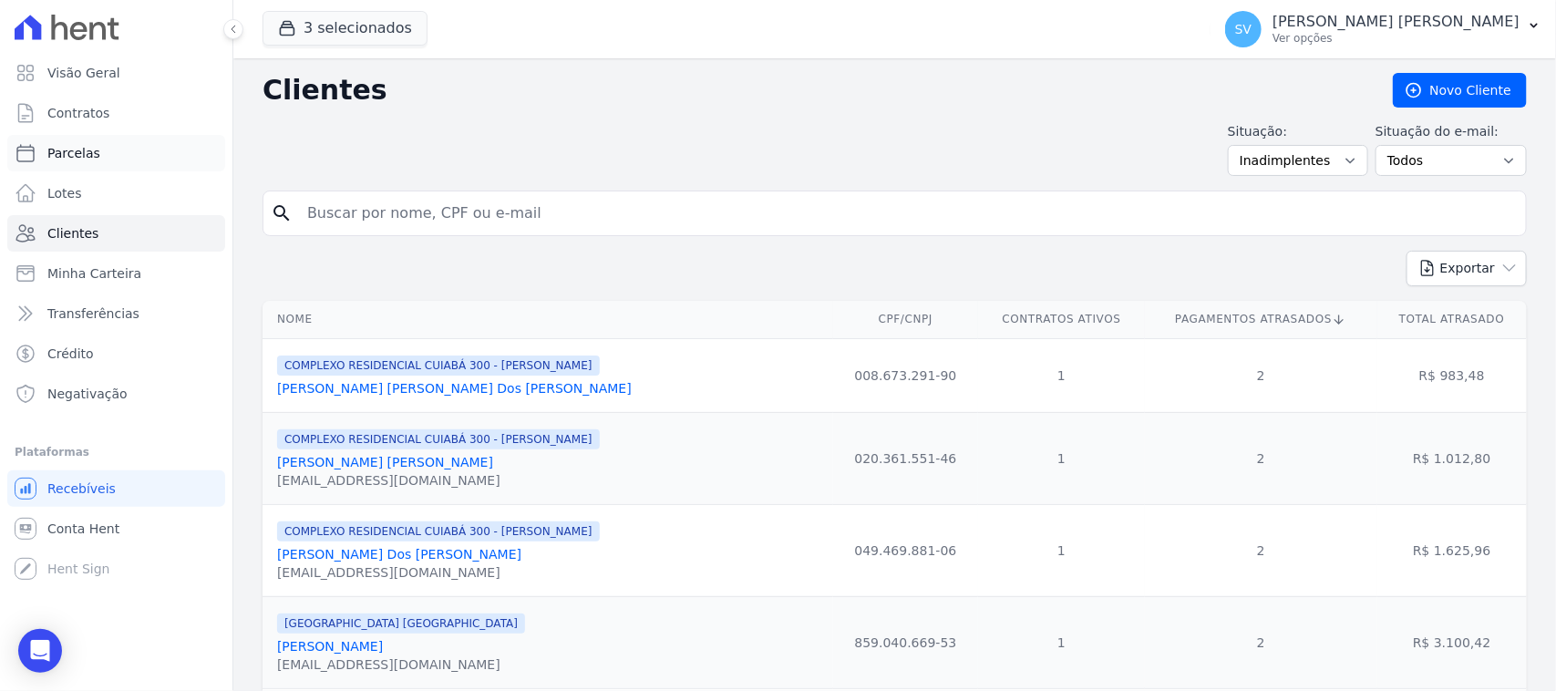
click at [190, 153] on link "Parcelas" at bounding box center [116, 153] width 218 height 36
select select
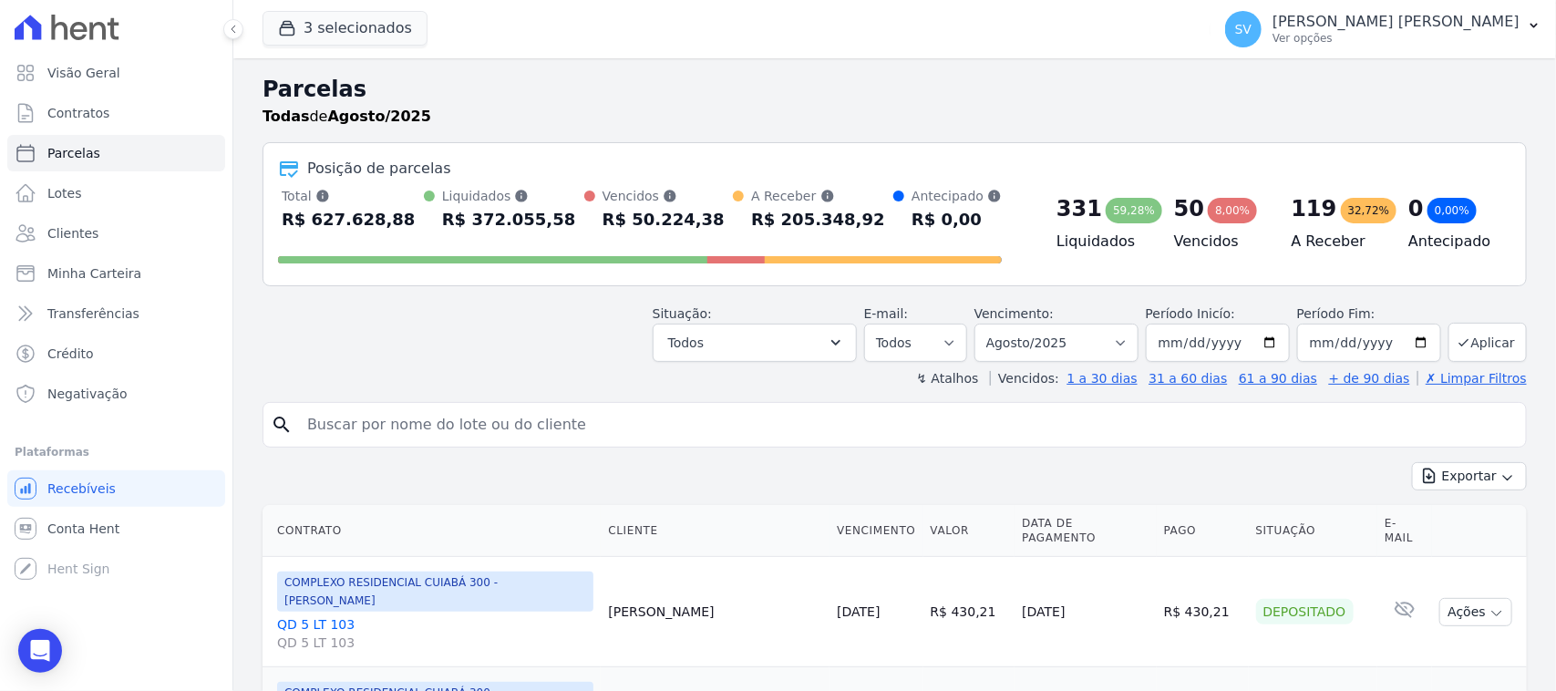
click at [447, 429] on input "search" at bounding box center [907, 425] width 1223 height 36
paste input "Durcileide Santos De Jesus"
type input "Durcileide Santos De Jesus"
select select
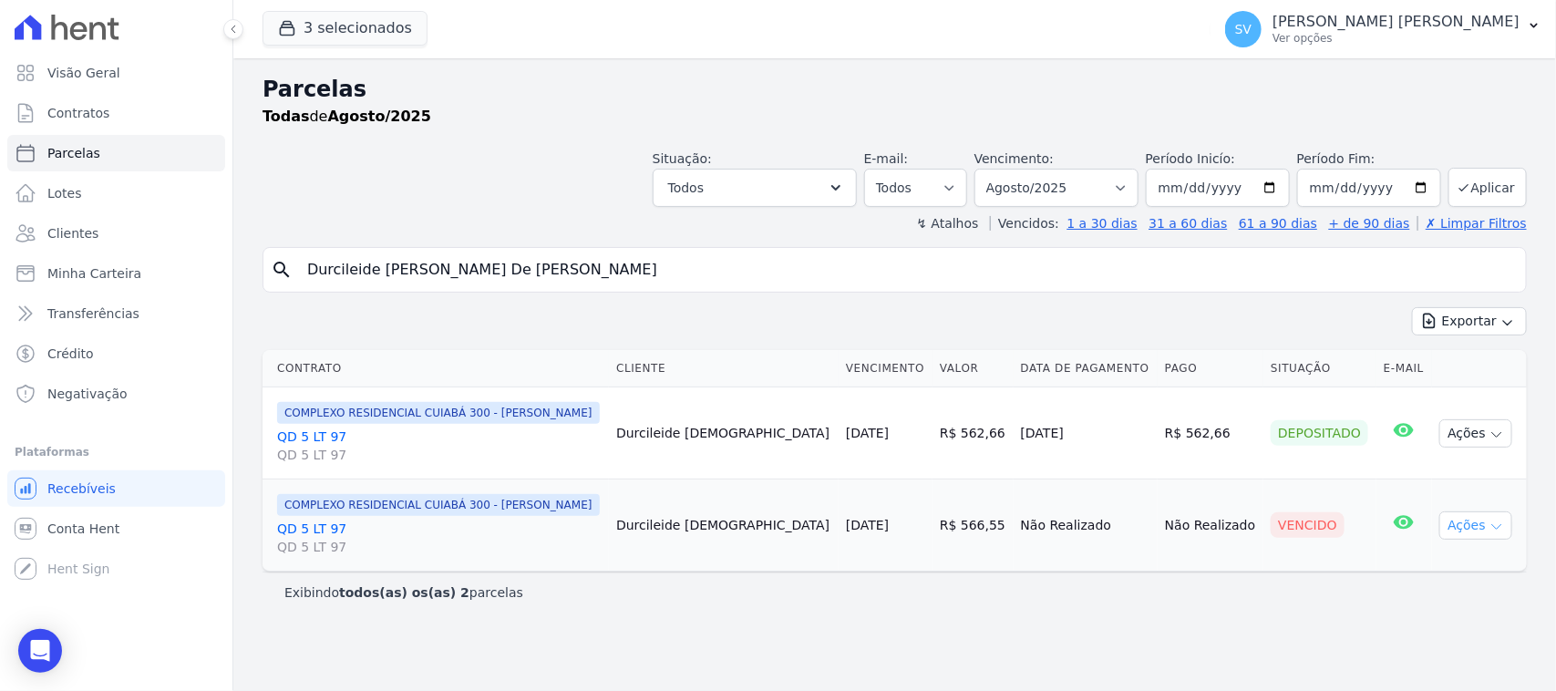
click at [1498, 538] on button "Ações" at bounding box center [1476, 526] width 73 height 28
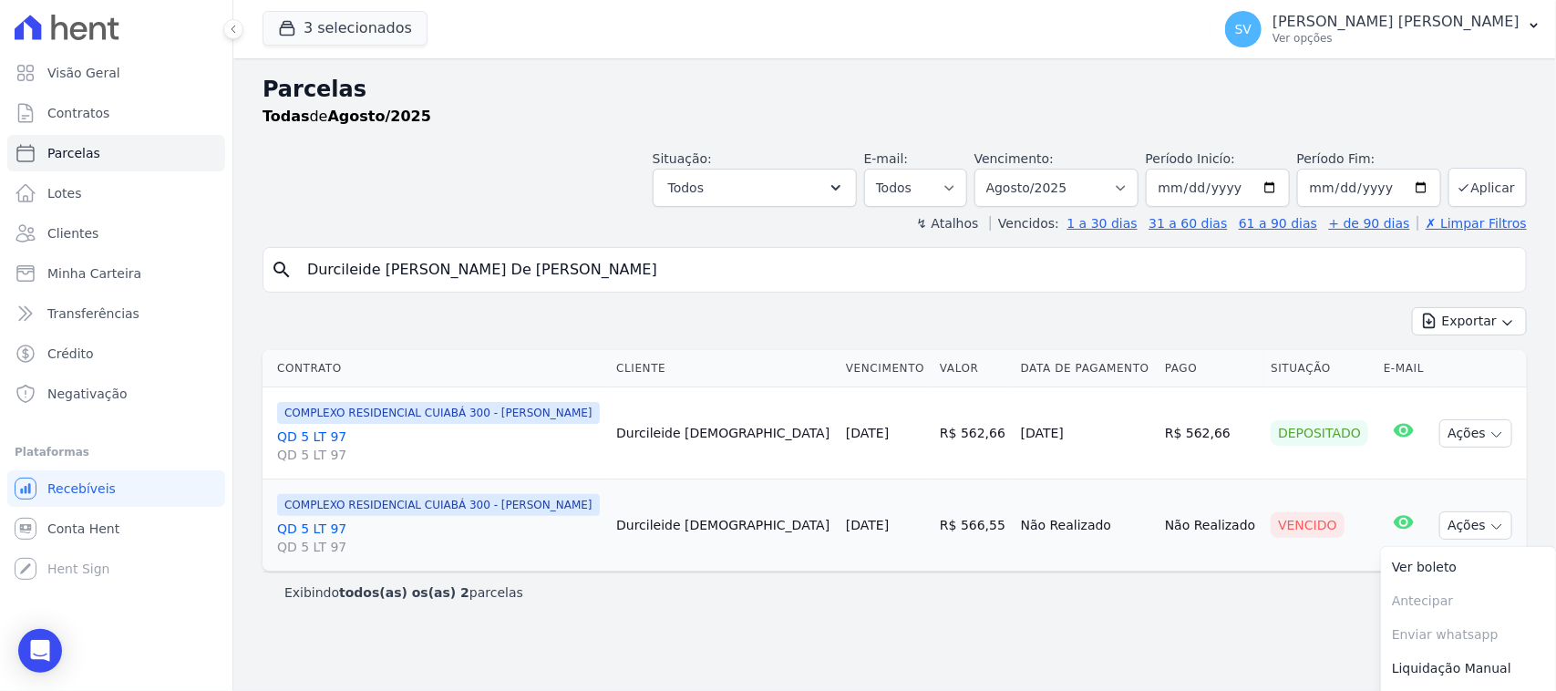
drag, startPoint x: 1117, startPoint y: 588, endPoint x: 1103, endPoint y: 594, distance: 15.1
click at [1117, 589] on div "Exibindo todos(as) os(as) 2 parcelas" at bounding box center [894, 593] width 1221 height 18
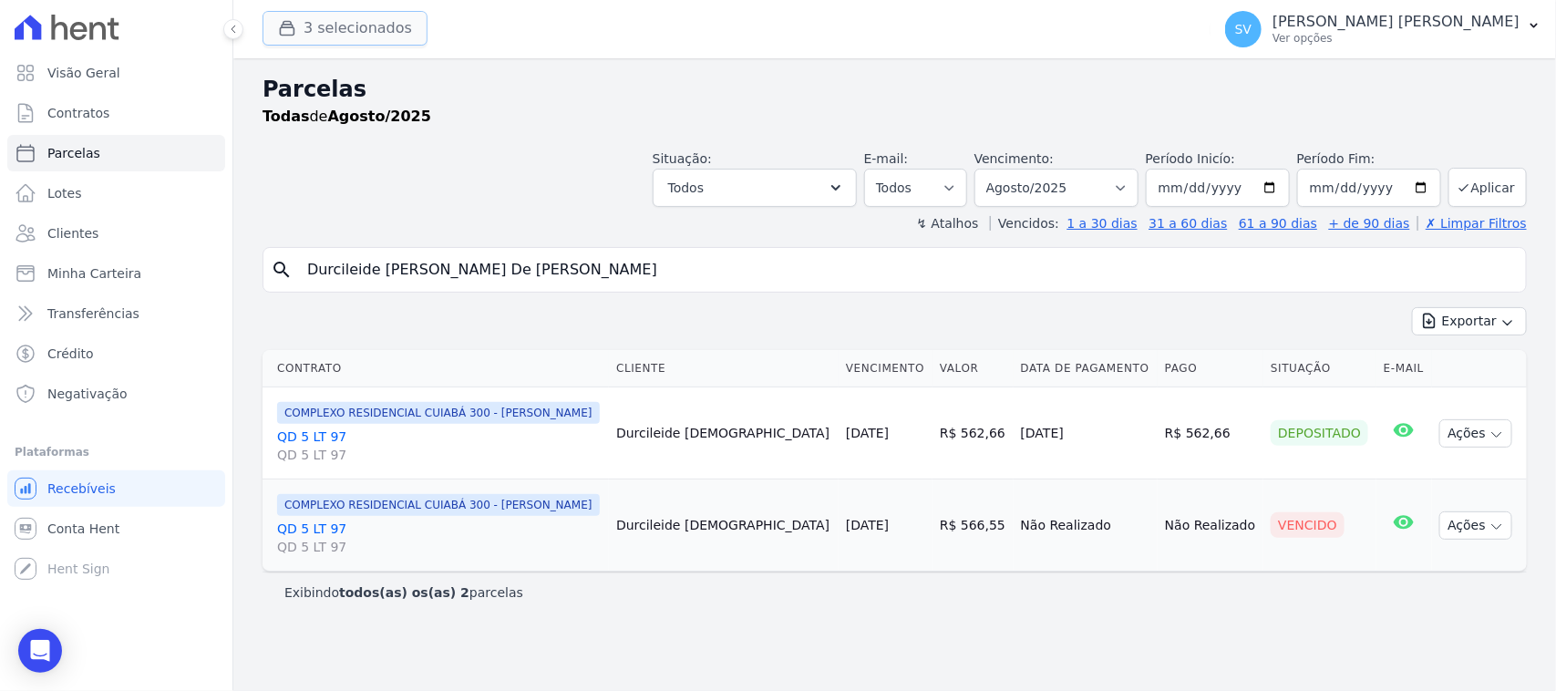
click at [352, 29] on button "3 selecionados" at bounding box center [345, 28] width 165 height 35
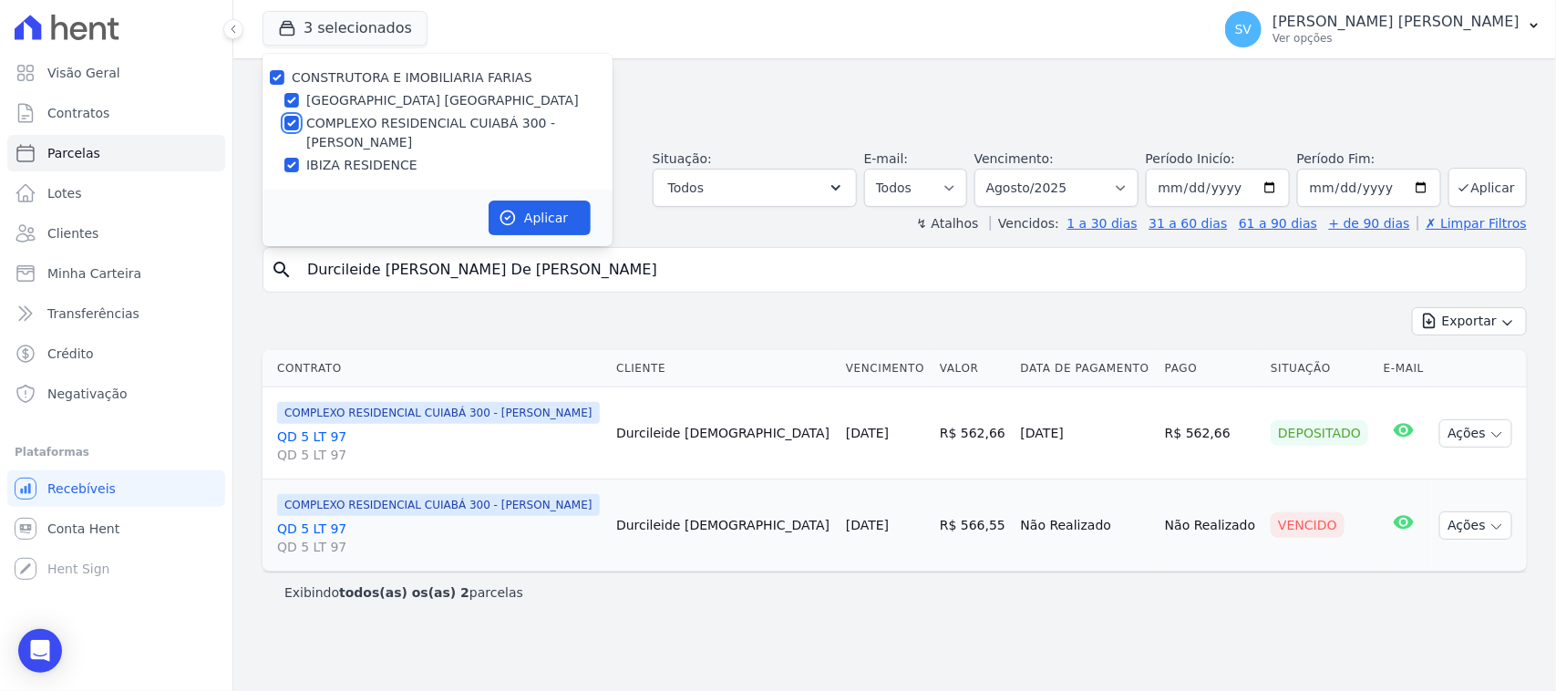
click at [288, 123] on input "COMPLEXO RESIDENCIAL CUIABÁ 300 - [GEOGRAPHIC_DATA]" at bounding box center [291, 123] width 15 height 15
checkbox input "false"
drag, startPoint x: 293, startPoint y: 97, endPoint x: 684, endPoint y: 301, distance: 441.3
click at [293, 98] on input "[GEOGRAPHIC_DATA] [GEOGRAPHIC_DATA]" at bounding box center [291, 100] width 15 height 15
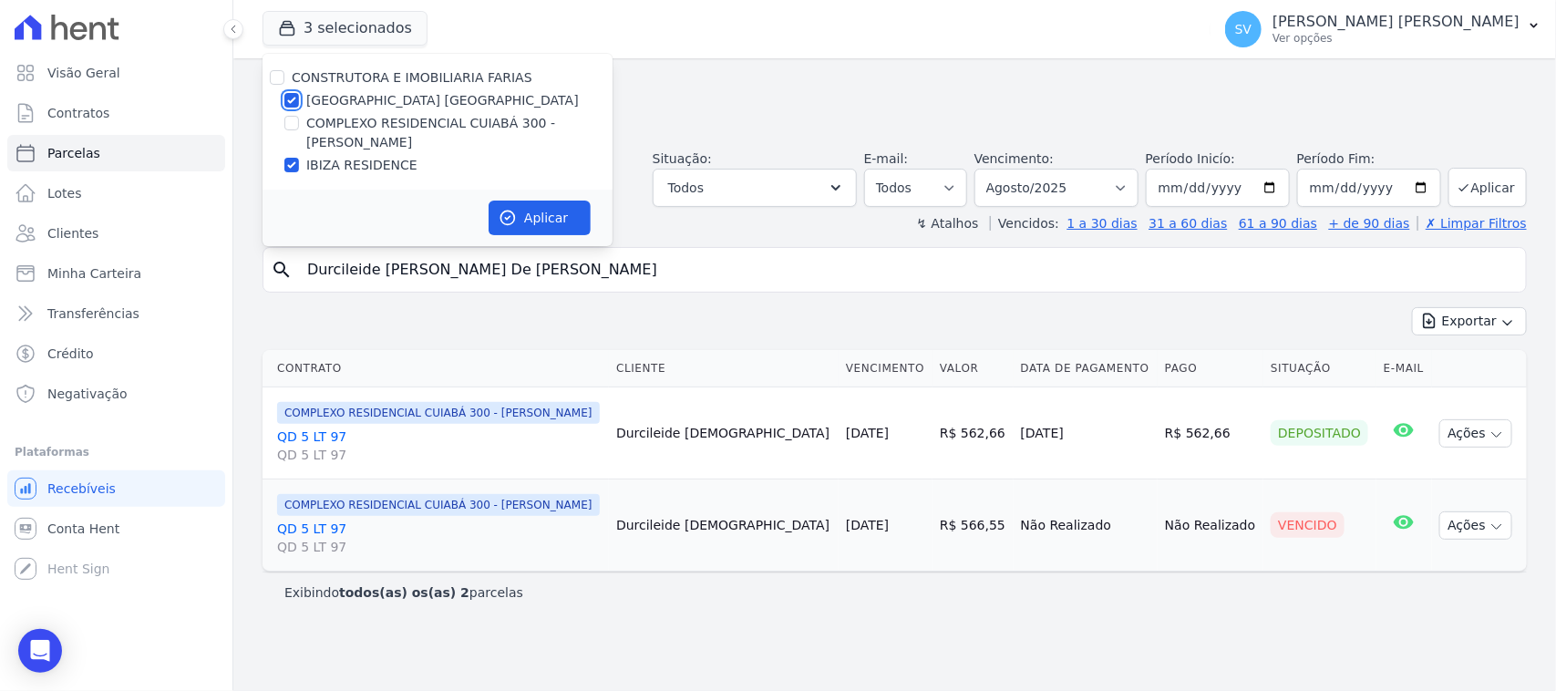
checkbox input "false"
drag, startPoint x: 526, startPoint y: 217, endPoint x: 522, endPoint y: 265, distance: 48.5
click at [522, 216] on button "Aplicar" at bounding box center [540, 218] width 102 height 35
click at [522, 264] on input "Durcileide Santos De Jesus" at bounding box center [907, 270] width 1223 height 36
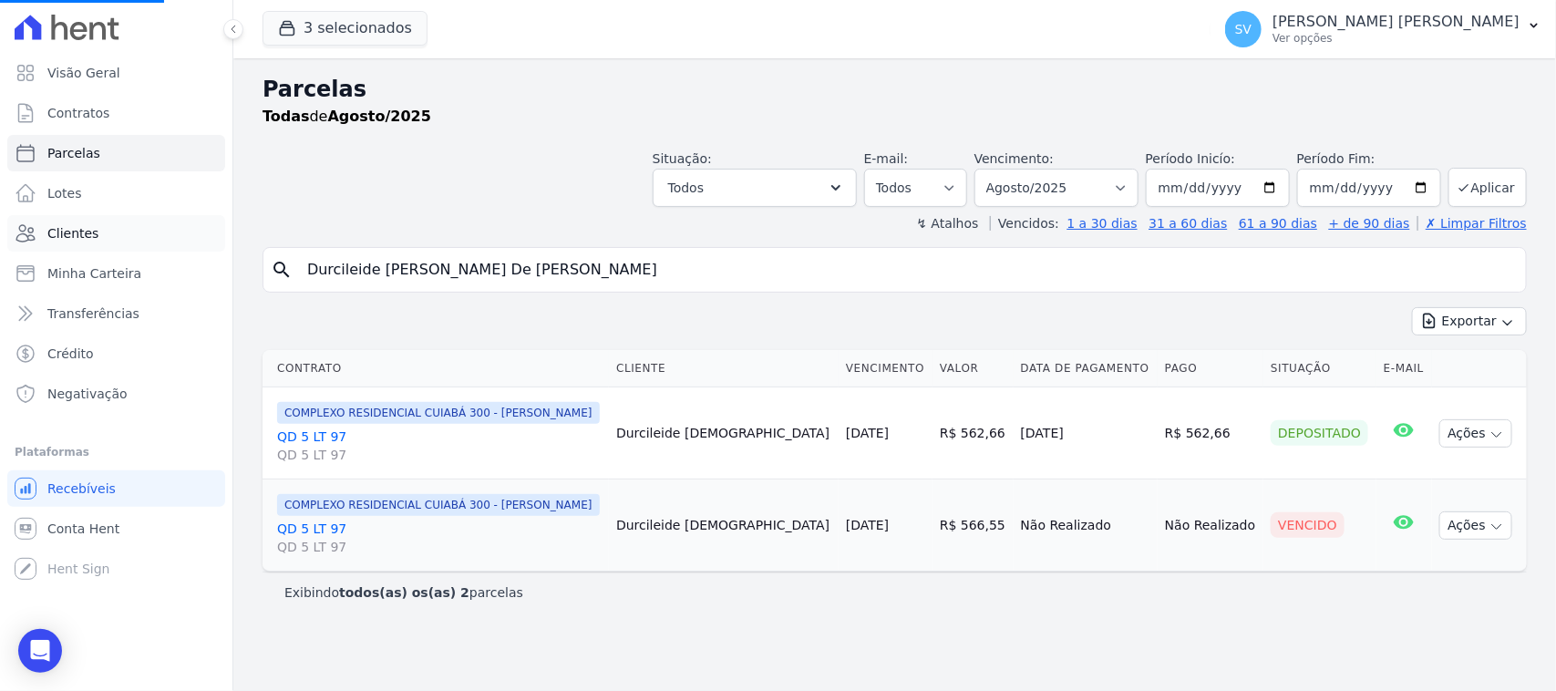
drag, startPoint x: 529, startPoint y: 267, endPoint x: 498, endPoint y: 243, distance: 39.6
click at [199, 244] on div "Visão Geral Contratos Parcelas Lotes Clientes Minha Carteira Transferências Cré…" at bounding box center [778, 345] width 1556 height 691
select select
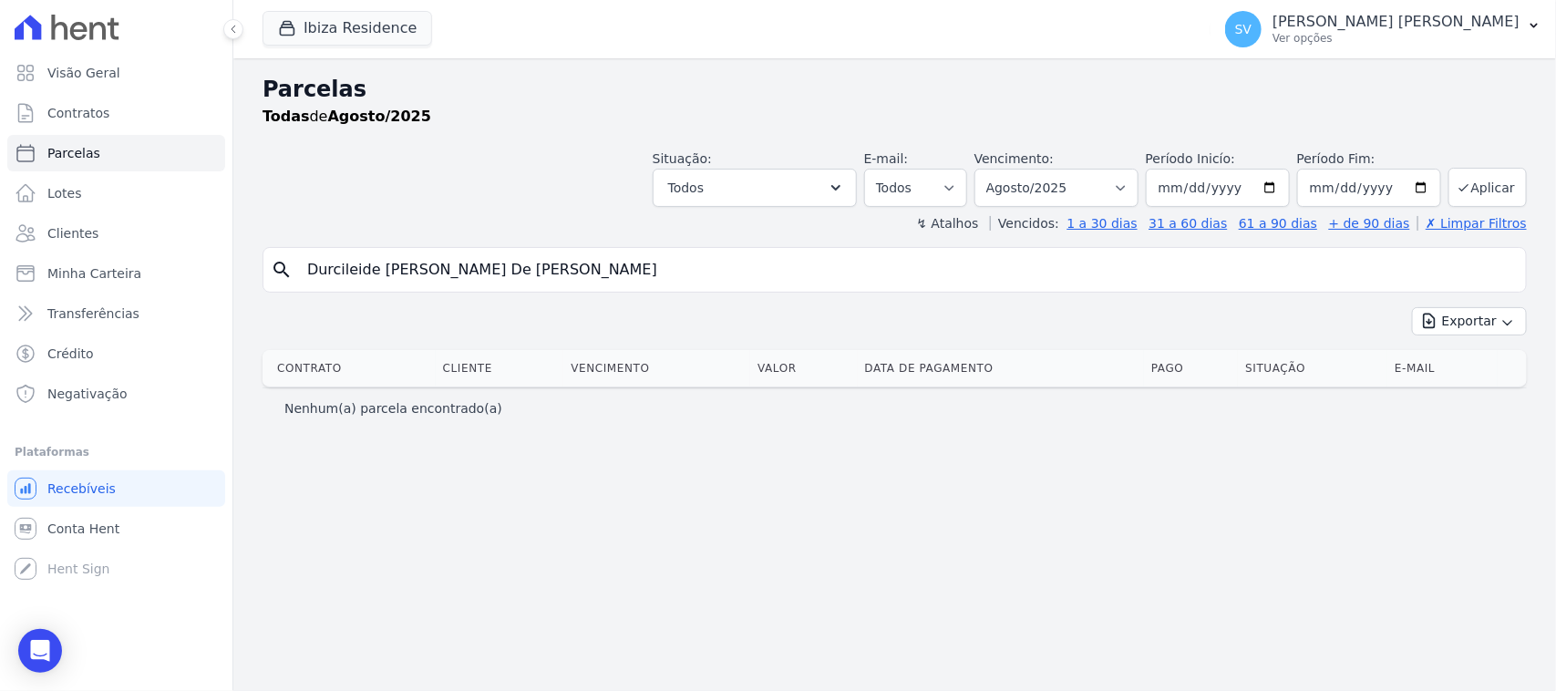
drag, startPoint x: 525, startPoint y: 289, endPoint x: 506, endPoint y: 287, distance: 19.2
click at [506, 287] on div "search Durcileide Santos De Jesus" at bounding box center [895, 270] width 1265 height 46
drag, startPoint x: 506, startPoint y: 287, endPoint x: 222, endPoint y: 275, distance: 284.7
click at [222, 275] on div "Visão Geral Contratos Parcelas Lotes Clientes Minha Carteira Transferências Cré…" at bounding box center [778, 345] width 1556 height 691
paste input "CLODOVEU HEITOR MA*"
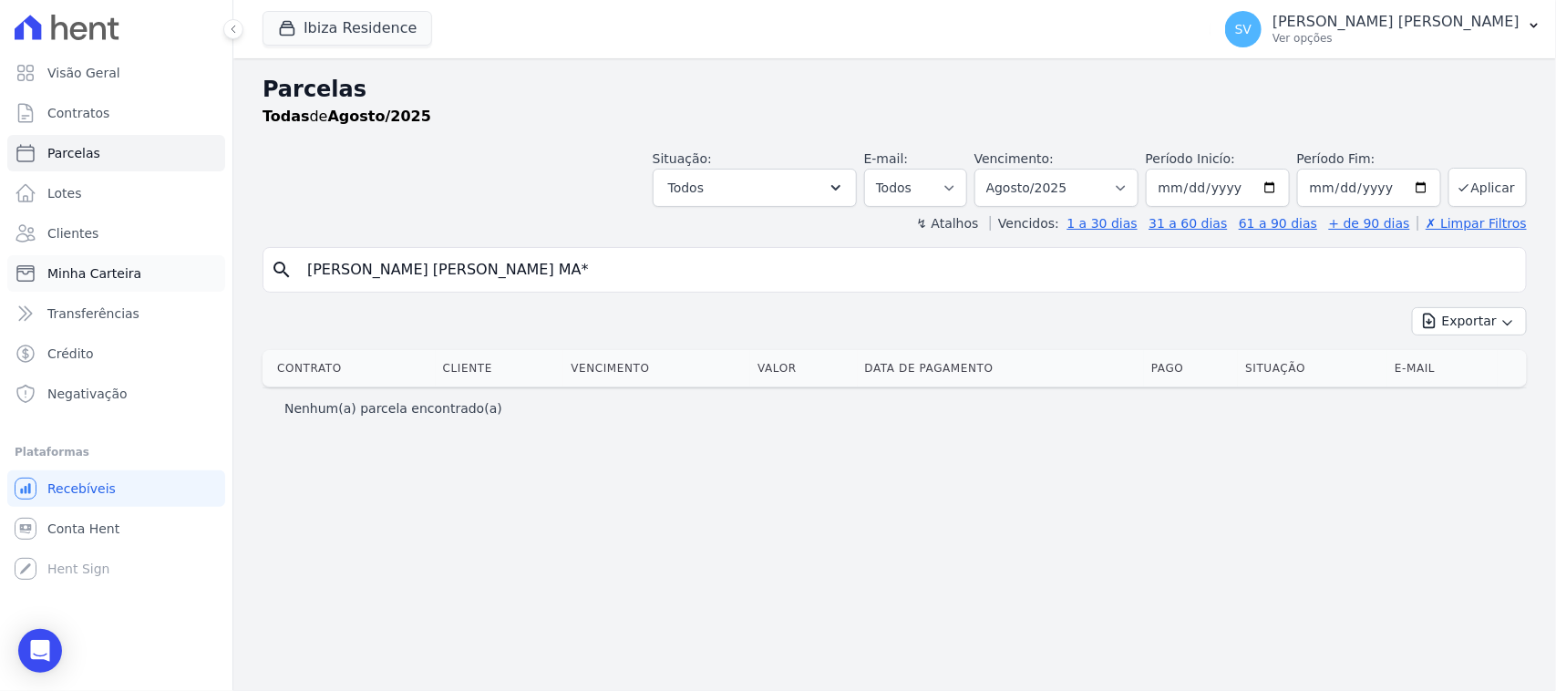
type input "CLODOVEU HEITOR MA*"
select select
click at [502, 269] on input "CLODOVEU HEITOR MA*" at bounding box center [907, 270] width 1223 height 36
type input "CLODOVEU [PERSON_NAME]"
select select
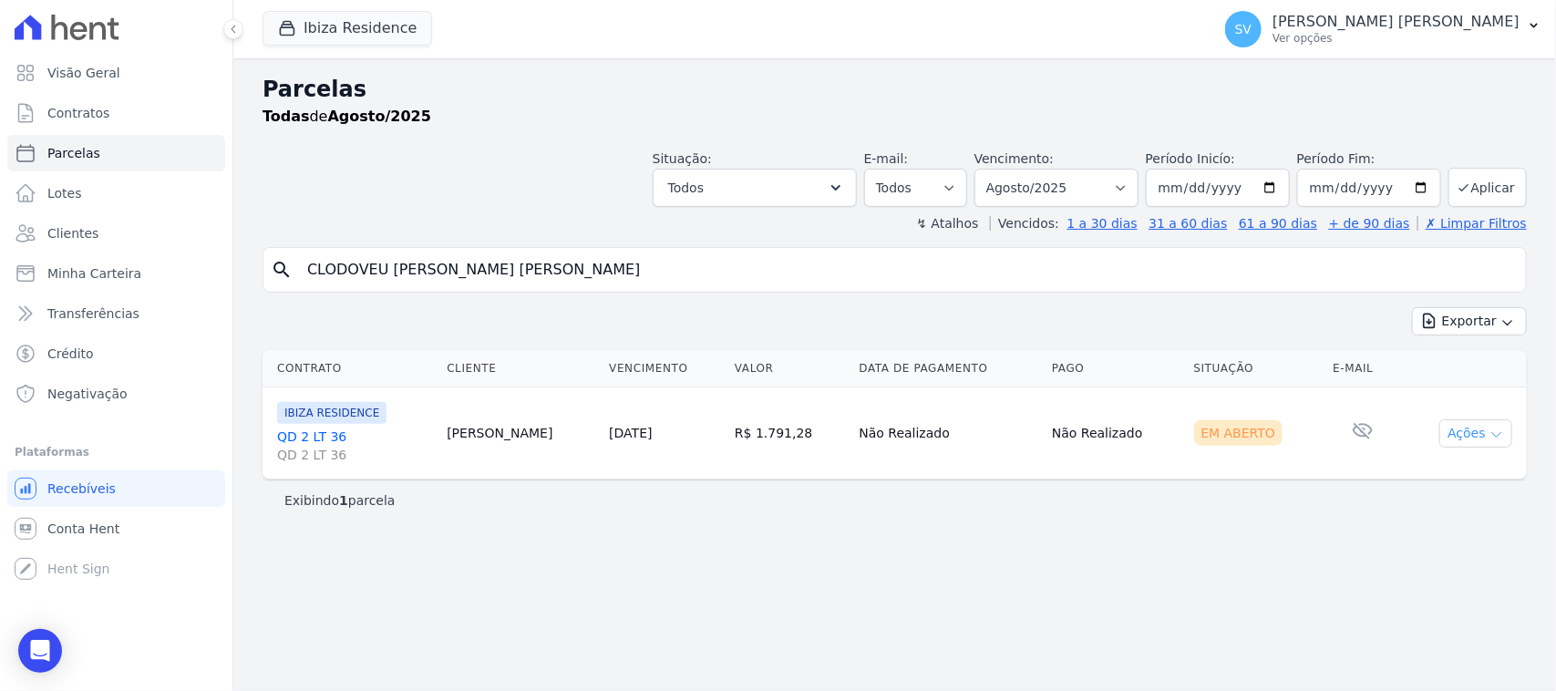
click at [1487, 436] on button "Ações" at bounding box center [1476, 433] width 73 height 28
click at [1441, 477] on link "Ver boleto" at bounding box center [1468, 476] width 175 height 34
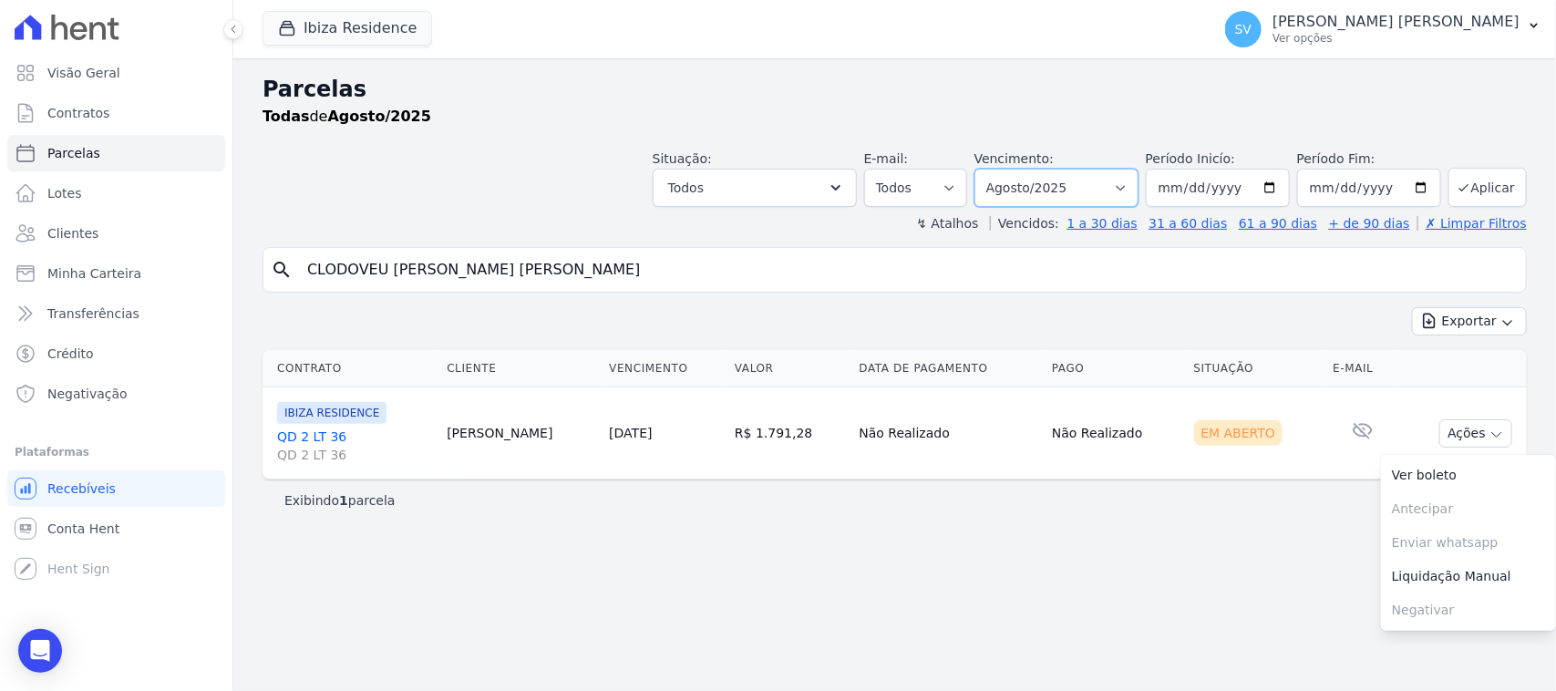
click at [1074, 189] on select "Filtrar por período ──────── Todos os meses Julho/2024 Agosto/2024 Setembro/202…" at bounding box center [1057, 188] width 164 height 38
select select "07/2025"
click at [998, 169] on select "Filtrar por período ──────── Todos os meses Julho/2024 Agosto/2024 Setembro/202…" at bounding box center [1057, 188] width 164 height 38
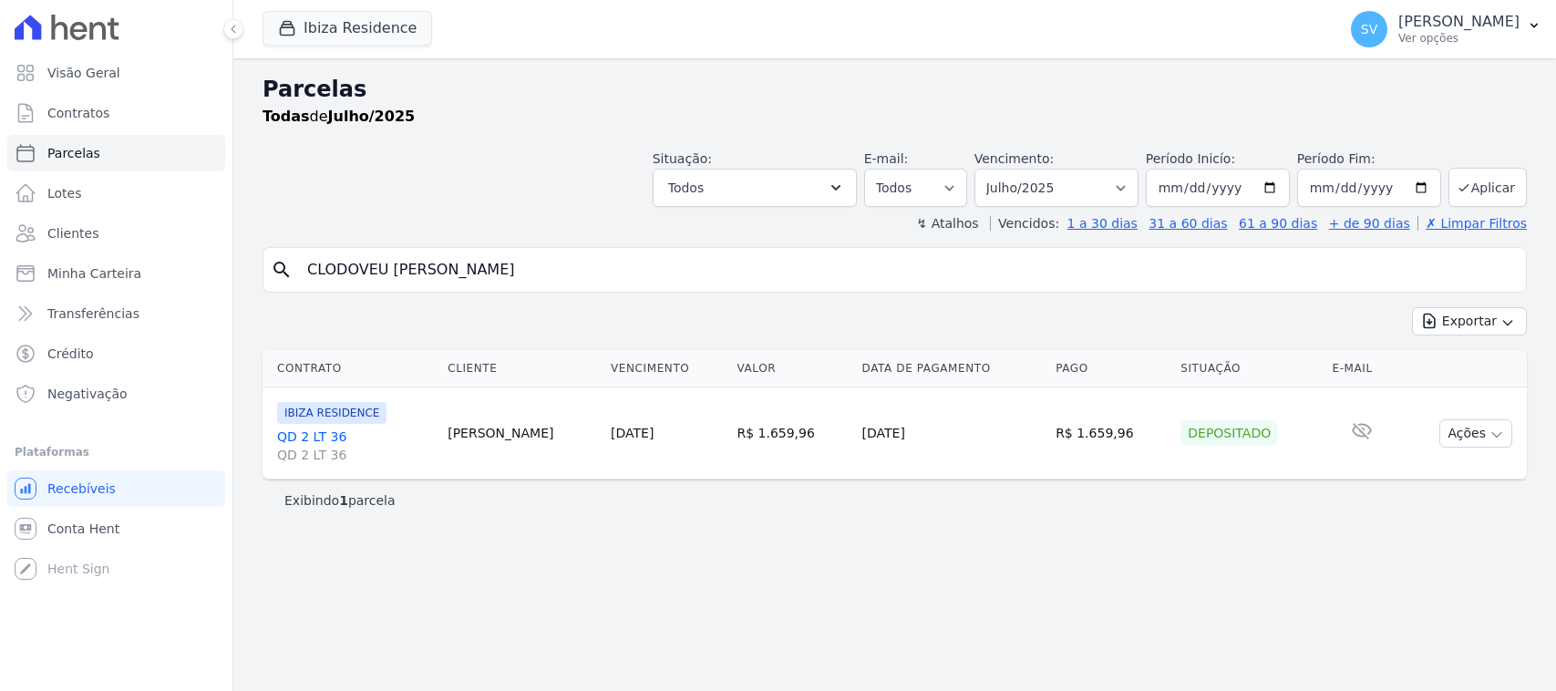
select select
click at [1448, 434] on button "Ações" at bounding box center [1476, 433] width 73 height 28
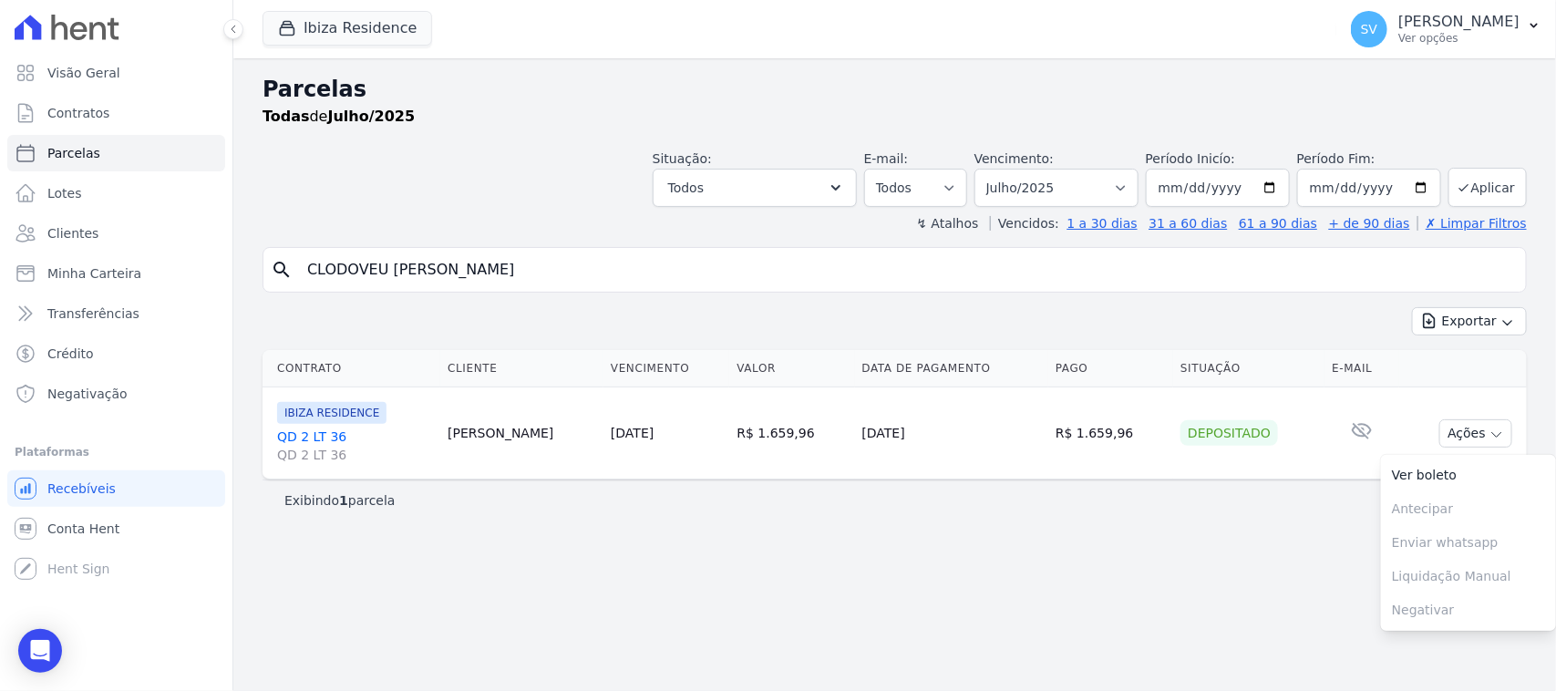
click at [899, 616] on div "Parcelas Todas de Julho/2025 Situação: Agendado Em Aberto Pago Processando Canc…" at bounding box center [894, 374] width 1323 height 633
